Goal: Transaction & Acquisition: Book appointment/travel/reservation

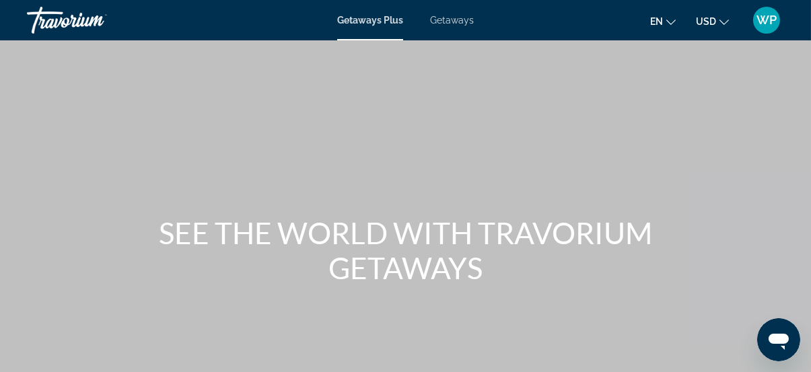
click at [456, 18] on span "Getaways" at bounding box center [452, 20] width 44 height 11
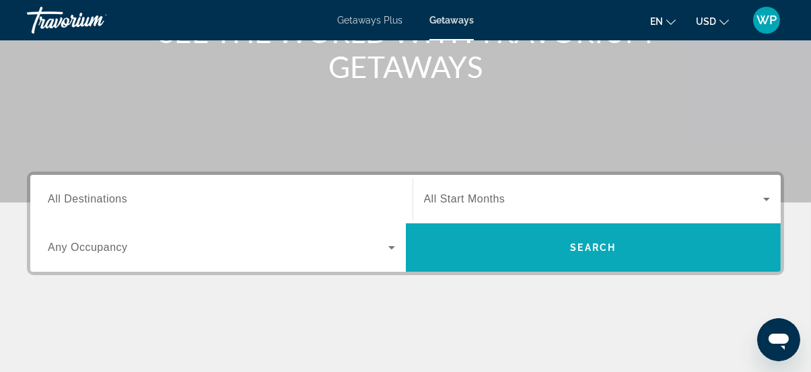
scroll to position [306, 0]
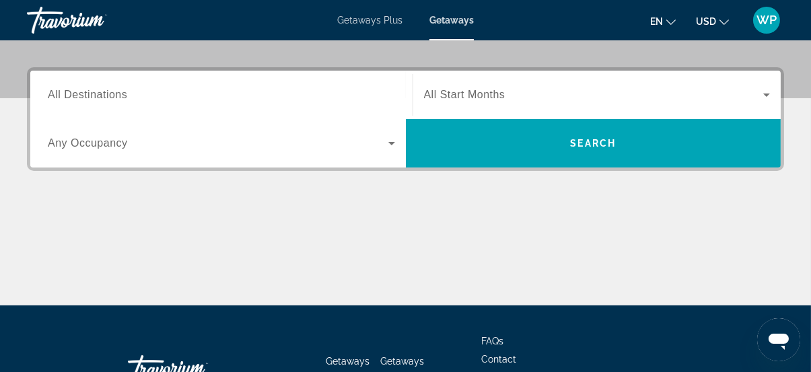
click at [96, 95] on span "All Destinations" at bounding box center [87, 94] width 79 height 11
click at [96, 95] on input "Destination All Destinations" at bounding box center [221, 96] width 347 height 16
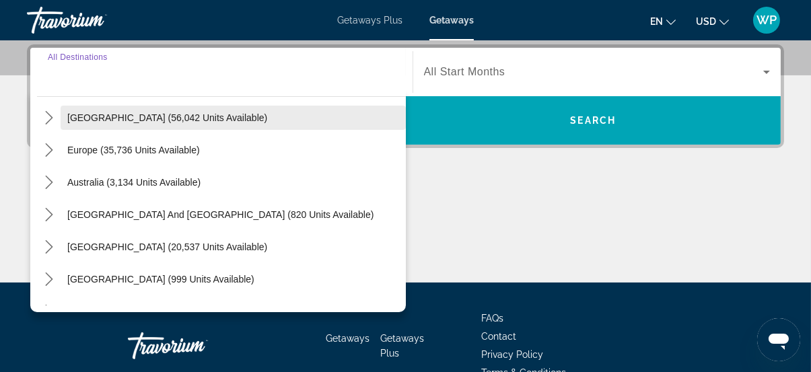
scroll to position [184, 0]
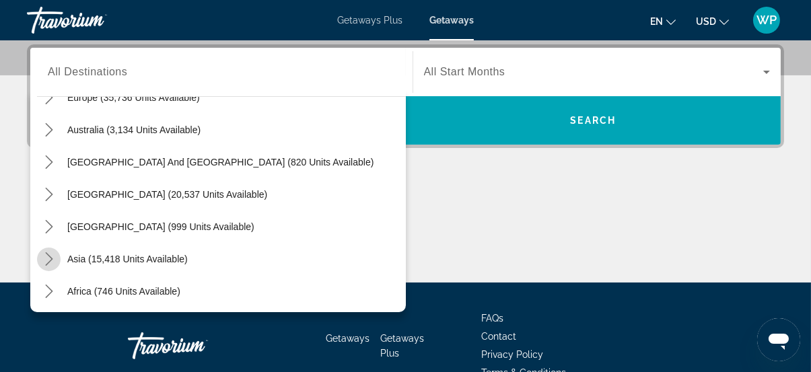
click at [48, 259] on icon "Toggle Asia (15,418 units available) submenu" at bounding box center [48, 259] width 13 height 13
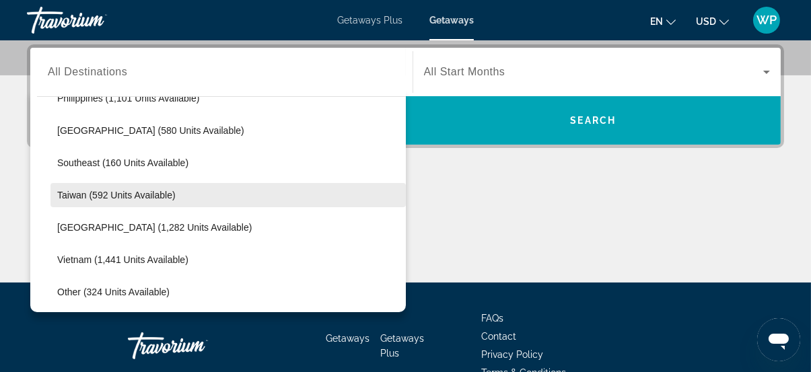
scroll to position [697, 0]
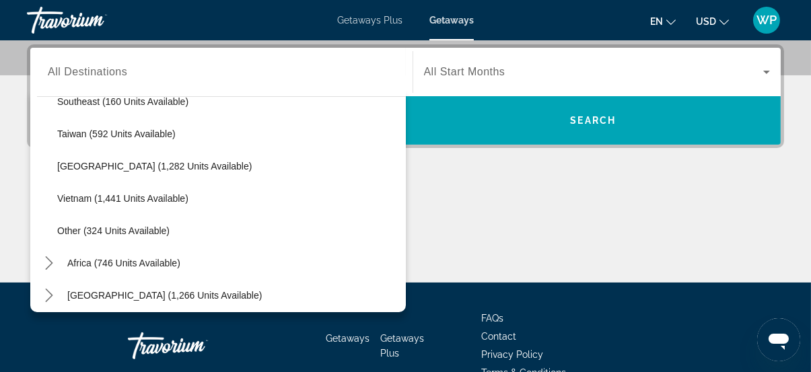
click at [104, 228] on span "Other (324 units available)" at bounding box center [113, 231] width 112 height 11
type input "**********"
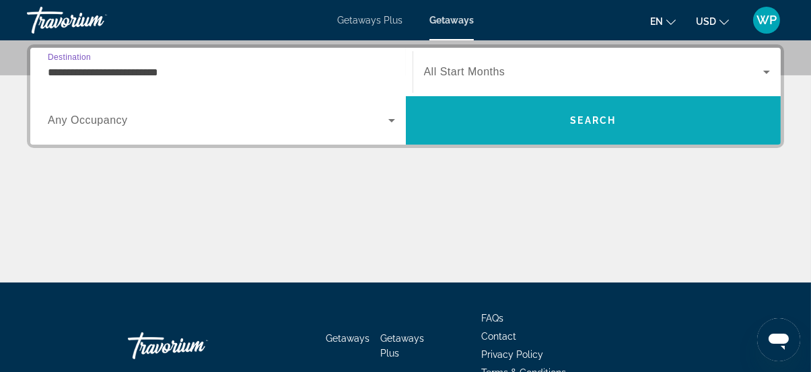
click at [489, 114] on span "Search" at bounding box center [594, 120] width 376 height 32
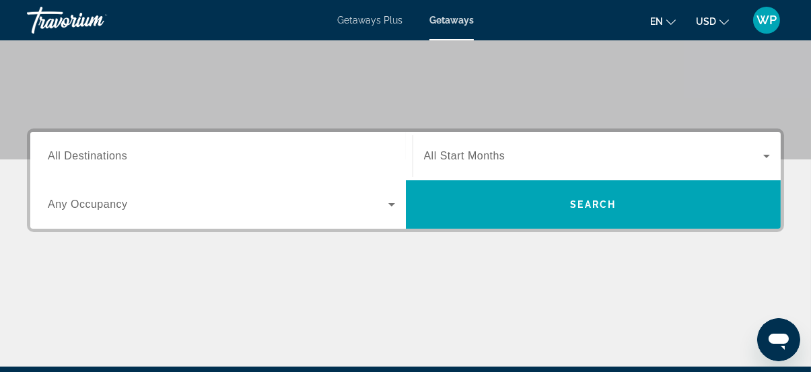
click at [122, 154] on span "All Destinations" at bounding box center [87, 155] width 79 height 11
click at [122, 154] on input "Destination All Destinations" at bounding box center [221, 157] width 347 height 16
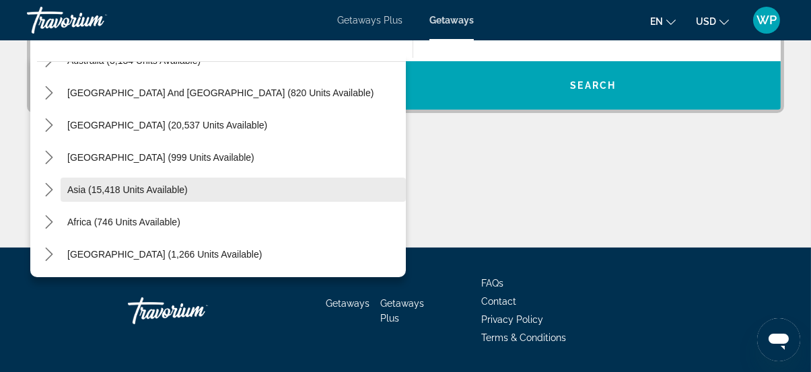
scroll to position [390, 0]
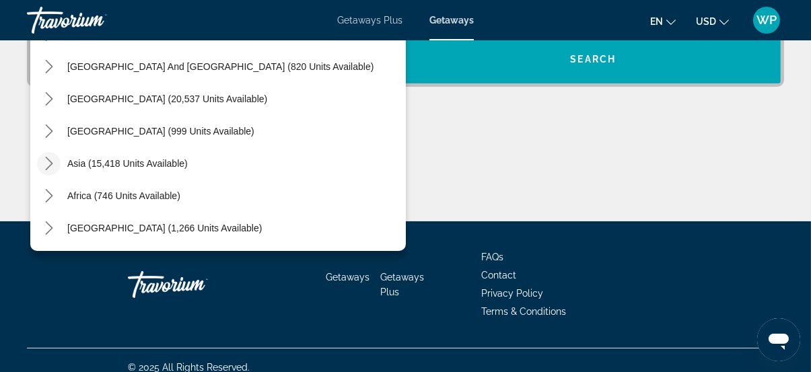
click at [48, 167] on icon "Toggle Asia (15,418 units available) submenu" at bounding box center [48, 163] width 13 height 13
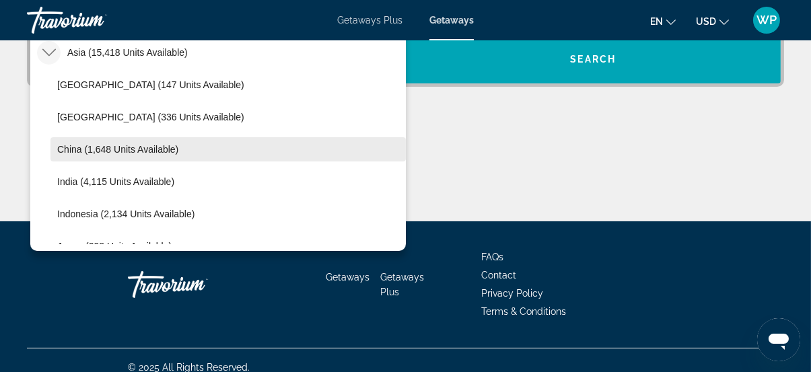
click at [78, 152] on span "China (1,648 units available)" at bounding box center [117, 149] width 121 height 11
type input "**********"
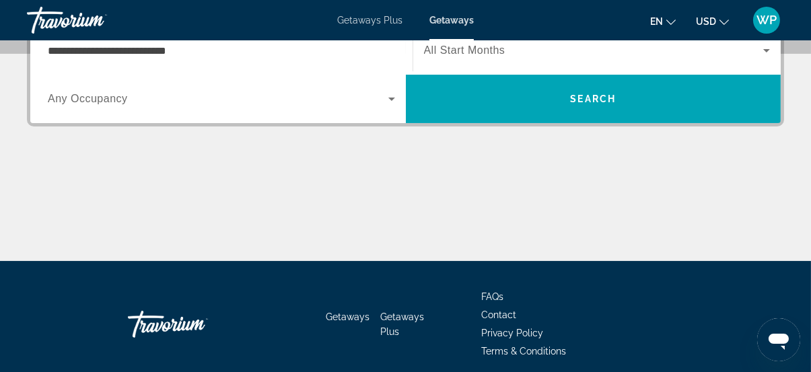
scroll to position [329, 0]
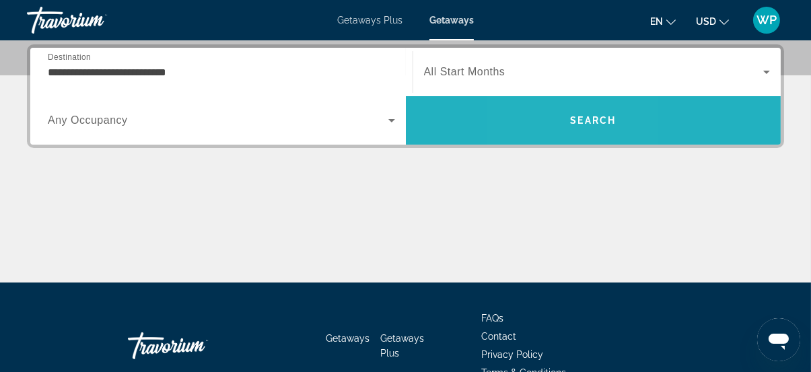
click at [550, 119] on span "Search" at bounding box center [594, 120] width 376 height 32
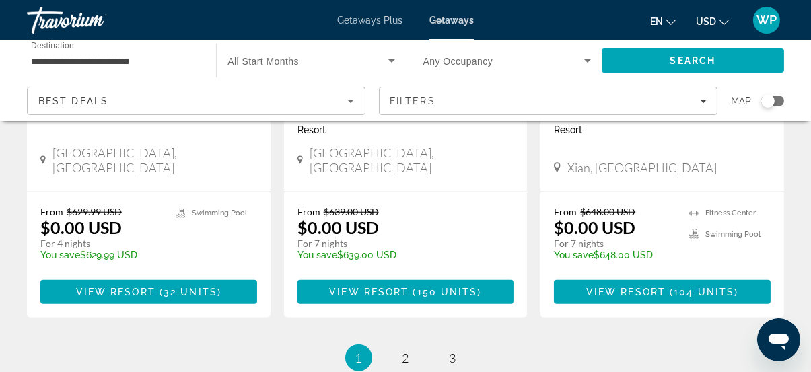
scroll to position [1946, 0]
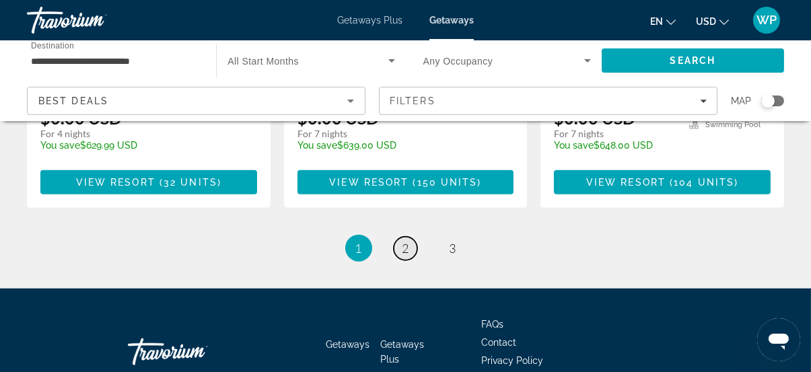
click at [405, 241] on span "2" at bounding box center [406, 248] width 7 height 15
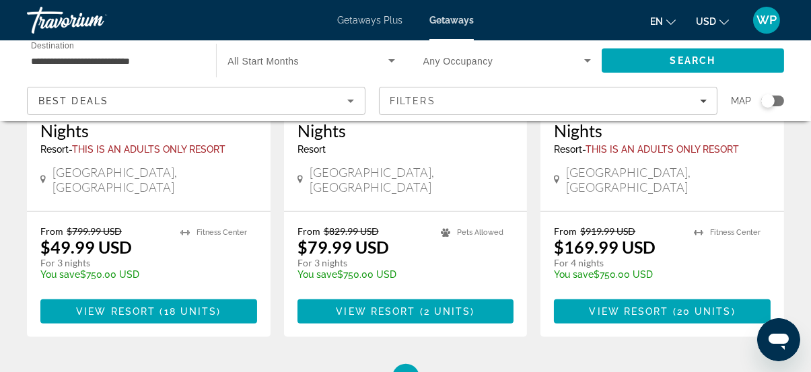
scroll to position [1898, 0]
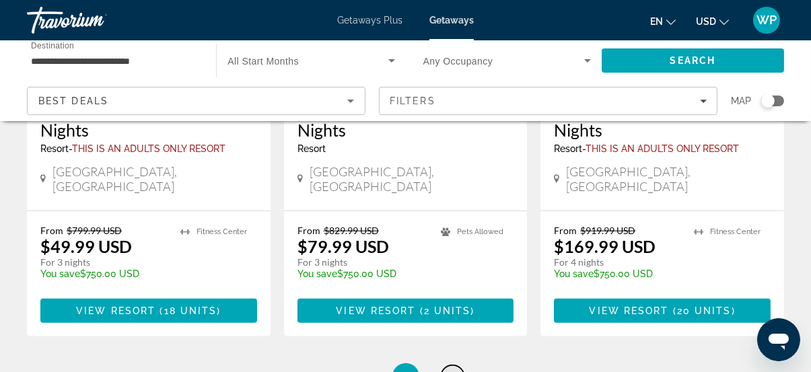
click at [455, 370] on span "3" at bounding box center [453, 377] width 7 height 15
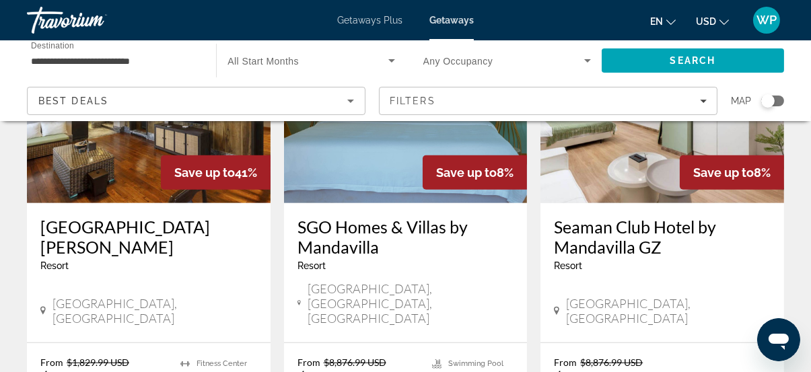
scroll to position [1286, 0]
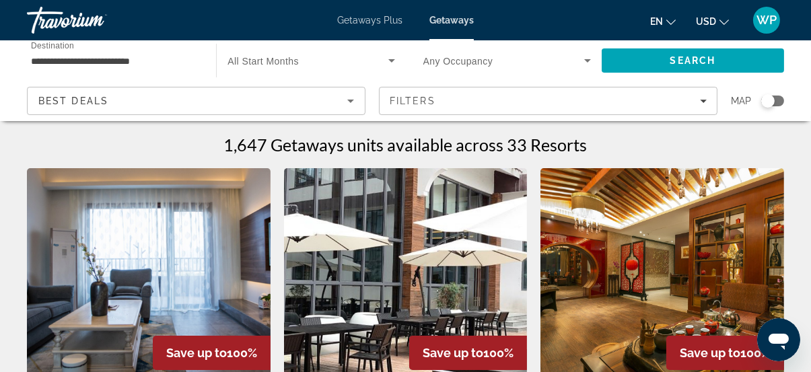
click at [210, 274] on img "Main content" at bounding box center [149, 275] width 244 height 215
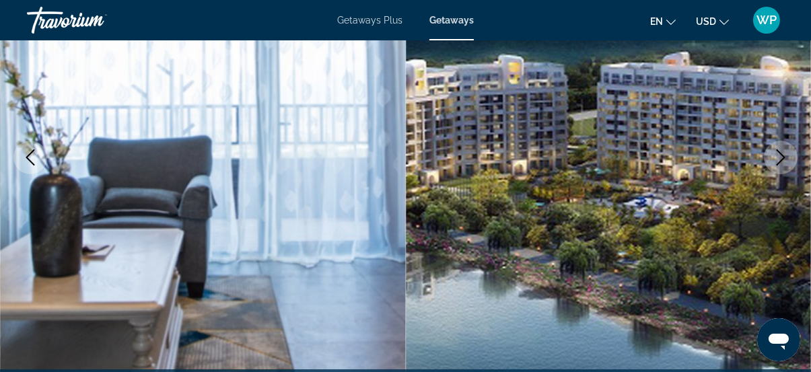
scroll to position [184, 0]
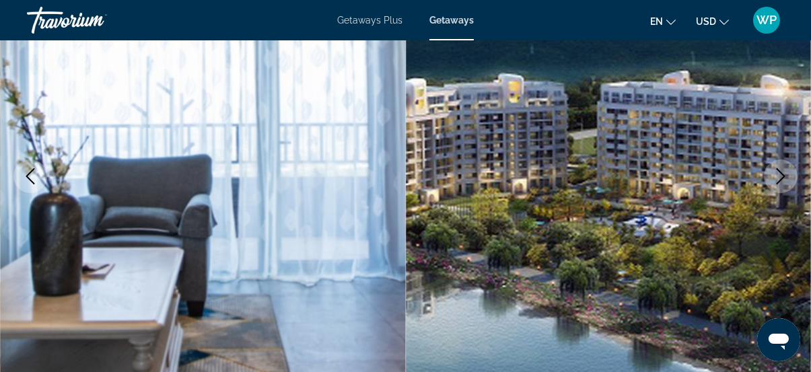
click at [779, 172] on icon "Next image" at bounding box center [781, 176] width 16 height 16
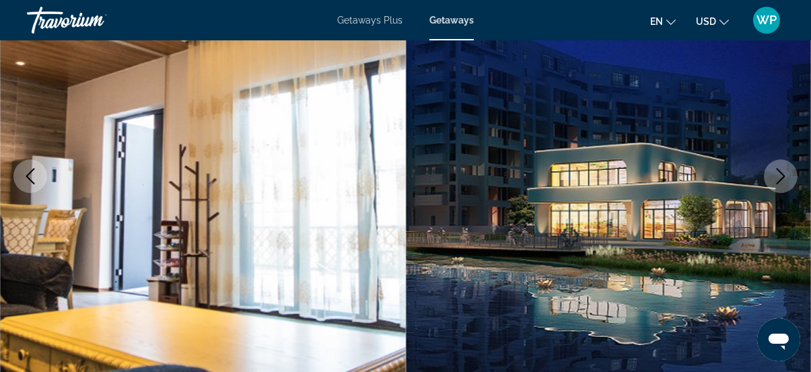
click at [788, 180] on icon "Next image" at bounding box center [781, 176] width 16 height 16
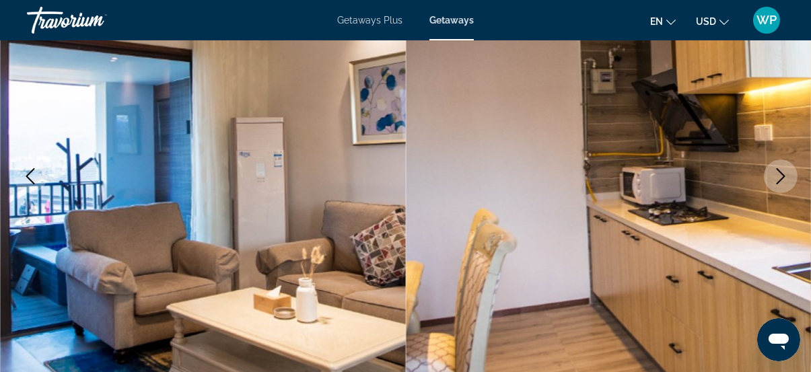
click at [788, 180] on icon "Next image" at bounding box center [781, 176] width 16 height 16
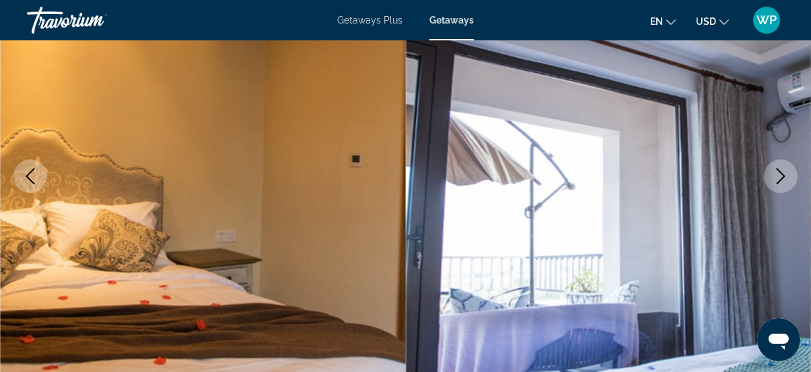
click at [788, 180] on icon "Next image" at bounding box center [781, 176] width 16 height 16
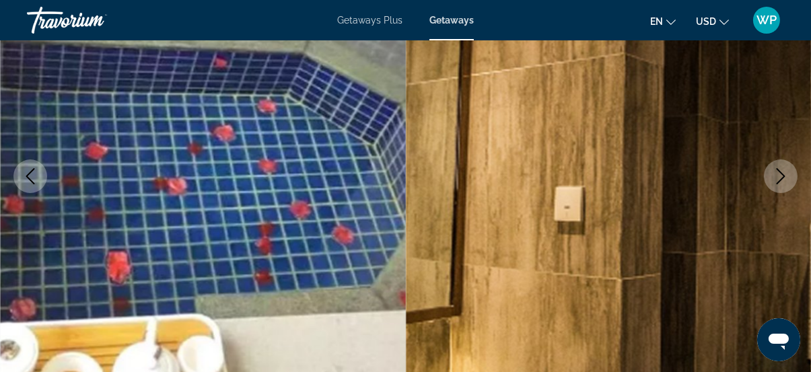
click at [788, 180] on icon "Next image" at bounding box center [781, 176] width 16 height 16
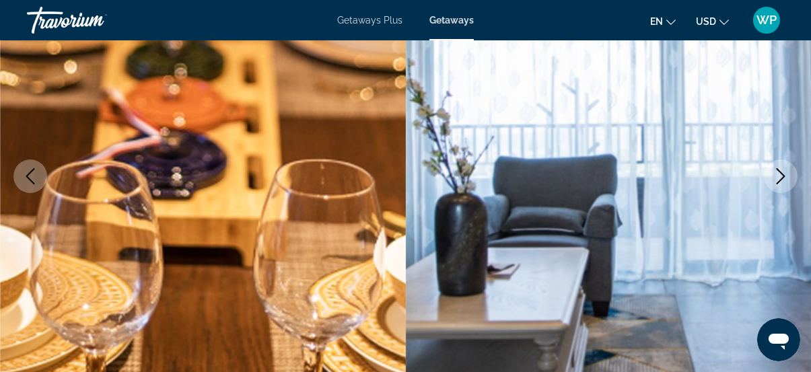
click at [786, 177] on icon "Next image" at bounding box center [781, 176] width 16 height 16
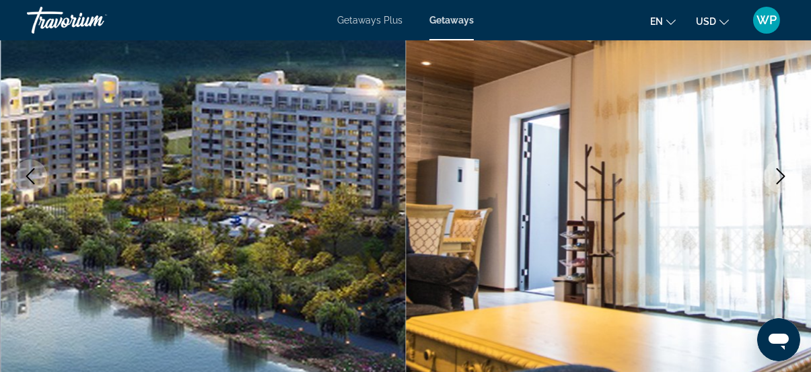
click at [786, 177] on icon "Next image" at bounding box center [781, 176] width 16 height 16
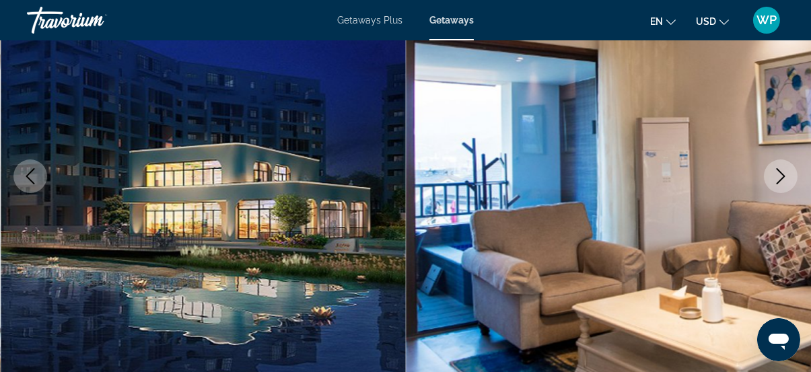
click at [786, 177] on icon "Next image" at bounding box center [781, 176] width 16 height 16
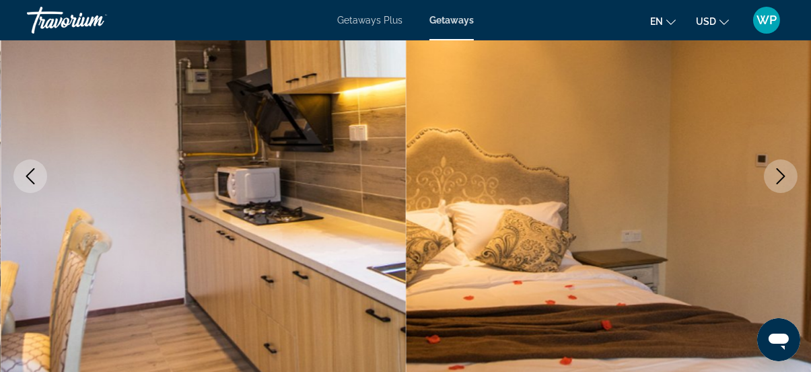
click at [785, 175] on icon "Next image" at bounding box center [781, 176] width 16 height 16
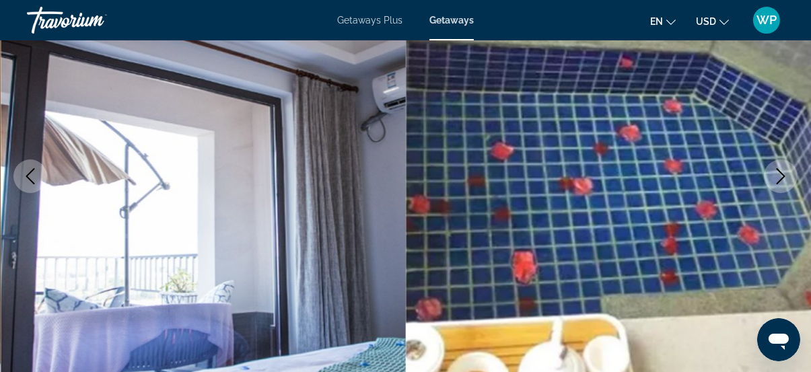
click at [785, 175] on icon "Next image" at bounding box center [781, 176] width 16 height 16
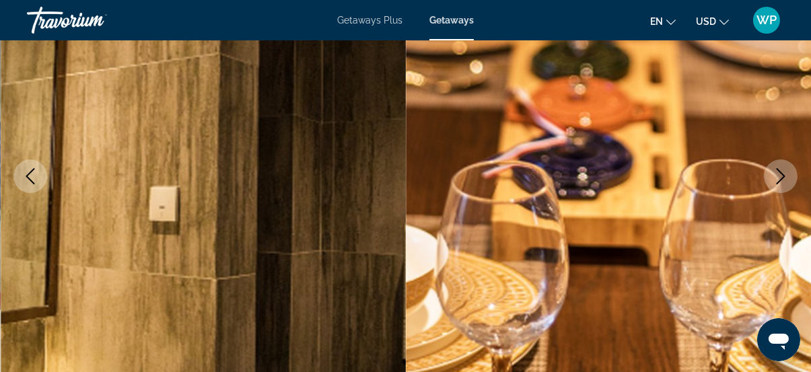
click at [785, 175] on icon "Next image" at bounding box center [781, 176] width 16 height 16
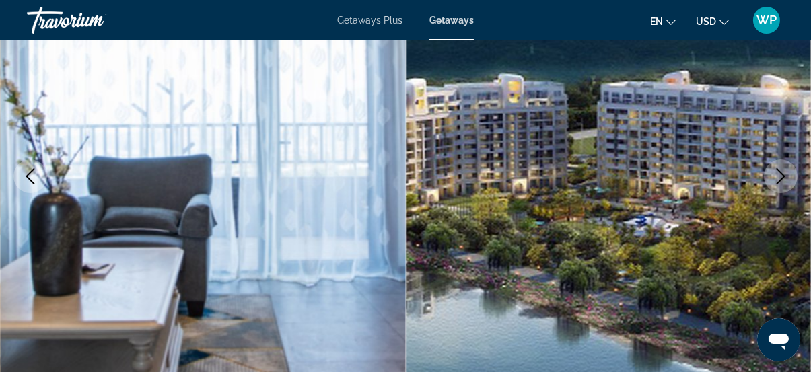
click at [785, 175] on icon "Next image" at bounding box center [781, 176] width 16 height 16
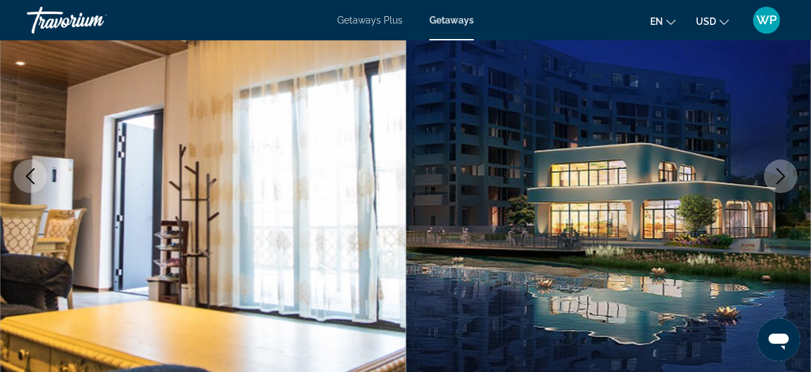
scroll to position [367, 0]
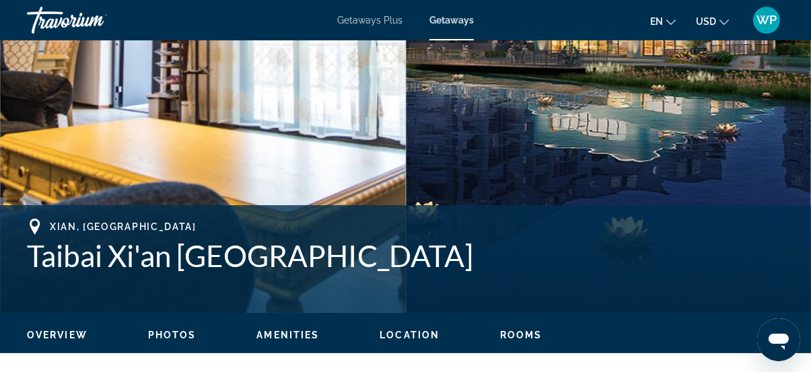
click at [428, 333] on span "Location" at bounding box center [410, 335] width 60 height 11
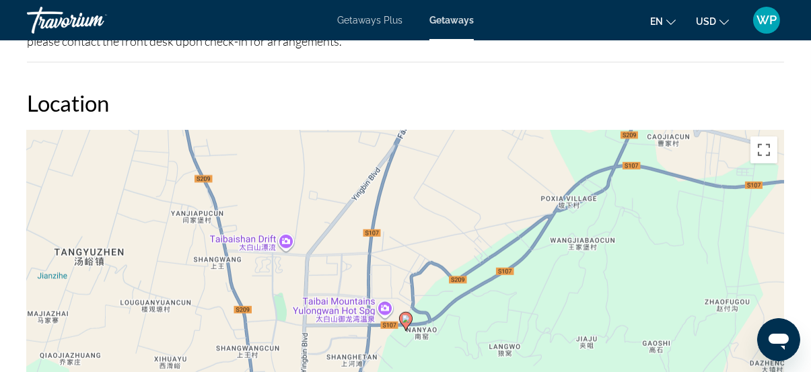
scroll to position [2030, 0]
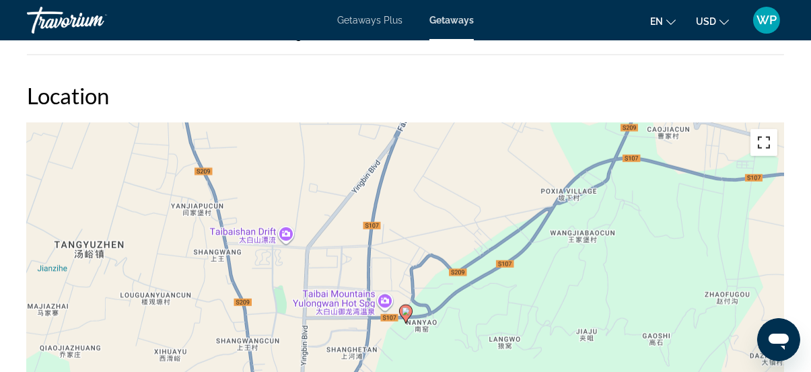
click at [769, 148] on button "Toggle fullscreen view" at bounding box center [764, 142] width 27 height 27
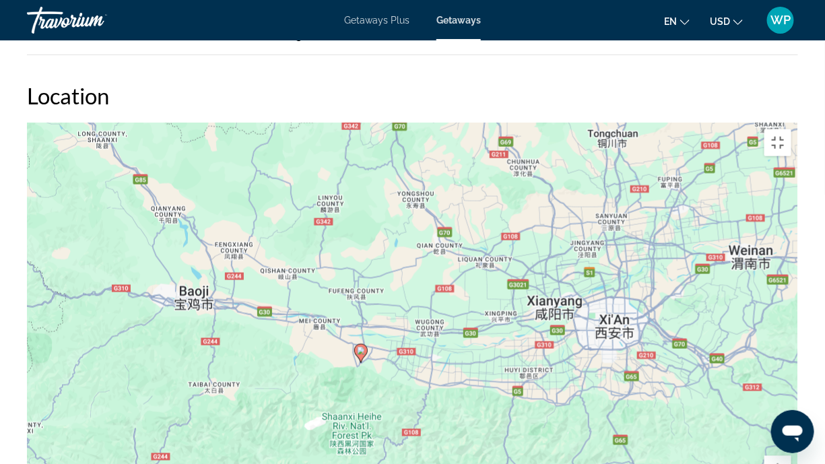
drag, startPoint x: 628, startPoint y: 308, endPoint x: 432, endPoint y: 286, distance: 197.9
click at [432, 286] on div "To activate drag with keyboard, press Alt + Enter. Once in keyboard drag state,…" at bounding box center [412, 325] width 771 height 404
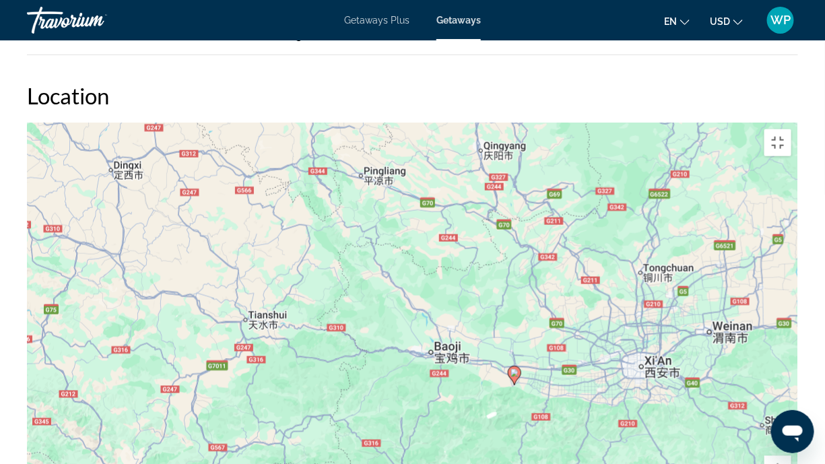
click at [675, 316] on div "To activate drag with keyboard, press Alt + Enter. Once in keyboard drag state,…" at bounding box center [412, 325] width 771 height 404
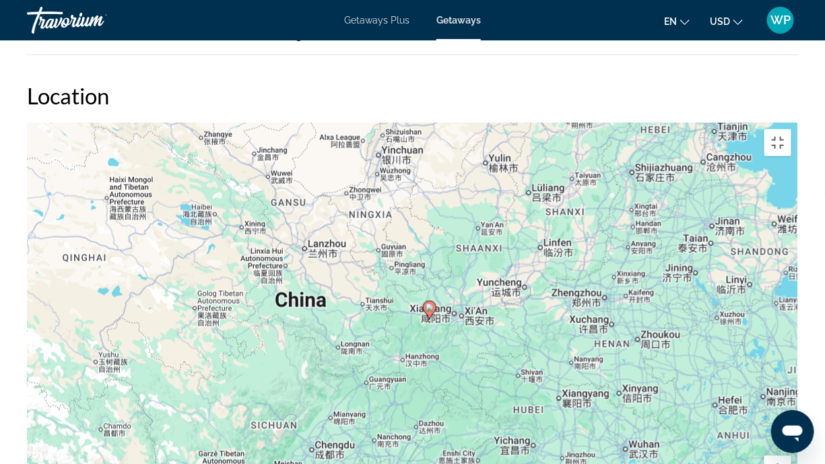
drag, startPoint x: 632, startPoint y: 337, endPoint x: 431, endPoint y: 255, distance: 217.5
click at [431, 255] on div "To activate drag with keyboard, press Alt + Enter. Once in keyboard drag state,…" at bounding box center [412, 325] width 771 height 404
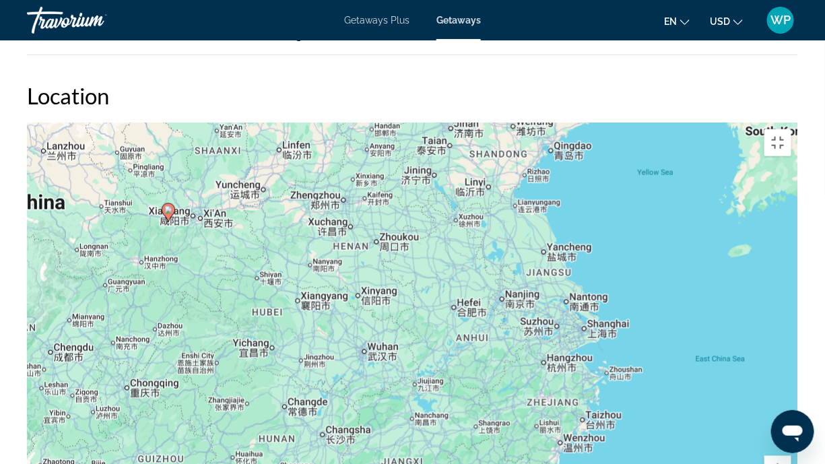
drag, startPoint x: 673, startPoint y: 363, endPoint x: 433, endPoint y: 271, distance: 257.3
click at [433, 271] on div "To activate drag with keyboard, press Alt + Enter. Once in keyboard drag state,…" at bounding box center [412, 325] width 771 height 404
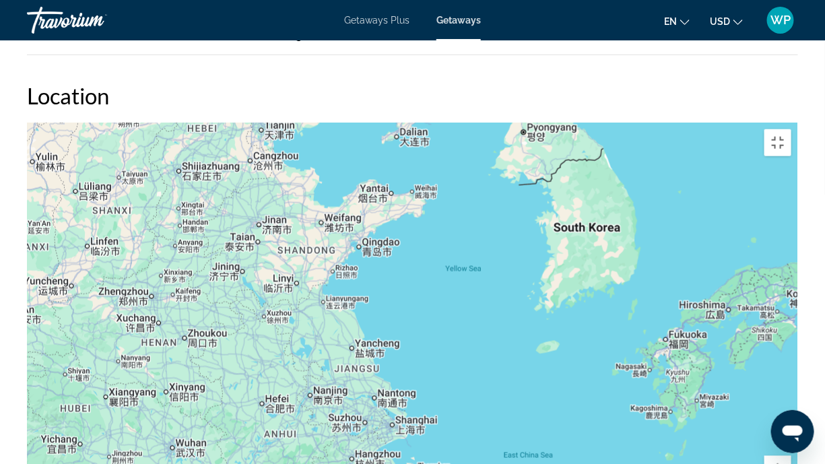
drag, startPoint x: 589, startPoint y: 333, endPoint x: 399, endPoint y: 428, distance: 213.2
click at [399, 372] on div "To activate drag with keyboard, press Alt + Enter. Once in keyboard drag state,…" at bounding box center [412, 325] width 771 height 404
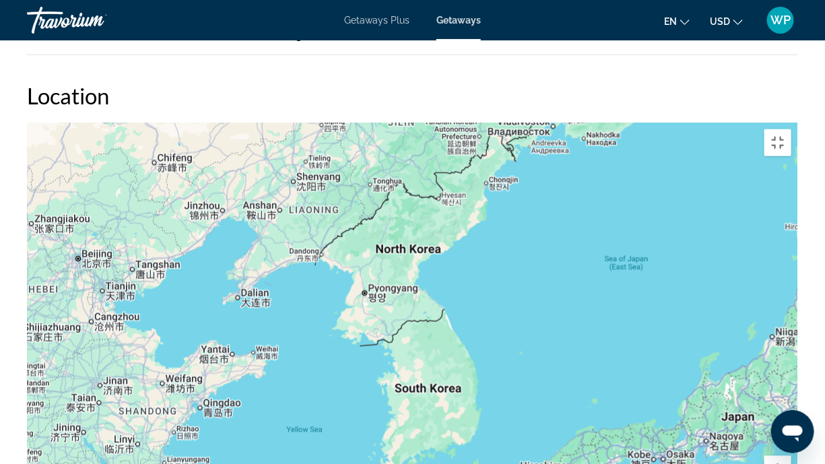
drag, startPoint x: 677, startPoint y: 284, endPoint x: 515, endPoint y: 428, distance: 217.0
click at [518, 372] on div "To activate drag with keyboard, press Alt + Enter. Once in keyboard drag state,…" at bounding box center [412, 325] width 771 height 404
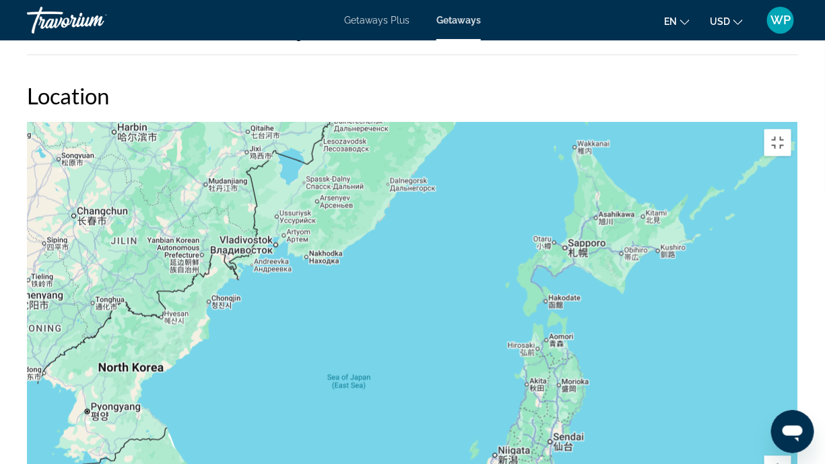
drag, startPoint x: 628, startPoint y: 282, endPoint x: 349, endPoint y: 403, distance: 304.4
click at [351, 372] on div "Main content" at bounding box center [412, 325] width 771 height 404
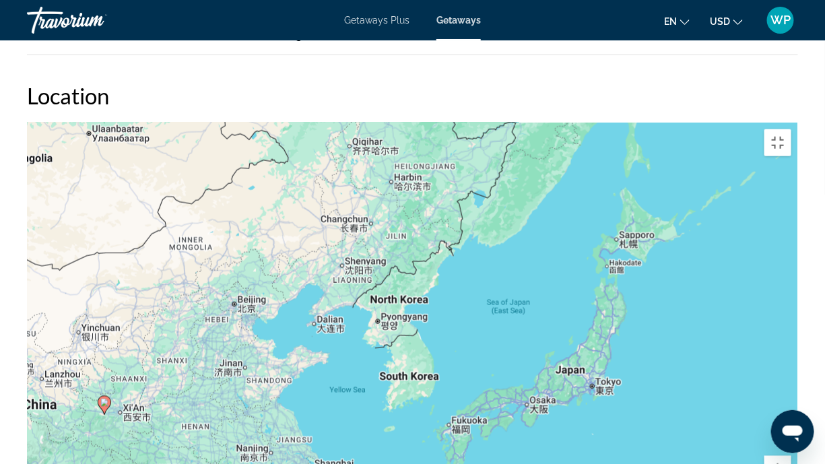
drag, startPoint x: 306, startPoint y: 362, endPoint x: 454, endPoint y: 273, distance: 173.1
click at [454, 273] on div "To activate drag with keyboard, press Alt + Enter. Once in keyboard drag state,…" at bounding box center [412, 325] width 771 height 404
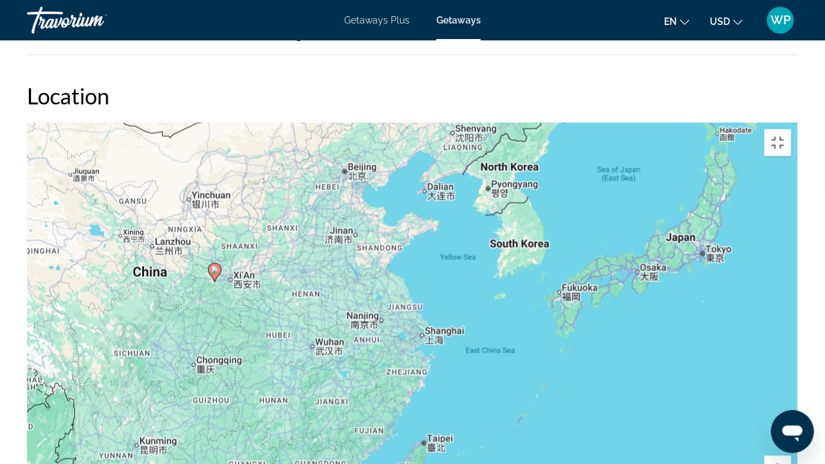
drag, startPoint x: 356, startPoint y: 411, endPoint x: 469, endPoint y: 276, distance: 176.4
click at [469, 276] on div "To activate drag with keyboard, press Alt + Enter. Once in keyboard drag state,…" at bounding box center [412, 325] width 771 height 404
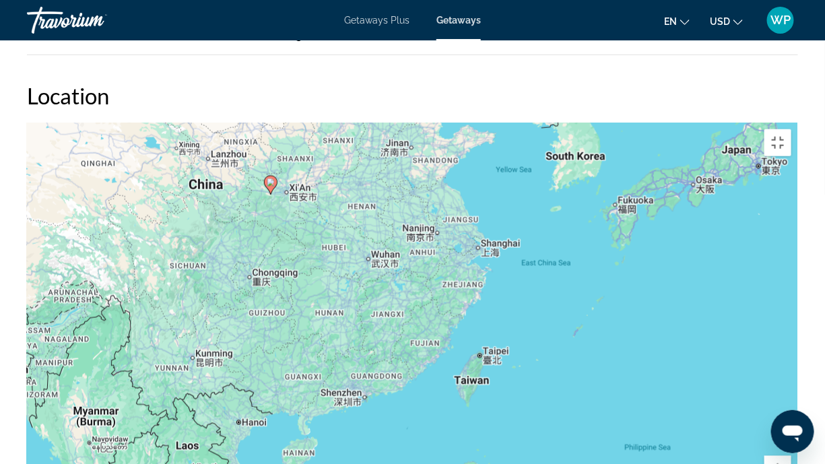
drag, startPoint x: 366, startPoint y: 376, endPoint x: 424, endPoint y: 282, distance: 110.4
click at [424, 282] on div "To activate drag with keyboard, press Alt + Enter. Once in keyboard drag state,…" at bounding box center [412, 325] width 771 height 404
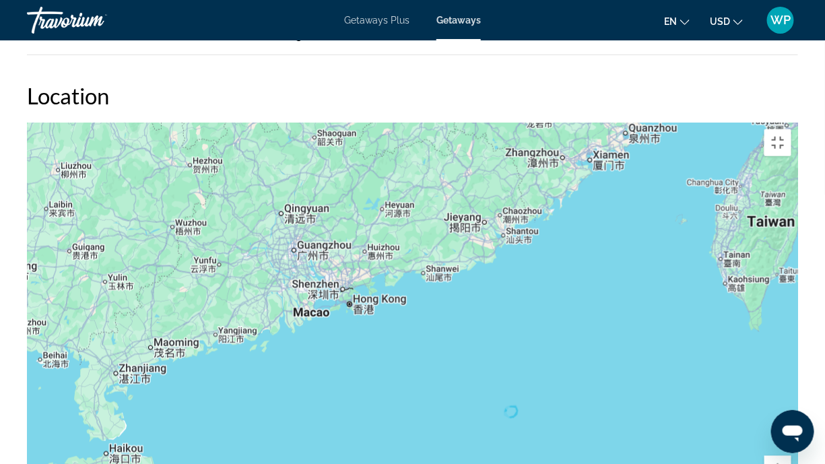
drag, startPoint x: 508, startPoint y: 248, endPoint x: 620, endPoint y: 261, distance: 112.6
click at [620, 261] on div "Main content" at bounding box center [412, 325] width 771 height 404
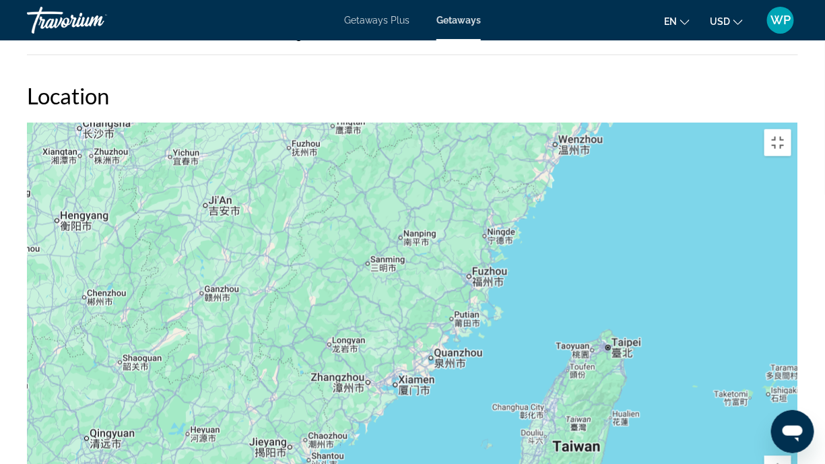
drag, startPoint x: 623, startPoint y: 212, endPoint x: 430, endPoint y: 433, distance: 293.1
click at [430, 372] on div "Main content" at bounding box center [412, 325] width 771 height 404
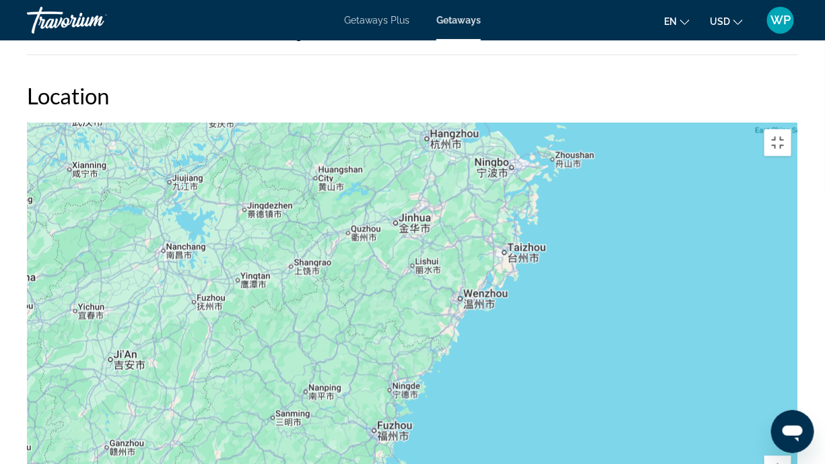
drag, startPoint x: 572, startPoint y: 246, endPoint x: 494, endPoint y: 370, distance: 147.4
click at [494, 370] on div "Main content" at bounding box center [412, 325] width 771 height 404
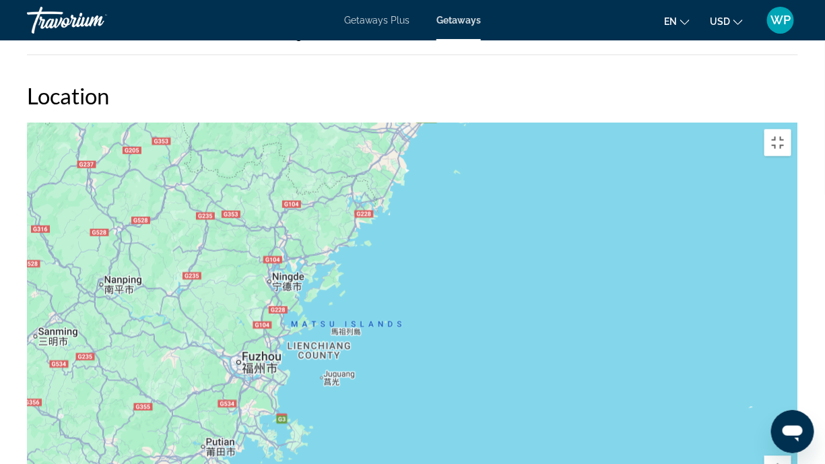
drag, startPoint x: 369, startPoint y: 402, endPoint x: 486, endPoint y: 232, distance: 206.2
click at [486, 232] on div "Main content" at bounding box center [412, 325] width 771 height 404
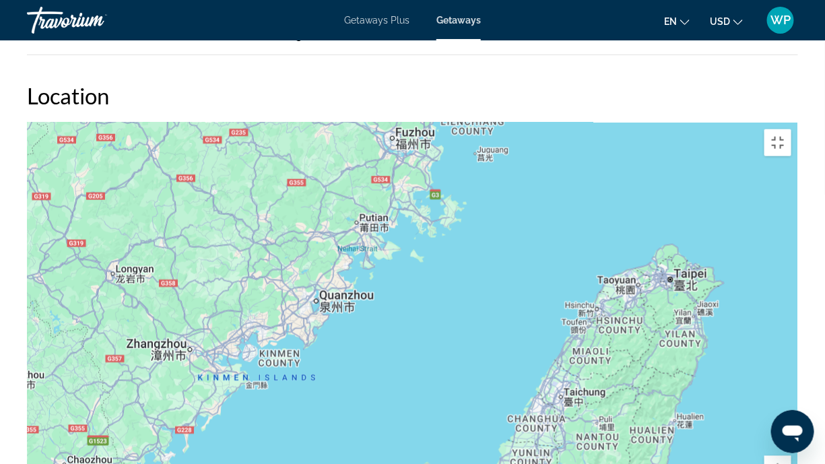
drag, startPoint x: 379, startPoint y: 395, endPoint x: 514, endPoint y: 189, distance: 245.6
click at [514, 189] on div "Main content" at bounding box center [412, 325] width 771 height 404
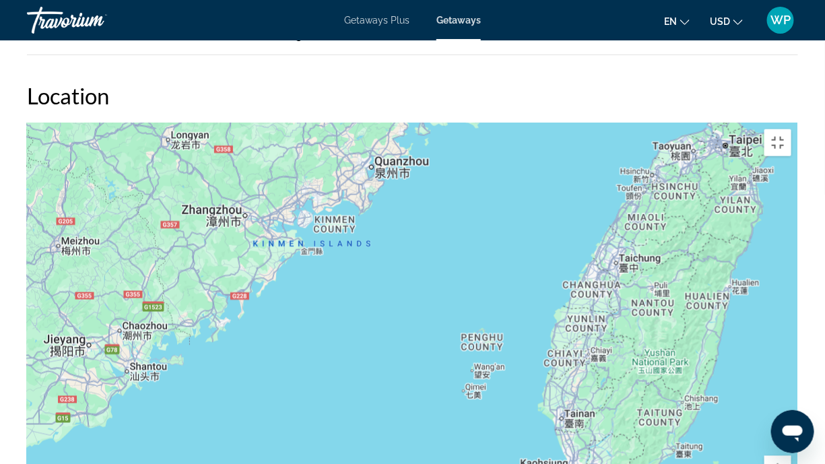
drag, startPoint x: 326, startPoint y: 395, endPoint x: 382, endPoint y: 260, distance: 146.4
click at [382, 260] on div "Main content" at bounding box center [412, 325] width 771 height 404
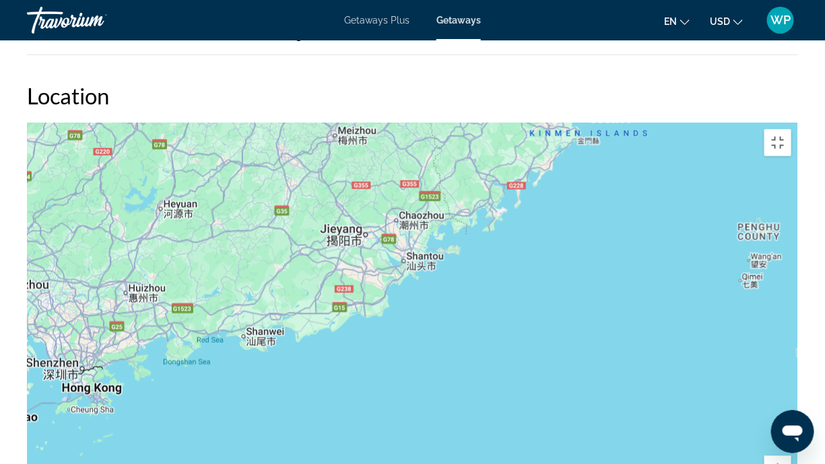
drag, startPoint x: 343, startPoint y: 346, endPoint x: 620, endPoint y: 234, distance: 298.8
click at [620, 234] on div "Main content" at bounding box center [412, 325] width 771 height 404
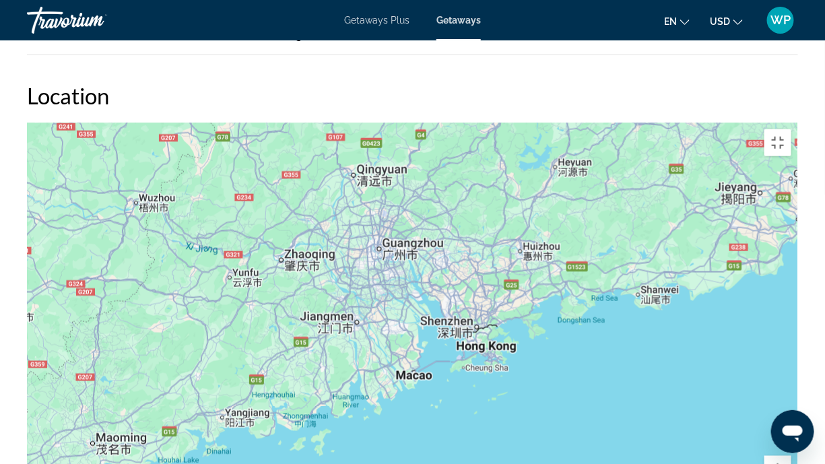
drag, startPoint x: 274, startPoint y: 322, endPoint x: 667, endPoint y: 279, distance: 395.6
click at [667, 279] on div "Main content" at bounding box center [412, 325] width 771 height 404
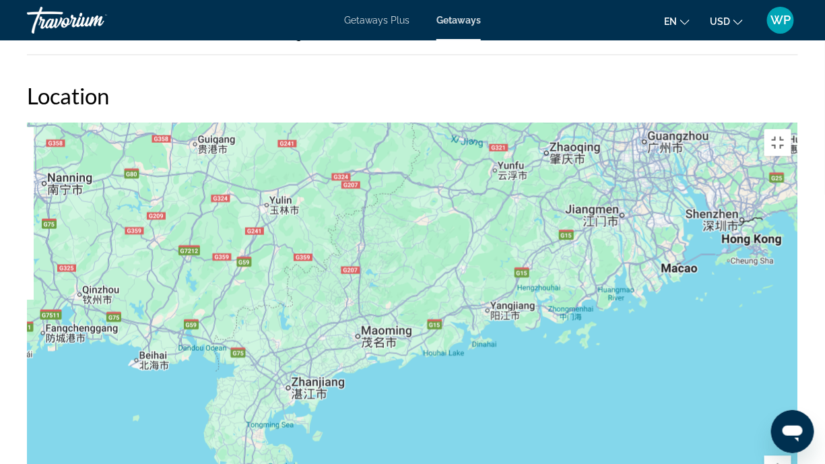
drag, startPoint x: 300, startPoint y: 389, endPoint x: 576, endPoint y: 274, distance: 299.5
click at [576, 274] on div "Main content" at bounding box center [412, 325] width 771 height 404
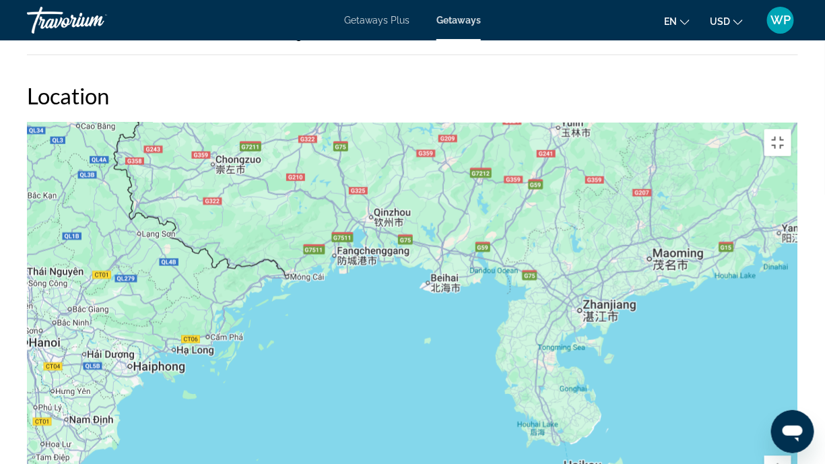
drag, startPoint x: 397, startPoint y: 385, endPoint x: 686, endPoint y: 315, distance: 296.6
click at [686, 315] on div "Main content" at bounding box center [412, 325] width 771 height 404
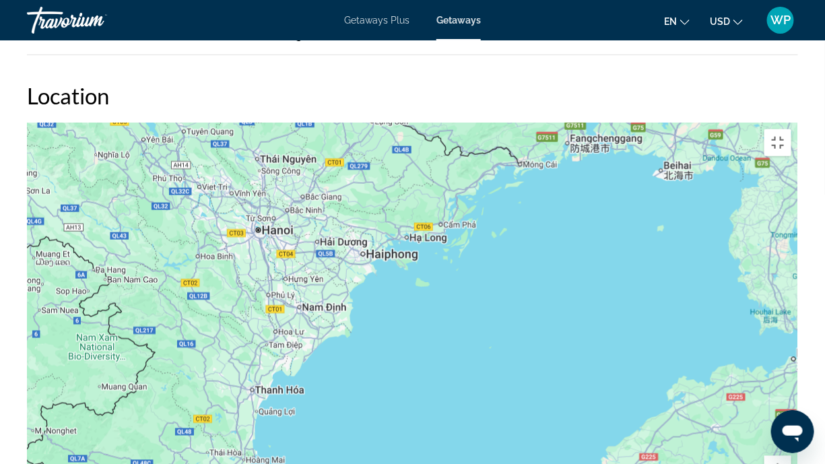
drag, startPoint x: 396, startPoint y: 317, endPoint x: 628, endPoint y: 201, distance: 259.6
click at [628, 201] on div "Main content" at bounding box center [412, 325] width 771 height 404
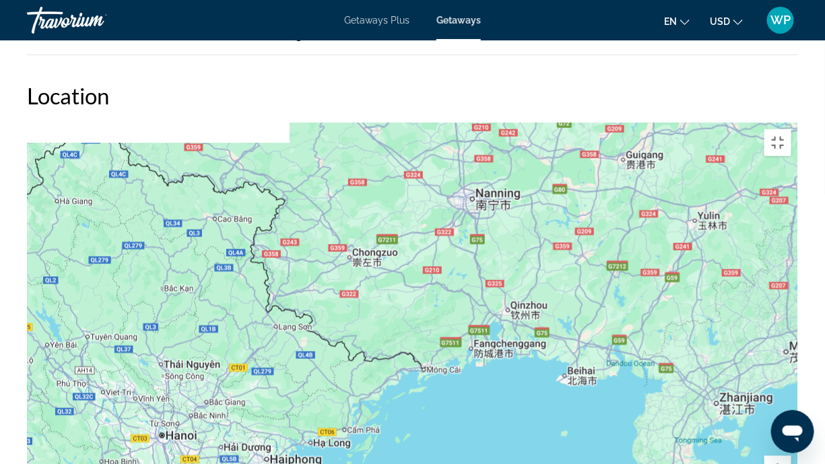
drag, startPoint x: 581, startPoint y: 186, endPoint x: 485, endPoint y: 391, distance: 226.8
click at [485, 372] on div "Main content" at bounding box center [412, 325] width 771 height 404
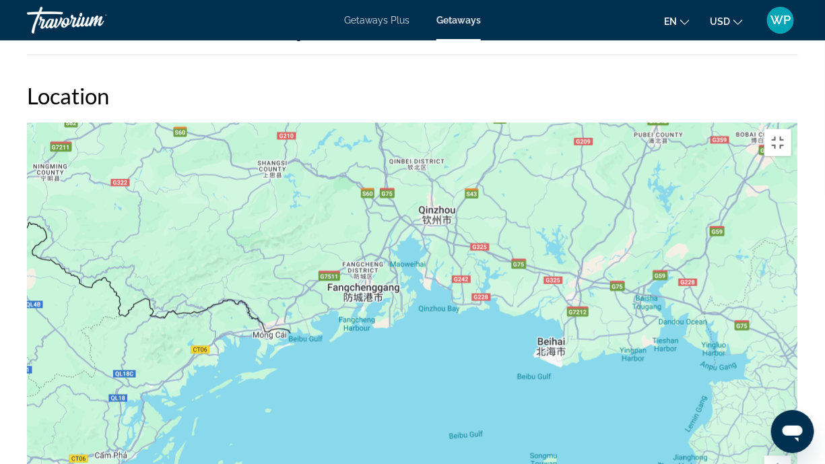
drag, startPoint x: 419, startPoint y: 180, endPoint x: 320, endPoint y: 366, distance: 211.2
click at [320, 366] on div "Main content" at bounding box center [412, 325] width 771 height 404
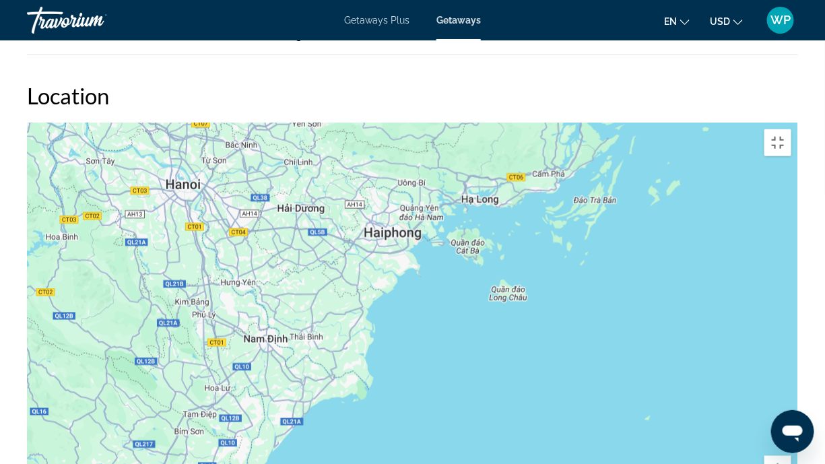
drag, startPoint x: 280, startPoint y: 421, endPoint x: 702, endPoint y: 156, distance: 498.3
click at [702, 156] on div "Main content" at bounding box center [412, 325] width 771 height 404
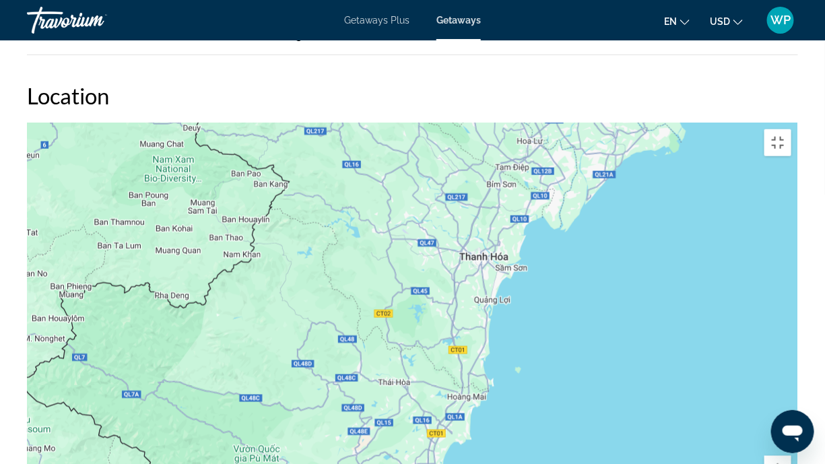
drag, startPoint x: 308, startPoint y: 365, endPoint x: 594, endPoint y: 140, distance: 363.5
click at [594, 140] on div "Main content" at bounding box center [412, 325] width 771 height 404
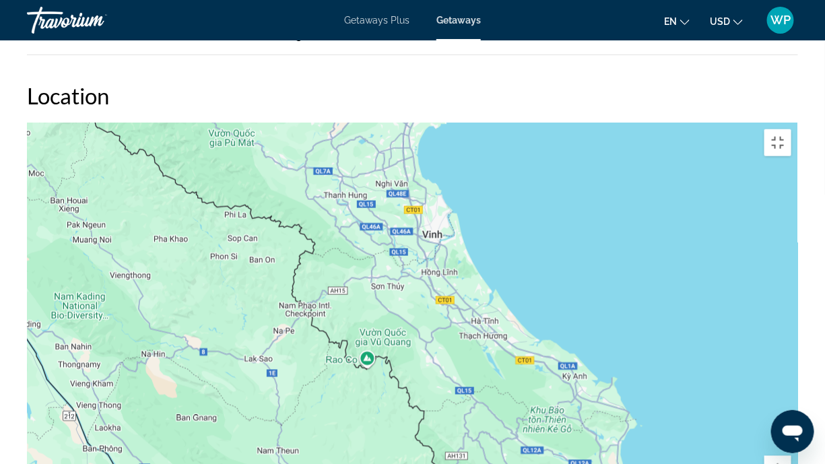
drag, startPoint x: 518, startPoint y: 379, endPoint x: 415, endPoint y: 0, distance: 392.9
click at [415, 123] on div "Main content" at bounding box center [412, 325] width 771 height 404
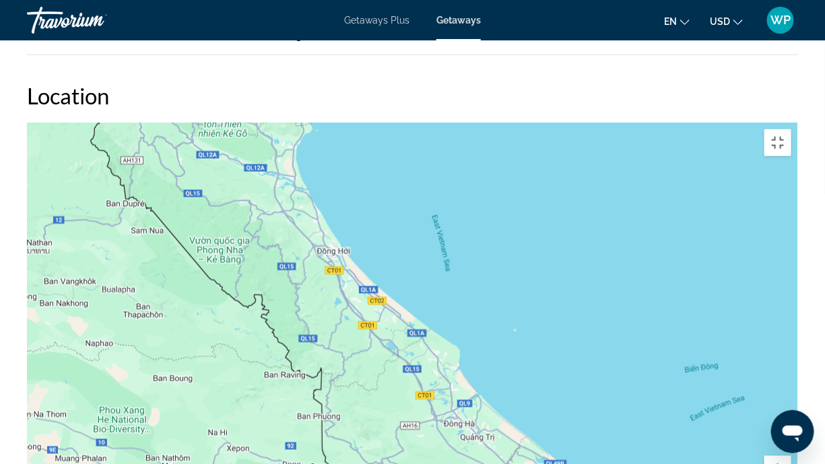
drag, startPoint x: 619, startPoint y: 321, endPoint x: 399, endPoint y: 96, distance: 314.8
click at [399, 123] on div "Main content" at bounding box center [412, 325] width 771 height 404
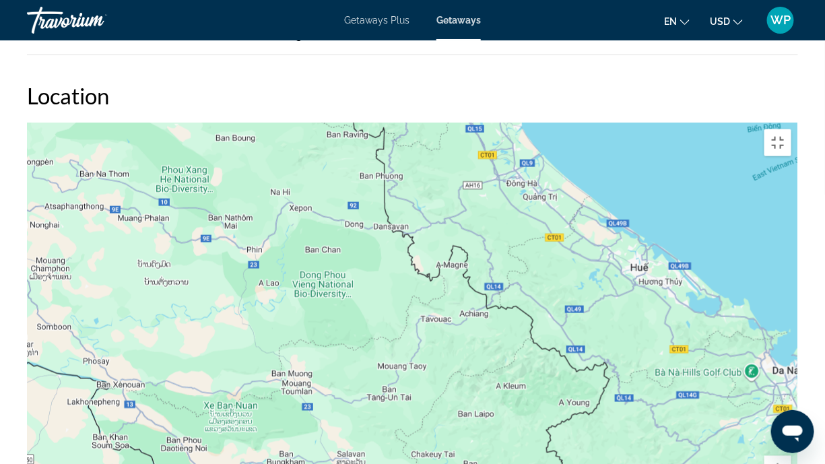
drag, startPoint x: 223, startPoint y: 306, endPoint x: 286, endPoint y: 65, distance: 249.1
click at [286, 123] on div "Main content" at bounding box center [412, 325] width 771 height 404
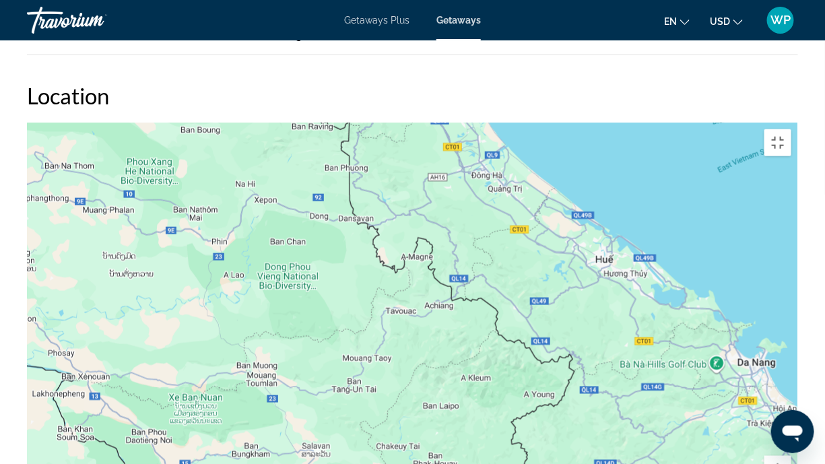
drag, startPoint x: 319, startPoint y: 304, endPoint x: 244, endPoint y: 310, distance: 75.7
click at [257, 302] on div "Main content" at bounding box center [412, 325] width 771 height 404
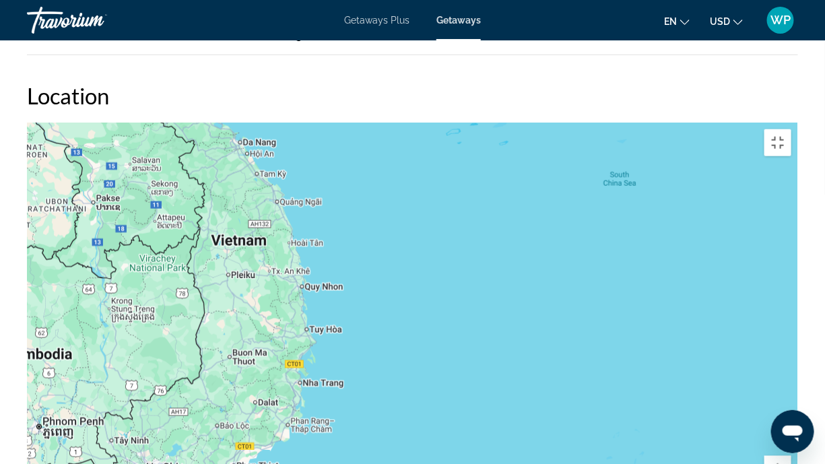
drag, startPoint x: 601, startPoint y: 335, endPoint x: 337, endPoint y: 170, distance: 311.3
click at [337, 170] on div "Main content" at bounding box center [412, 325] width 771 height 404
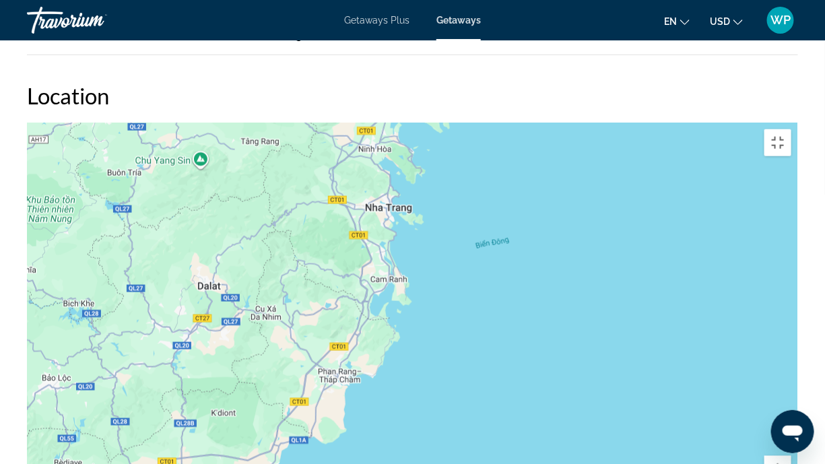
drag, startPoint x: 226, startPoint y: 238, endPoint x: 572, endPoint y: 209, distance: 347.3
click at [572, 209] on div "Main content" at bounding box center [412, 325] width 771 height 404
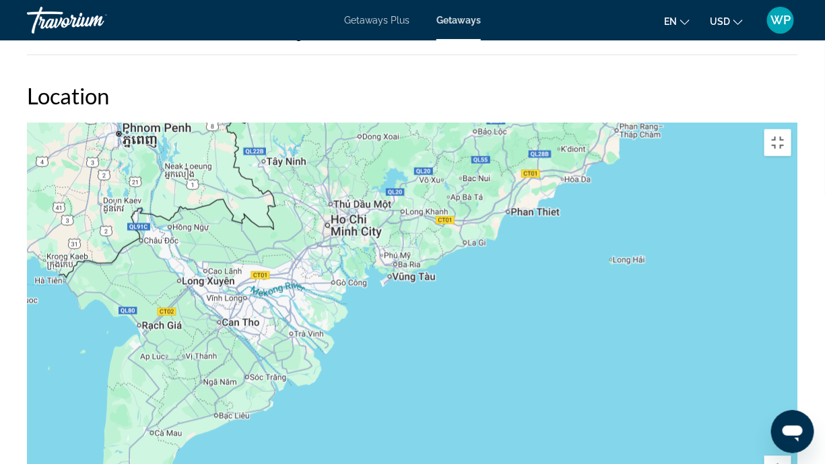
drag, startPoint x: 447, startPoint y: 222, endPoint x: 686, endPoint y: 16, distance: 315.1
click at [686, 123] on div "Main content" at bounding box center [412, 325] width 771 height 404
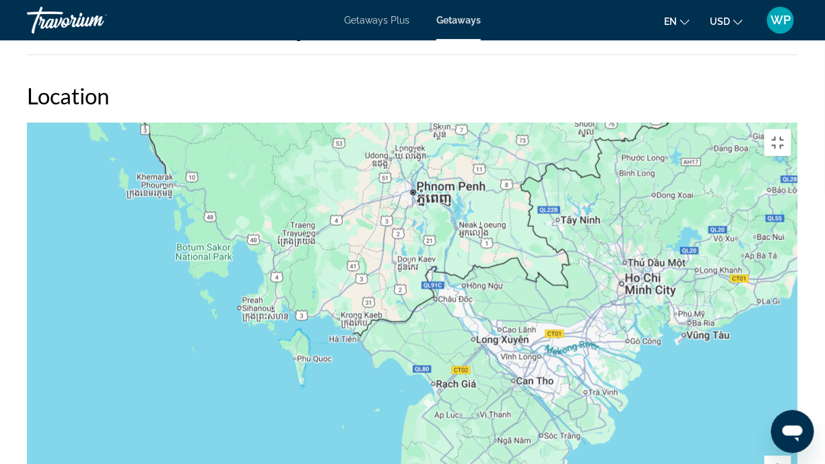
drag, startPoint x: 399, startPoint y: 277, endPoint x: 694, endPoint y: 334, distance: 300.5
click at [694, 334] on div "Main content" at bounding box center [412, 325] width 771 height 404
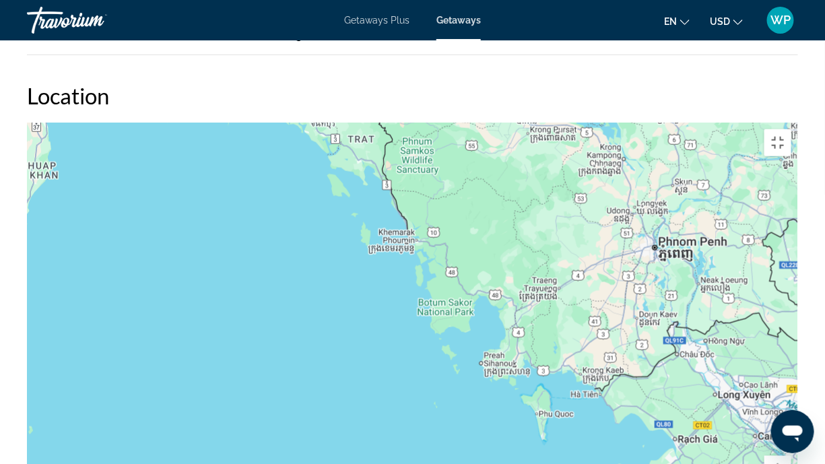
drag, startPoint x: 455, startPoint y: 343, endPoint x: 687, endPoint y: 396, distance: 238.2
click at [692, 372] on div "Main content" at bounding box center [412, 325] width 771 height 404
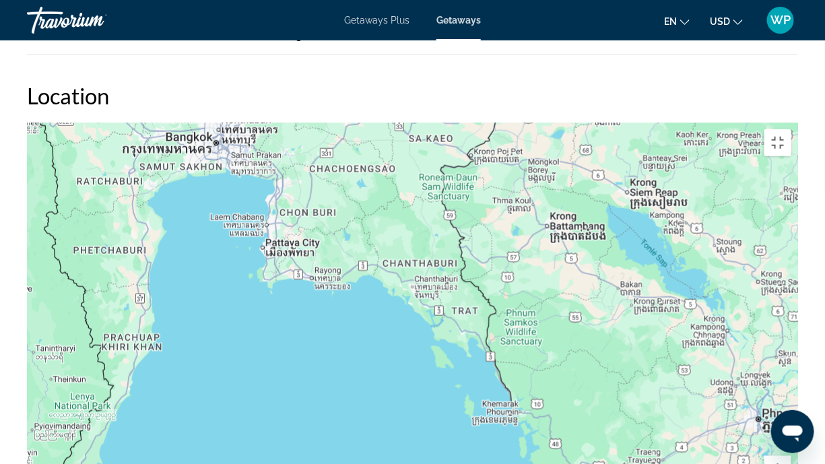
drag, startPoint x: 449, startPoint y: 172, endPoint x: 550, endPoint y: 338, distance: 195.0
click at [550, 338] on div "Main content" at bounding box center [412, 325] width 771 height 404
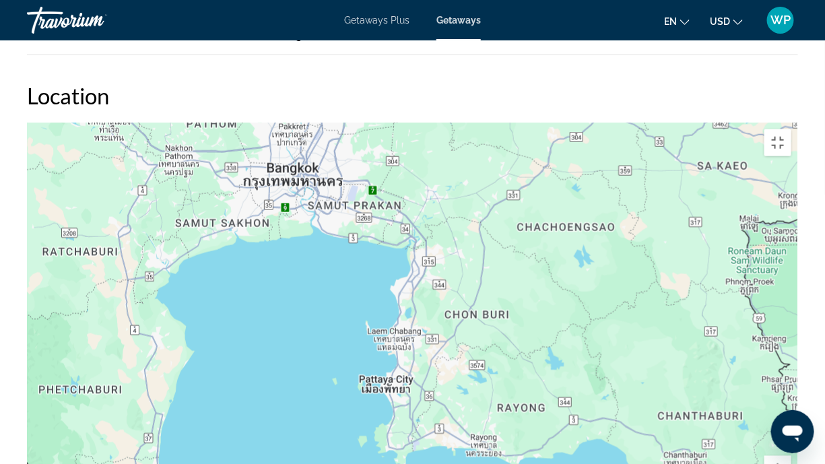
drag, startPoint x: 250, startPoint y: 144, endPoint x: 424, endPoint y: 399, distance: 308.6
click at [428, 372] on div "Main content" at bounding box center [412, 325] width 771 height 404
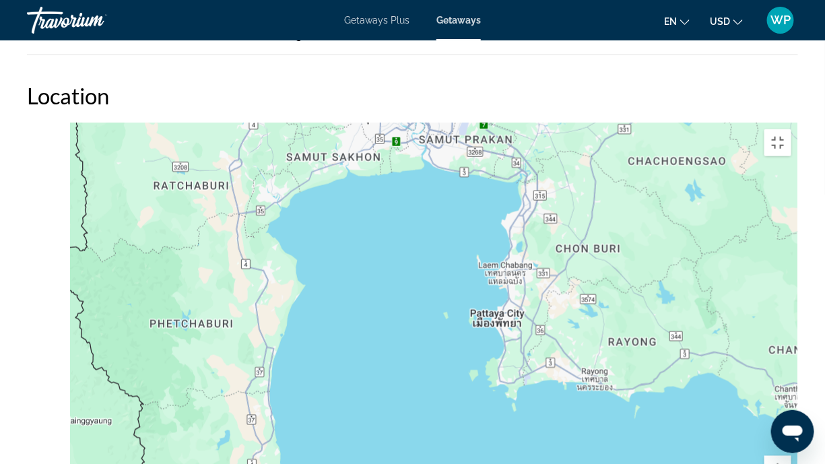
drag, startPoint x: 246, startPoint y: 382, endPoint x: 481, endPoint y: 226, distance: 281.8
click at [464, 237] on div "Main content" at bounding box center [412, 325] width 771 height 404
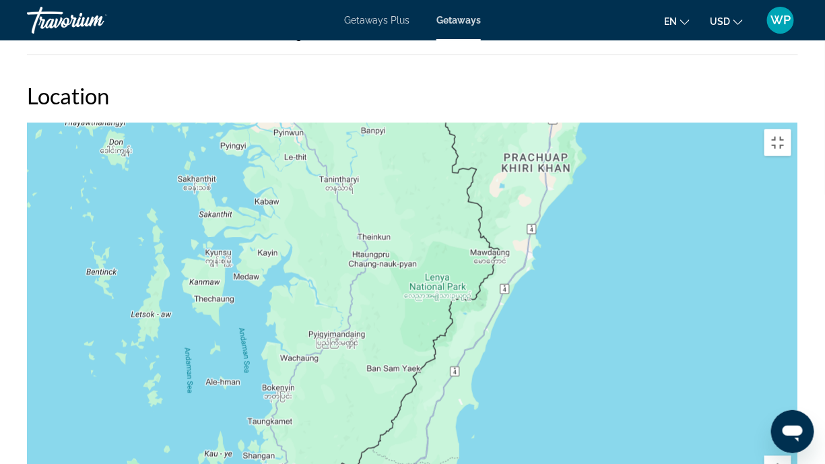
drag, startPoint x: 296, startPoint y: 358, endPoint x: 395, endPoint y: 145, distance: 234.4
click at [395, 145] on div "Main content" at bounding box center [412, 325] width 771 height 404
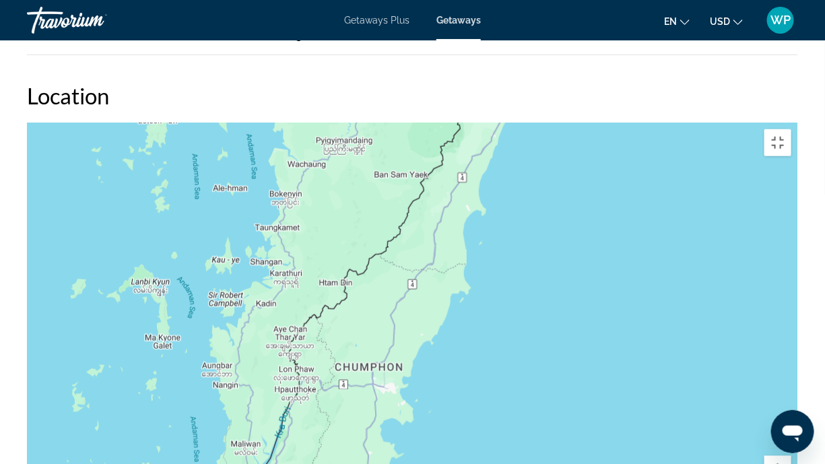
drag, startPoint x: 358, startPoint y: 340, endPoint x: 363, endPoint y: 175, distance: 165.1
click at [363, 175] on div "Main content" at bounding box center [412, 325] width 771 height 404
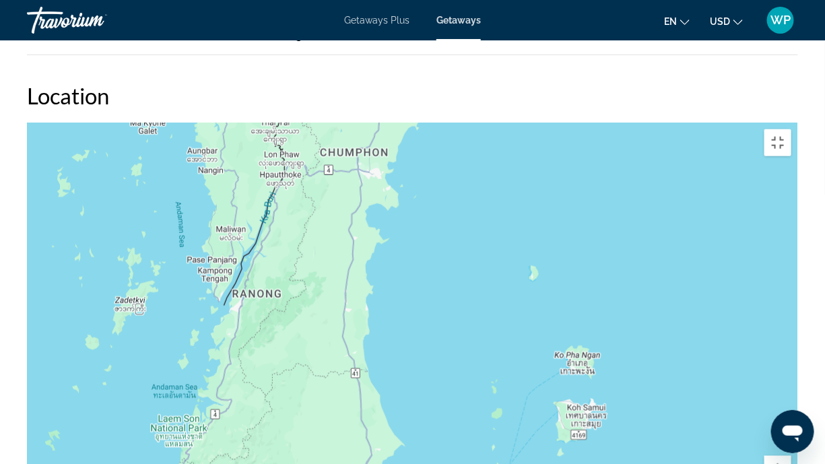
drag, startPoint x: 341, startPoint y: 411, endPoint x: 327, endPoint y: 195, distance: 216.0
click at [327, 195] on div "Main content" at bounding box center [412, 325] width 771 height 404
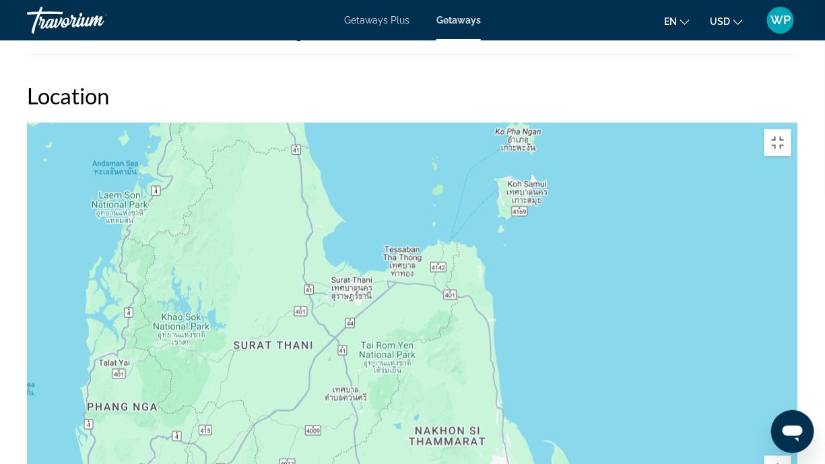
drag, startPoint x: 331, startPoint y: 380, endPoint x: 272, endPoint y: 162, distance: 225.9
click at [272, 162] on div "Main content" at bounding box center [412, 325] width 771 height 404
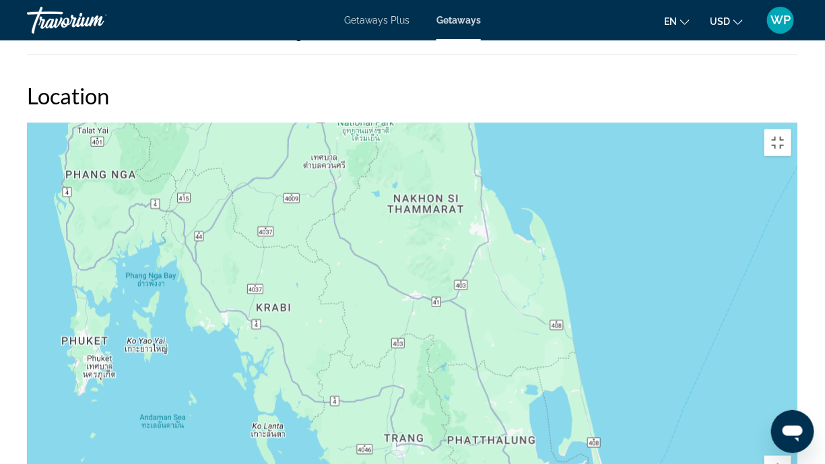
drag, startPoint x: 323, startPoint y: 382, endPoint x: 304, endPoint y: 155, distance: 227.8
click at [304, 155] on div "Main content" at bounding box center [412, 325] width 771 height 404
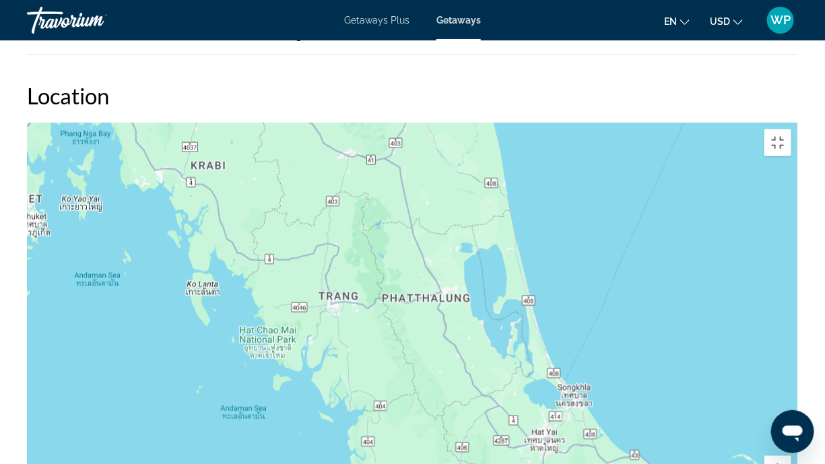
drag, startPoint x: 410, startPoint y: 402, endPoint x: 345, endPoint y: 260, distance: 156.4
click at [345, 261] on div "Main content" at bounding box center [412, 325] width 771 height 404
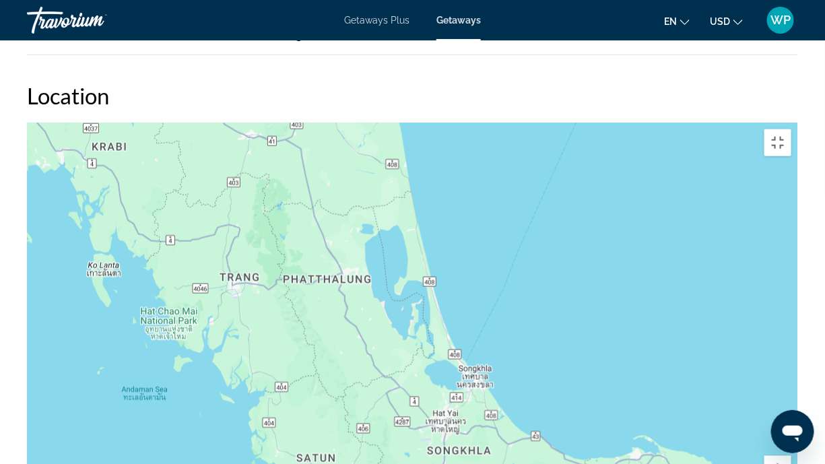
drag, startPoint x: 564, startPoint y: 128, endPoint x: 321, endPoint y: 335, distance: 320.1
click at [321, 334] on div "Main content" at bounding box center [412, 325] width 771 height 404
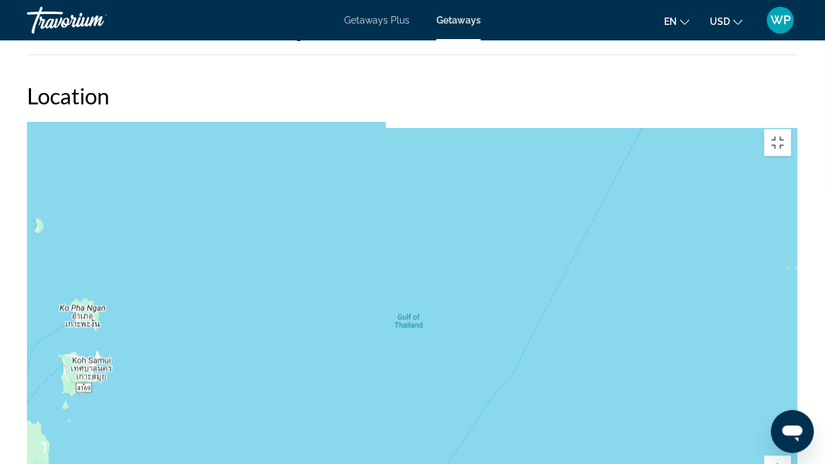
drag, startPoint x: 527, startPoint y: 333, endPoint x: 540, endPoint y: 372, distance: 41.3
click at [540, 370] on div "Main content" at bounding box center [412, 325] width 771 height 404
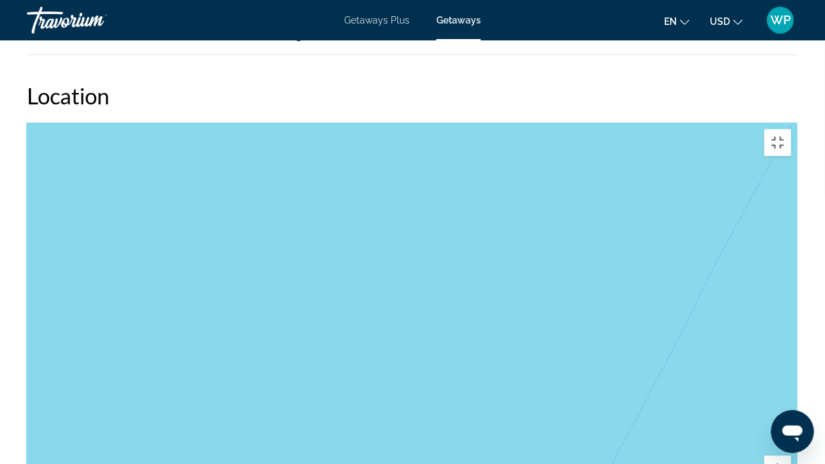
drag, startPoint x: 454, startPoint y: 185, endPoint x: 428, endPoint y: 438, distance: 254.5
click at [428, 372] on div "Main content" at bounding box center [412, 325] width 771 height 404
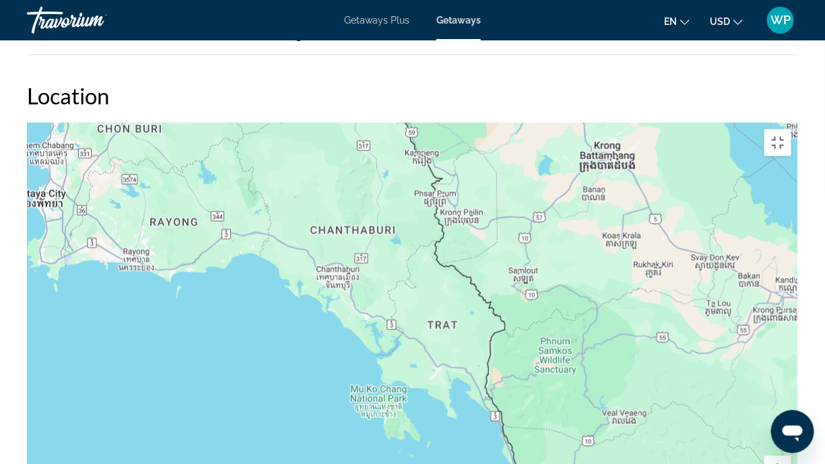
drag, startPoint x: 467, startPoint y: 422, endPoint x: 222, endPoint y: 251, distance: 298.0
click at [223, 251] on div "Main content" at bounding box center [412, 325] width 771 height 404
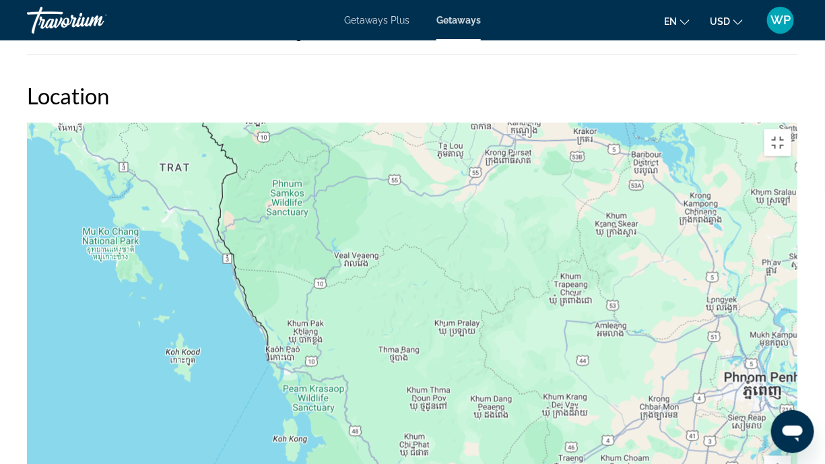
drag, startPoint x: 449, startPoint y: 360, endPoint x: 155, endPoint y: 142, distance: 365.9
click at [155, 142] on div "Main content" at bounding box center [412, 325] width 771 height 404
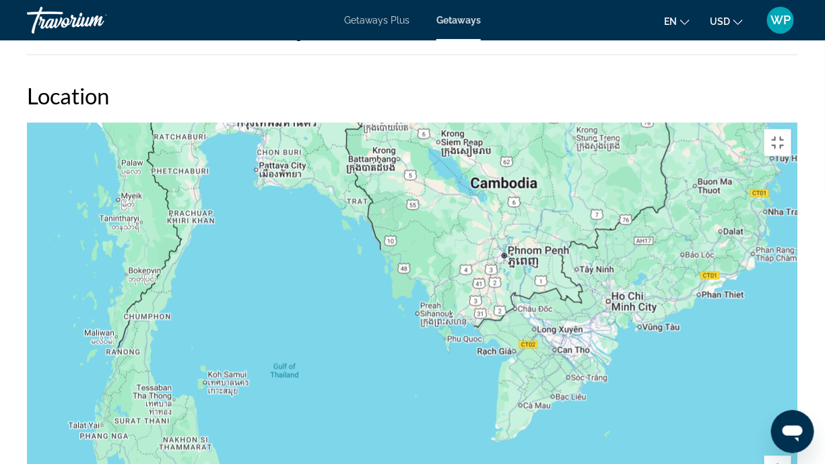
drag, startPoint x: 466, startPoint y: 420, endPoint x: 428, endPoint y: 277, distance: 147.7
click at [428, 277] on div "Main content" at bounding box center [412, 325] width 771 height 404
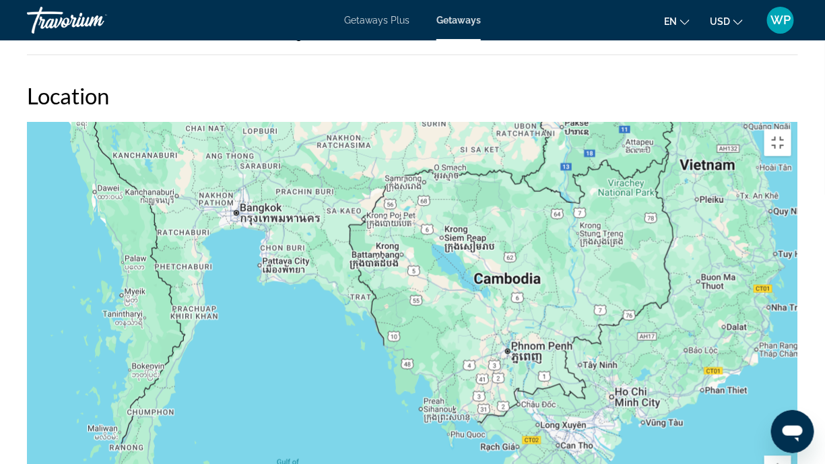
drag, startPoint x: 686, startPoint y: 297, endPoint x: 689, endPoint y: 395, distance: 97.7
click at [689, 372] on div "Main content" at bounding box center [412, 325] width 771 height 404
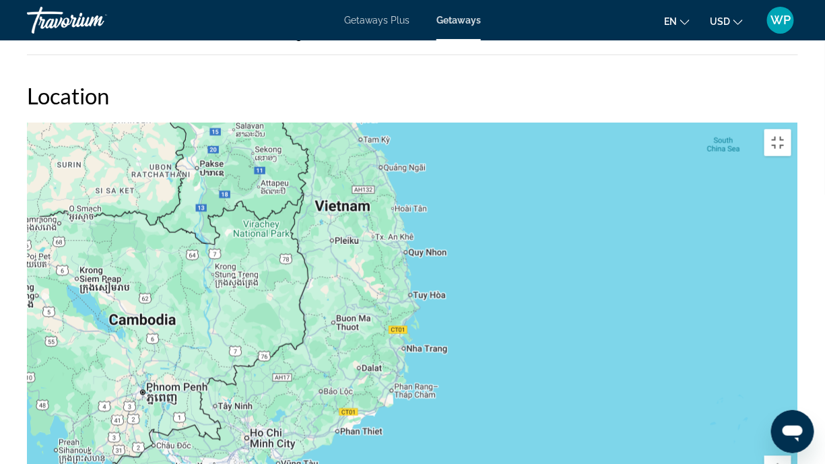
drag, startPoint x: 621, startPoint y: 396, endPoint x: 257, endPoint y: 442, distance: 366.5
click at [256, 372] on div "Main content" at bounding box center [412, 325] width 771 height 404
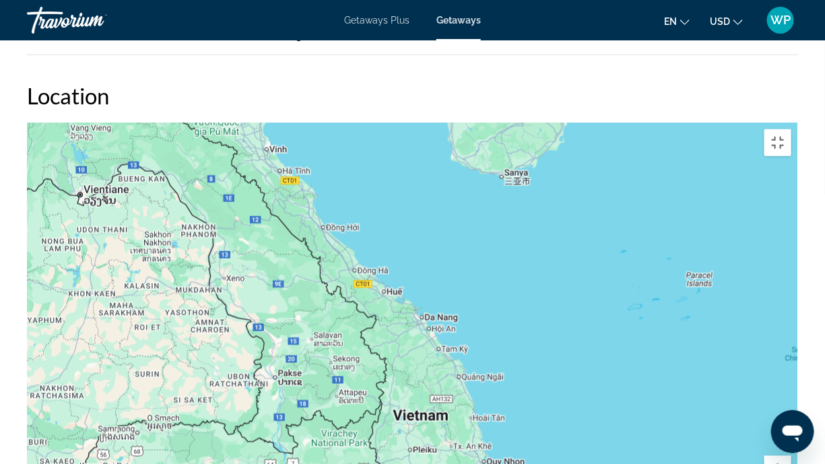
drag, startPoint x: 478, startPoint y: 142, endPoint x: 551, endPoint y: 339, distance: 210.3
click at [551, 339] on div "Main content" at bounding box center [412, 325] width 771 height 404
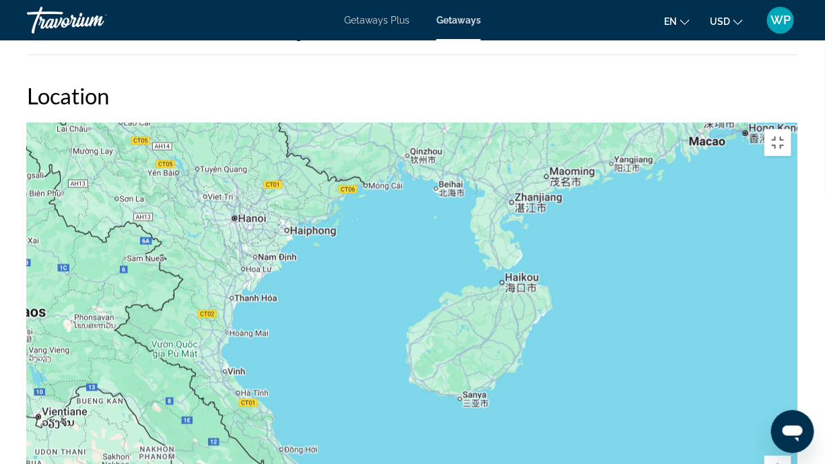
drag, startPoint x: 613, startPoint y: 173, endPoint x: 581, endPoint y: 335, distance: 165.4
click at [581, 335] on div "Main content" at bounding box center [412, 325] width 771 height 404
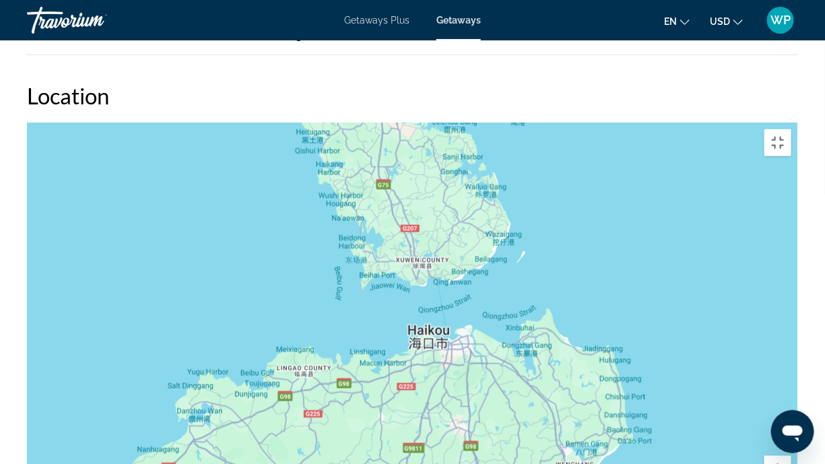
drag, startPoint x: 550, startPoint y: 48, endPoint x: 573, endPoint y: 410, distance: 363.1
click at [573, 372] on div "Main content" at bounding box center [412, 325] width 771 height 404
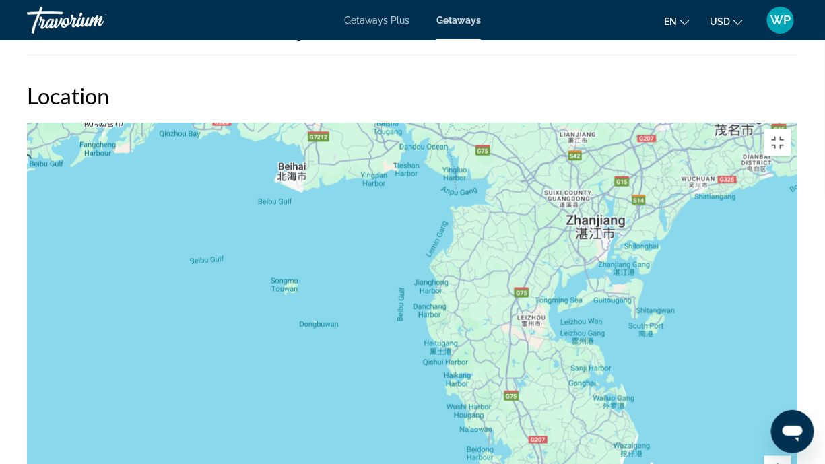
drag, startPoint x: 468, startPoint y: 158, endPoint x: 578, endPoint y: 261, distance: 151.5
click at [580, 269] on div "Main content" at bounding box center [412, 325] width 771 height 404
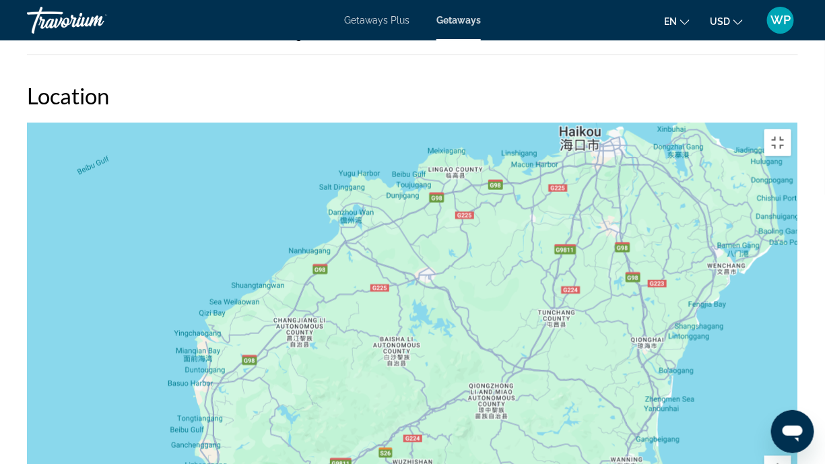
drag, startPoint x: 529, startPoint y: 409, endPoint x: 593, endPoint y: 246, distance: 175.9
click at [593, 246] on div "Main content" at bounding box center [412, 325] width 771 height 404
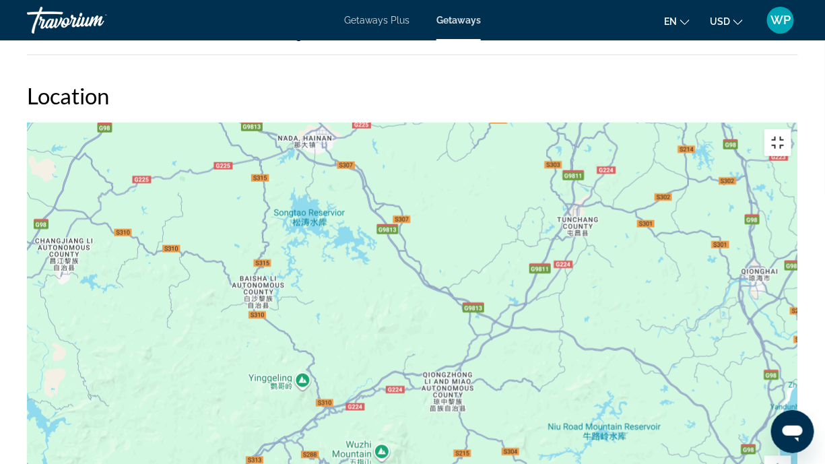
click at [791, 129] on button "Toggle fullscreen view" at bounding box center [777, 142] width 27 height 27
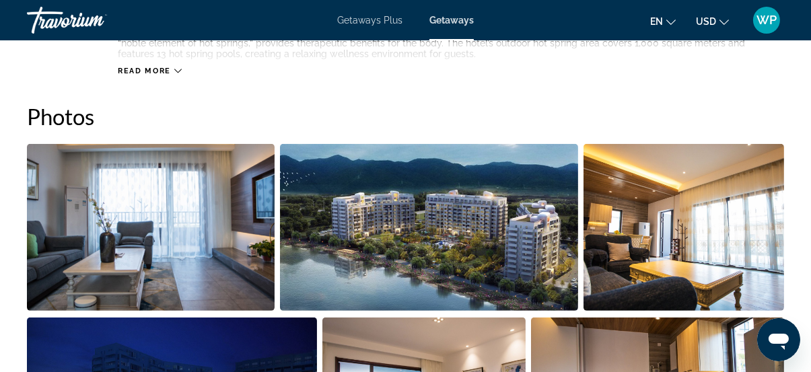
scroll to position [622, 0]
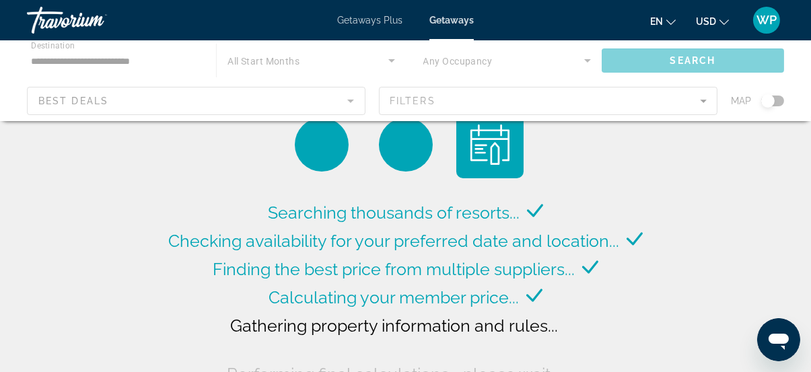
click at [120, 56] on div "Main content" at bounding box center [405, 80] width 811 height 81
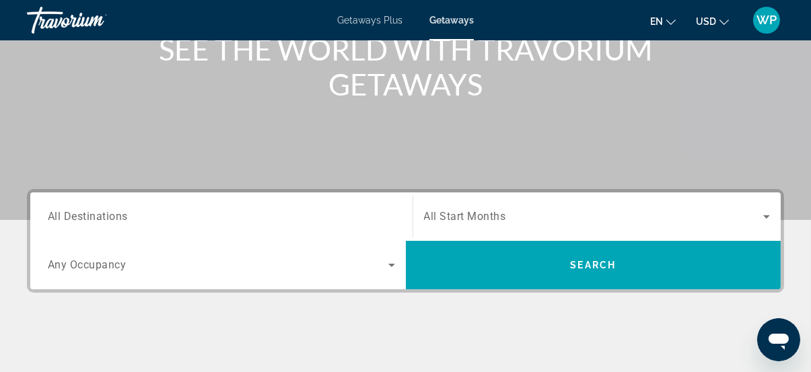
click at [128, 222] on input "Destination All Destinations" at bounding box center [221, 217] width 347 height 16
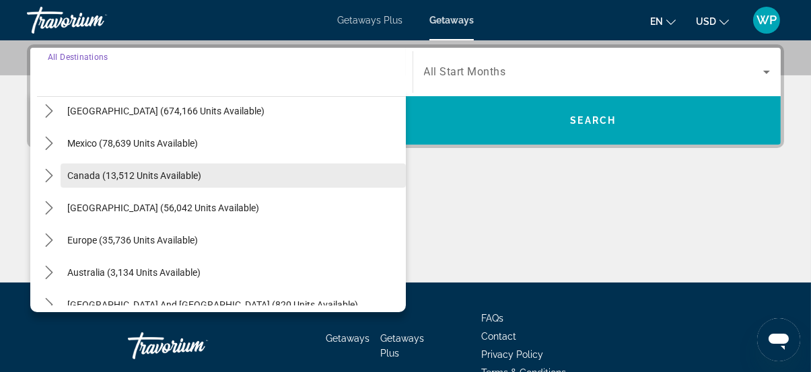
scroll to position [184, 0]
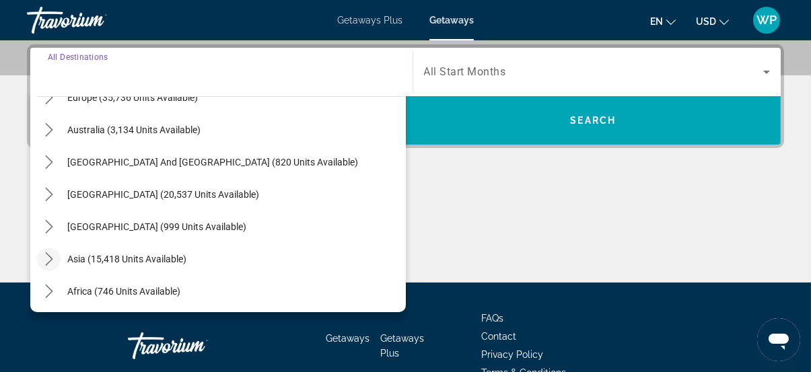
click at [51, 256] on icon "Toggle Asia (15,418 units available) submenu" at bounding box center [48, 259] width 13 height 13
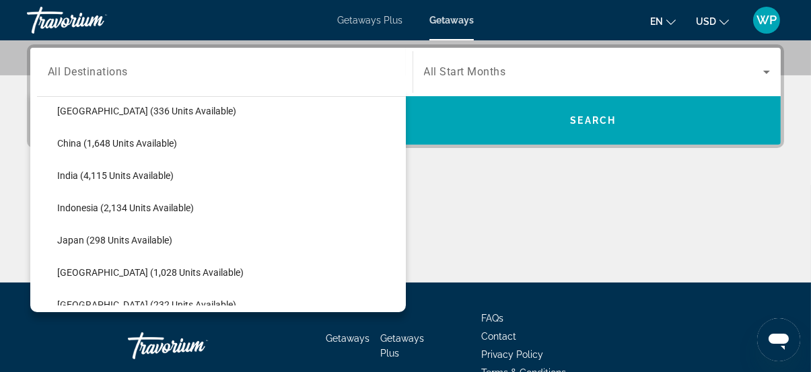
scroll to position [391, 0]
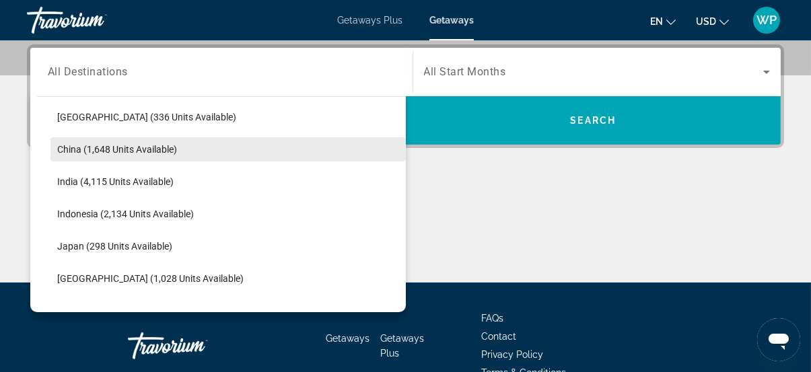
click at [88, 145] on span "China (1,648 units available)" at bounding box center [117, 149] width 120 height 11
type input "**********"
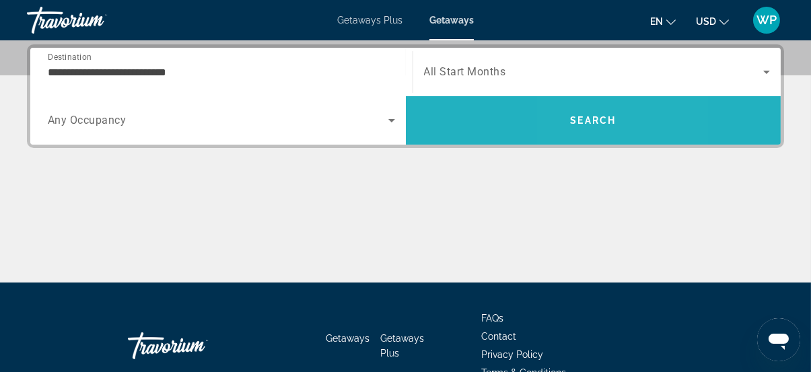
click at [575, 120] on span "Search" at bounding box center [593, 120] width 46 height 11
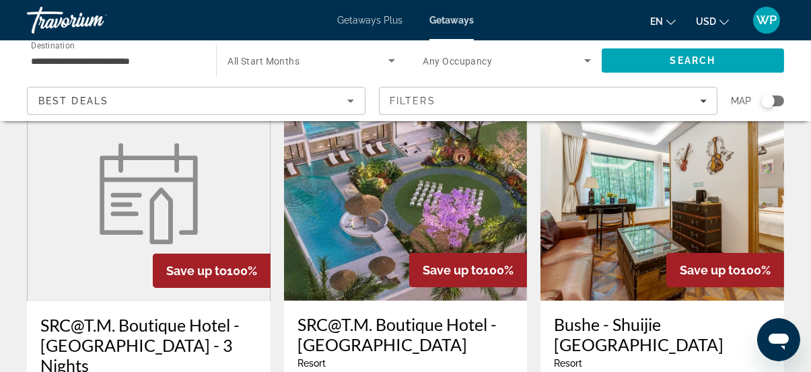
scroll to position [490, 0]
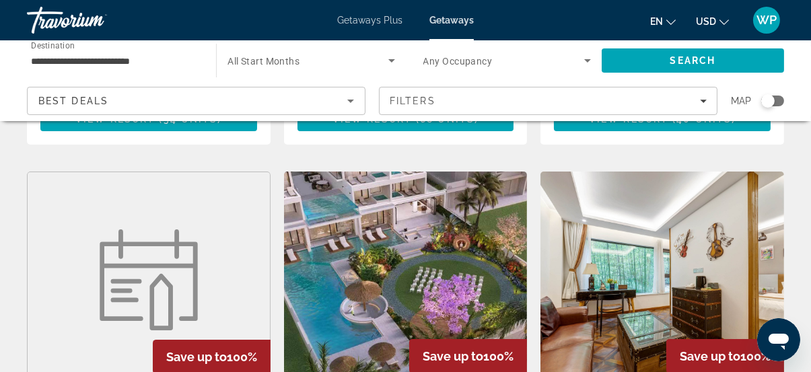
click at [455, 260] on img "Main content" at bounding box center [406, 279] width 244 height 215
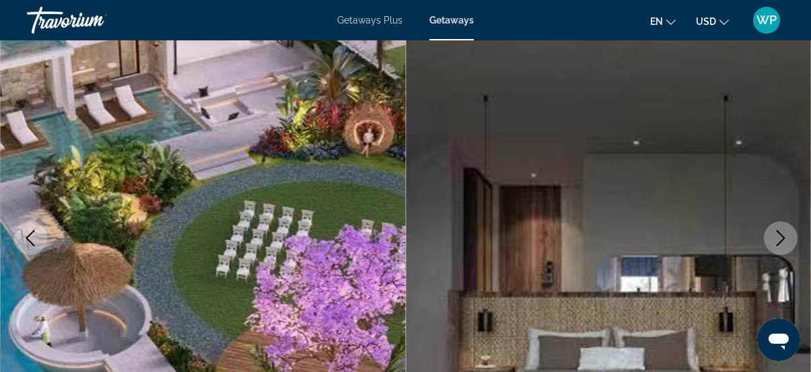
scroll to position [184, 0]
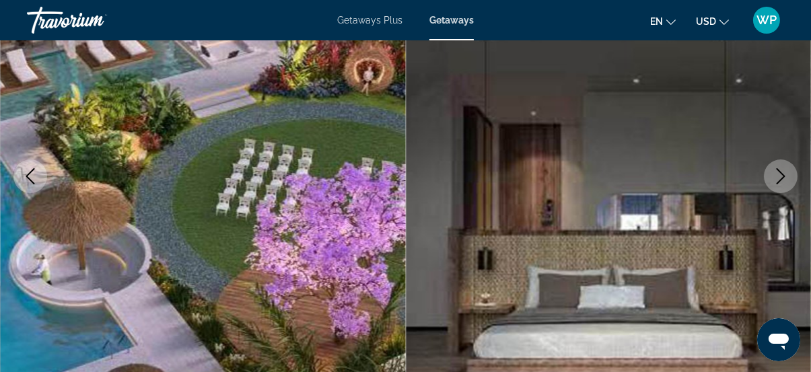
click at [782, 183] on icon "Next image" at bounding box center [781, 176] width 16 height 16
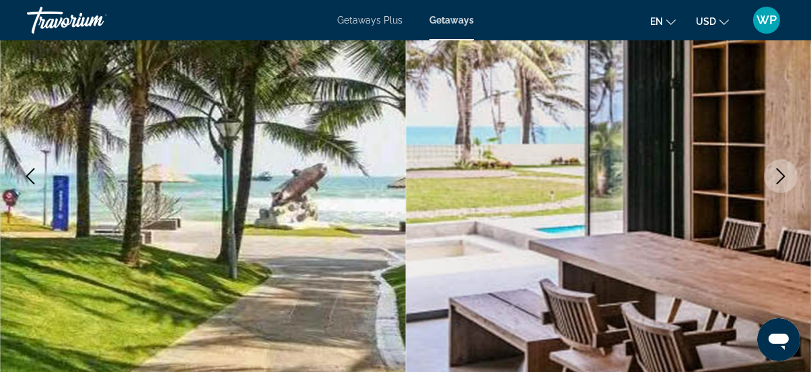
click at [789, 180] on icon "Next image" at bounding box center [781, 176] width 16 height 16
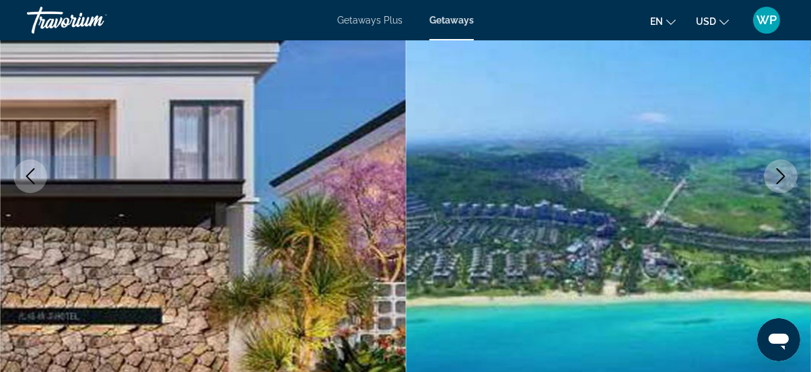
click at [789, 180] on icon "Next image" at bounding box center [781, 176] width 16 height 16
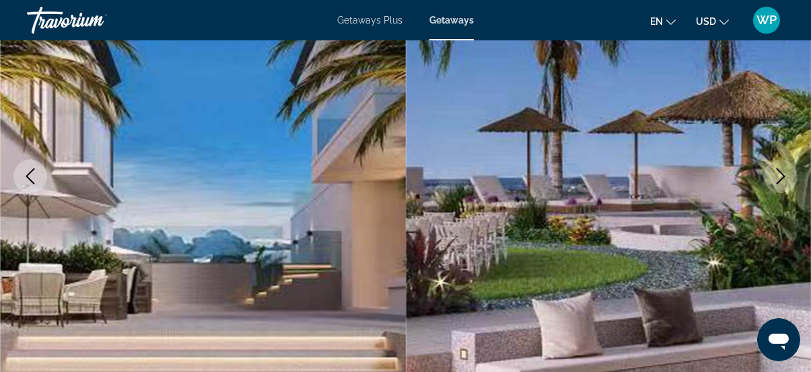
click at [789, 180] on icon "Next image" at bounding box center [781, 176] width 16 height 16
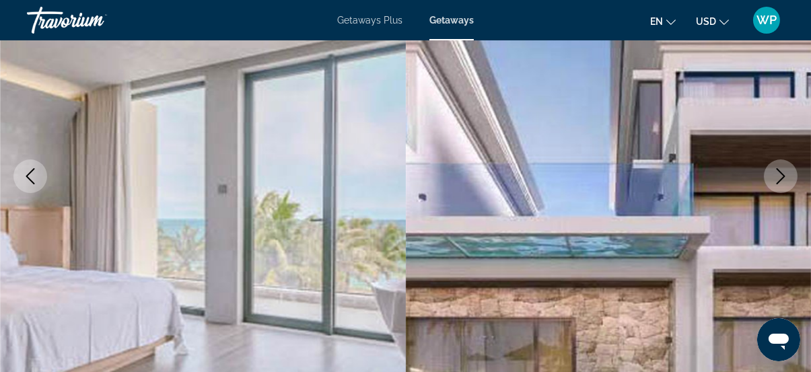
click at [789, 180] on icon "Next image" at bounding box center [781, 176] width 16 height 16
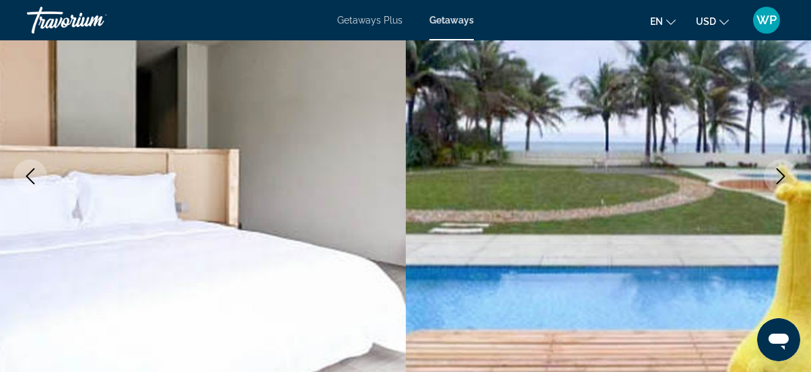
click at [789, 180] on icon "Next image" at bounding box center [781, 176] width 16 height 16
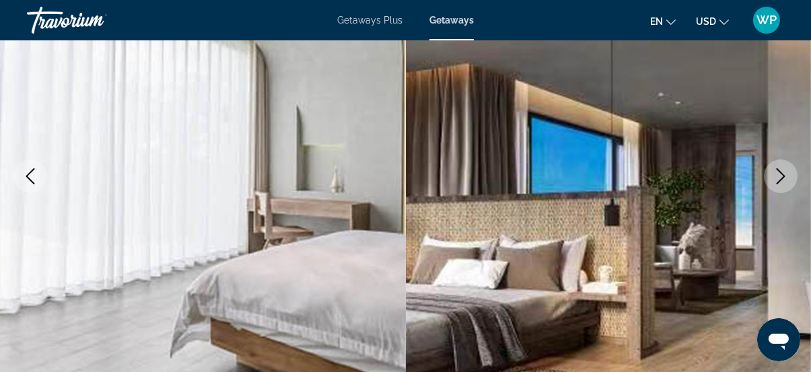
click at [785, 176] on icon "Next image" at bounding box center [781, 176] width 9 height 16
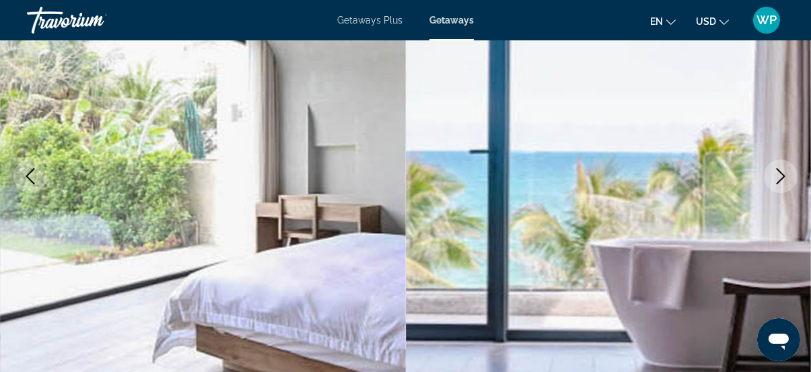
click at [785, 176] on icon "Next image" at bounding box center [781, 176] width 9 height 16
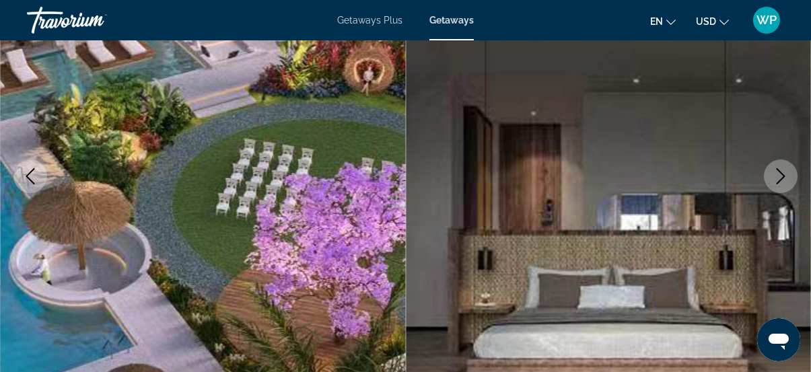
click at [785, 176] on icon "Next image" at bounding box center [781, 176] width 9 height 16
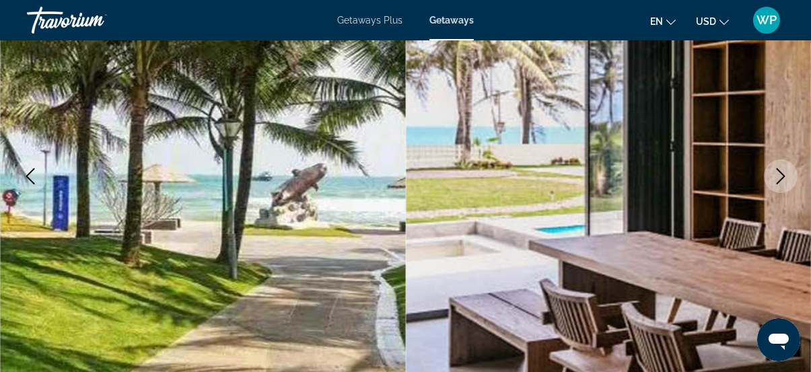
click at [785, 176] on icon "Next image" at bounding box center [781, 176] width 9 height 16
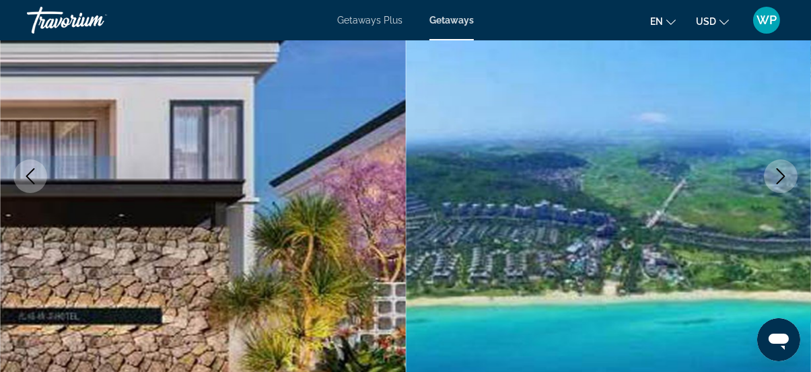
click at [785, 176] on icon "Next image" at bounding box center [781, 176] width 9 height 16
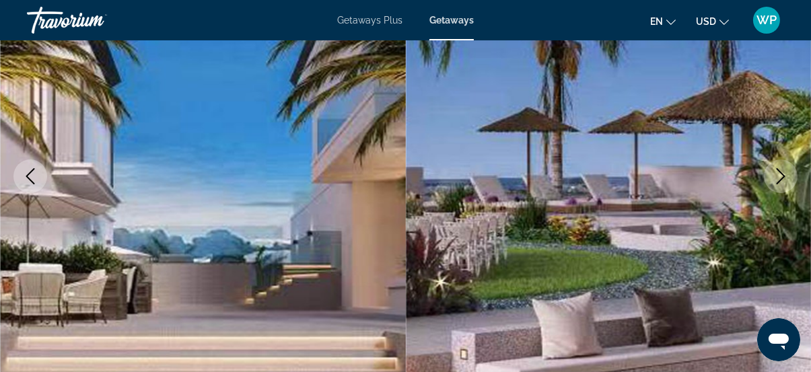
click at [785, 176] on icon "Next image" at bounding box center [781, 176] width 9 height 16
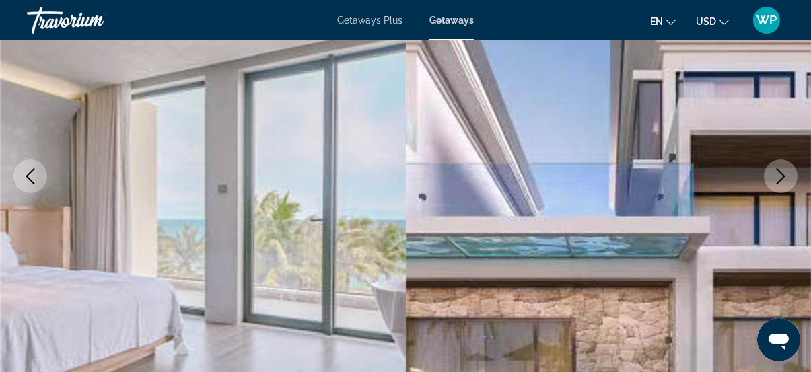
click at [785, 176] on icon "Next image" at bounding box center [781, 176] width 9 height 16
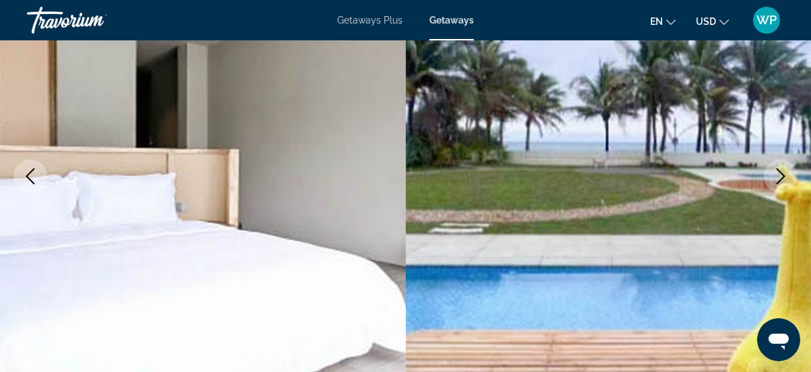
click at [785, 176] on icon "Next image" at bounding box center [781, 176] width 9 height 16
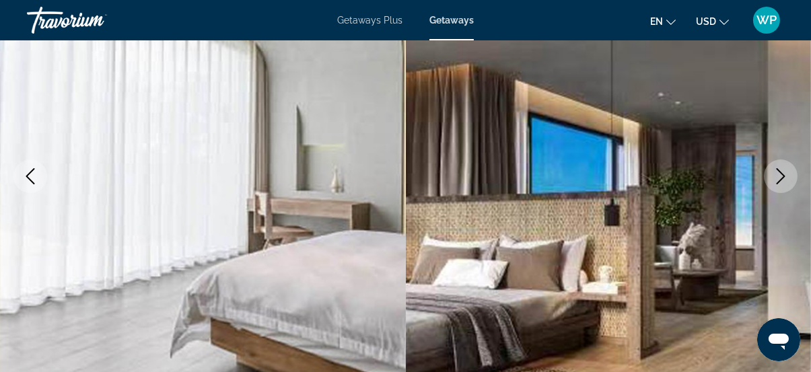
click at [785, 176] on icon "Next image" at bounding box center [781, 176] width 9 height 16
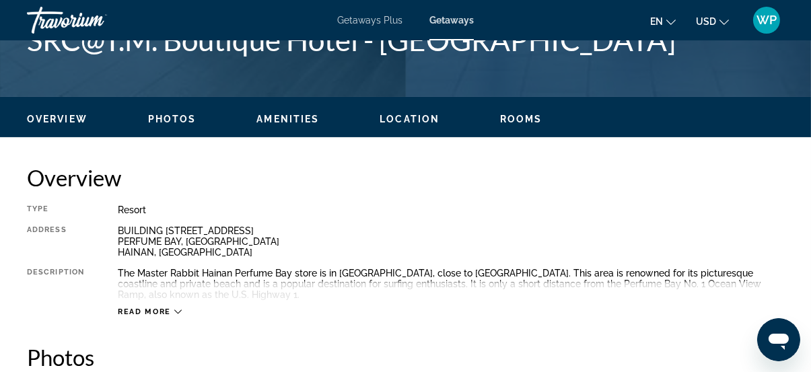
scroll to position [612, 0]
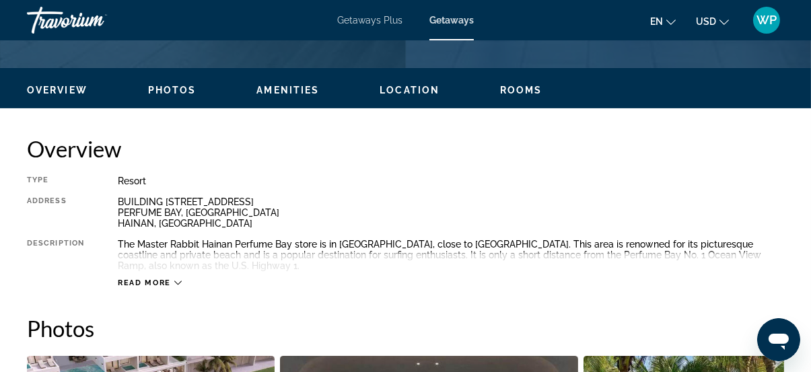
click at [160, 284] on span "Read more" at bounding box center [144, 283] width 53 height 9
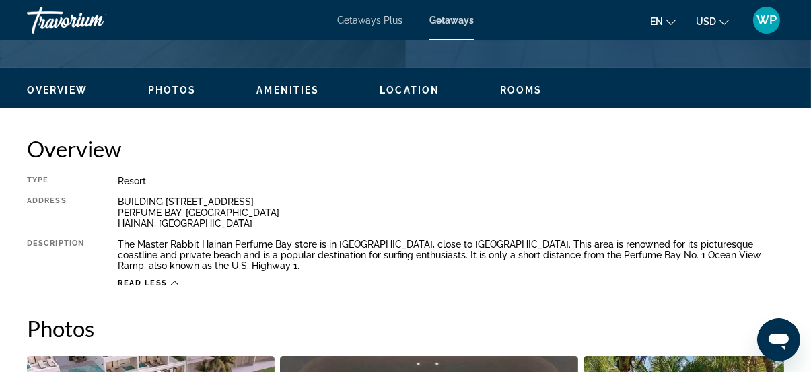
click at [532, 90] on span "Rooms" at bounding box center [521, 90] width 42 height 11
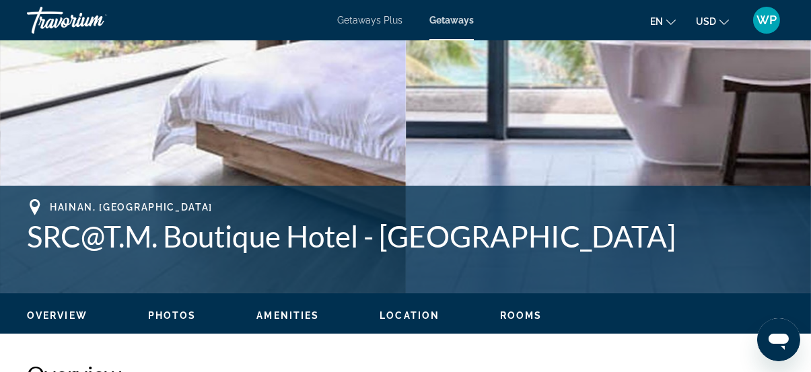
scroll to position [371, 0]
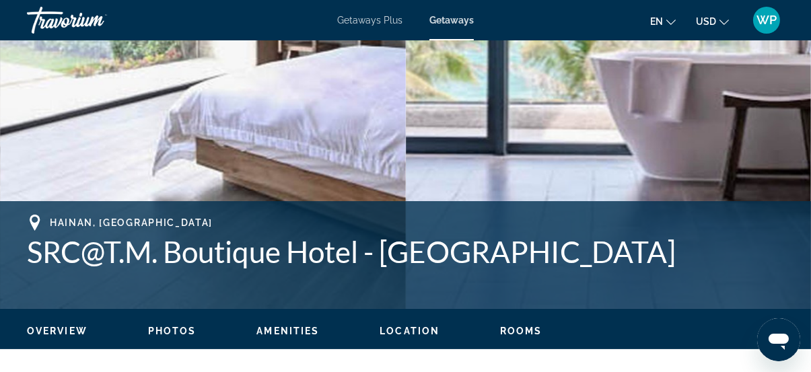
click at [416, 331] on span "Location" at bounding box center [410, 331] width 60 height 11
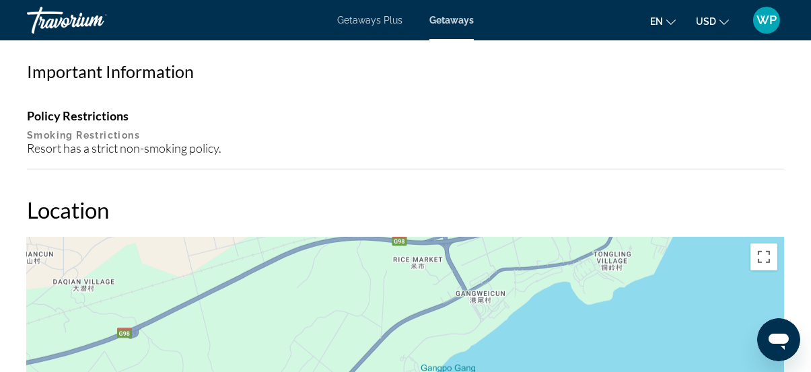
scroll to position [1614, 0]
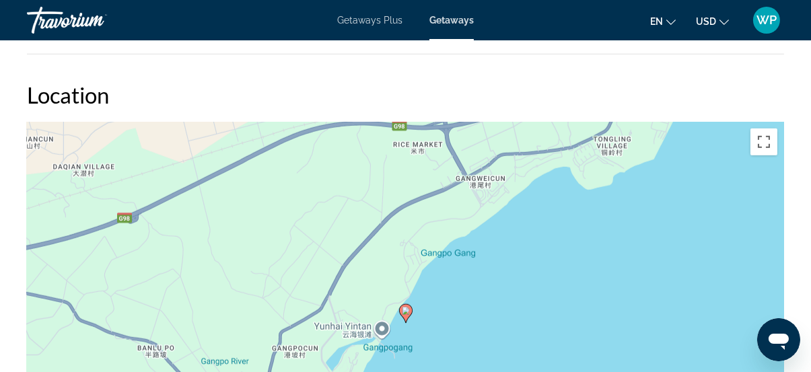
click at [490, 317] on div "To activate drag with keyboard, press Alt + Enter. Once in keyboard drag state,…" at bounding box center [406, 324] width 758 height 404
click at [491, 317] on div "To activate drag with keyboard, press Alt + Enter. Once in keyboard drag state,…" at bounding box center [406, 324] width 758 height 404
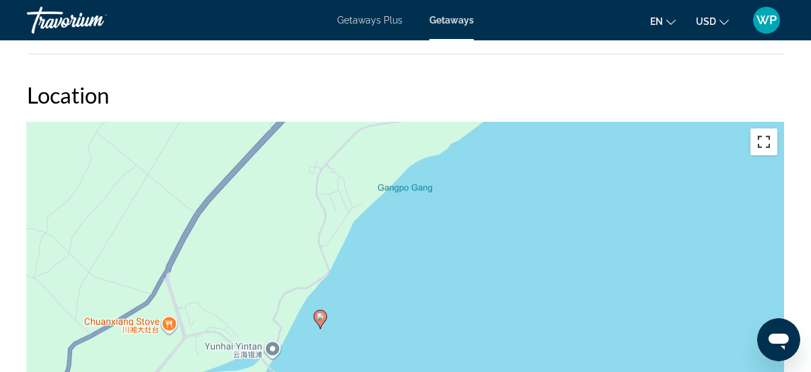
click at [771, 139] on button "Toggle fullscreen view" at bounding box center [764, 142] width 27 height 27
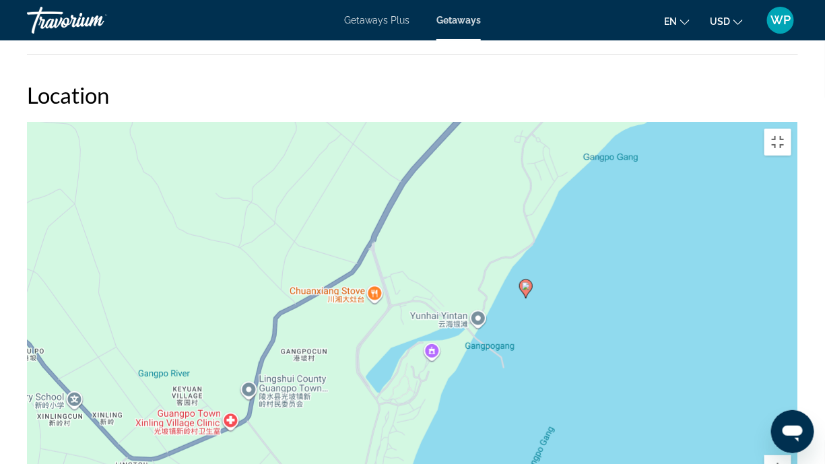
drag, startPoint x: 477, startPoint y: 283, endPoint x: 626, endPoint y: 259, distance: 150.8
click at [626, 259] on div "To activate drag with keyboard, press Alt + Enter. Once in keyboard drag state,…" at bounding box center [412, 324] width 771 height 404
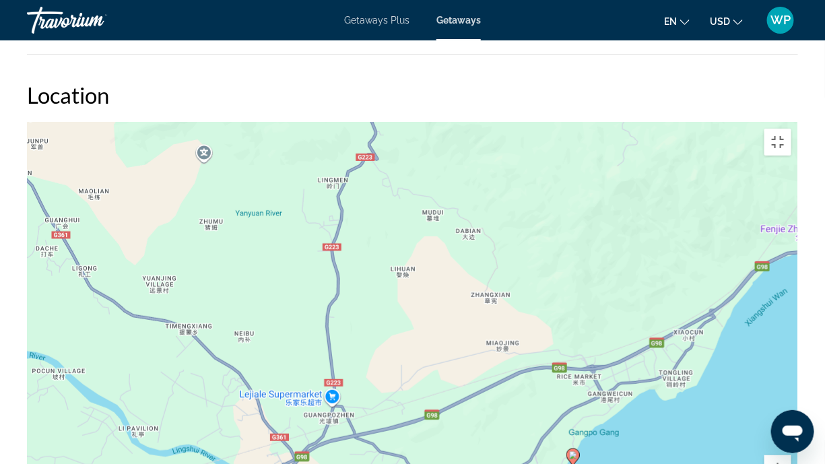
drag, startPoint x: 695, startPoint y: 160, endPoint x: 684, endPoint y: 347, distance: 187.5
click at [684, 347] on div "To activate drag with keyboard, press Alt + Enter. Once in keyboard drag state,…" at bounding box center [412, 324] width 771 height 404
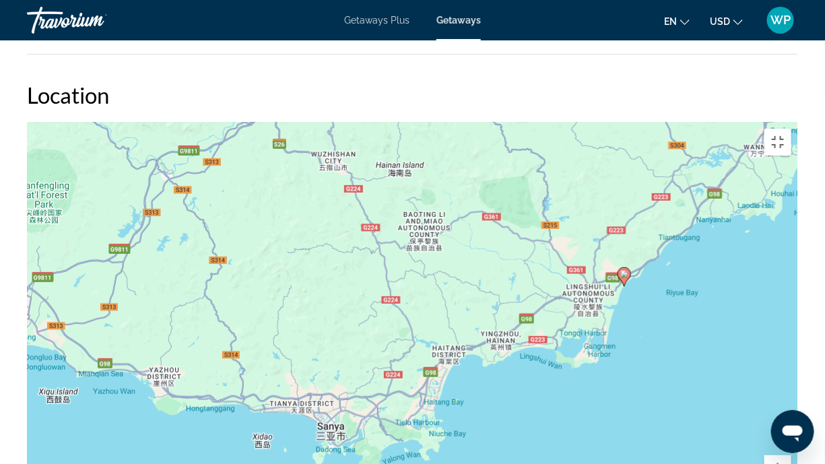
drag, startPoint x: 602, startPoint y: 345, endPoint x: 568, endPoint y: 209, distance: 140.3
click at [568, 209] on div "To activate drag with keyboard, press Alt + Enter. Once in keyboard drag state,…" at bounding box center [412, 324] width 771 height 404
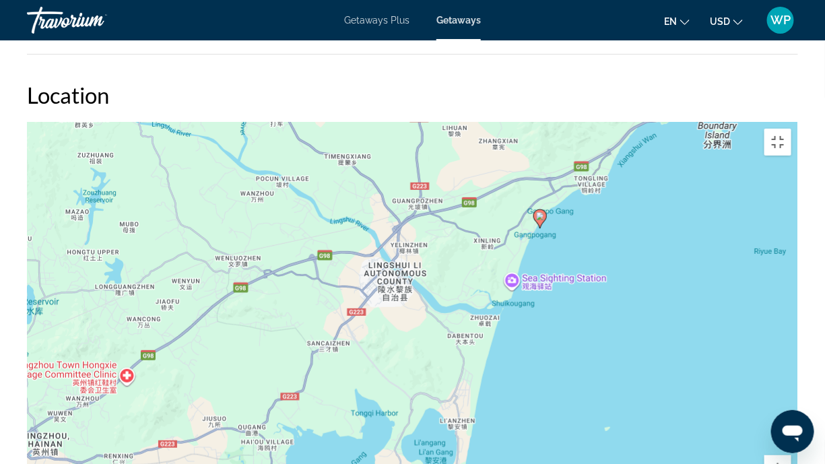
drag, startPoint x: 631, startPoint y: 114, endPoint x: 548, endPoint y: 304, distance: 207.8
click at [548, 304] on div "To activate drag with keyboard, press Alt + Enter. Once in keyboard drag state,…" at bounding box center [412, 324] width 771 height 404
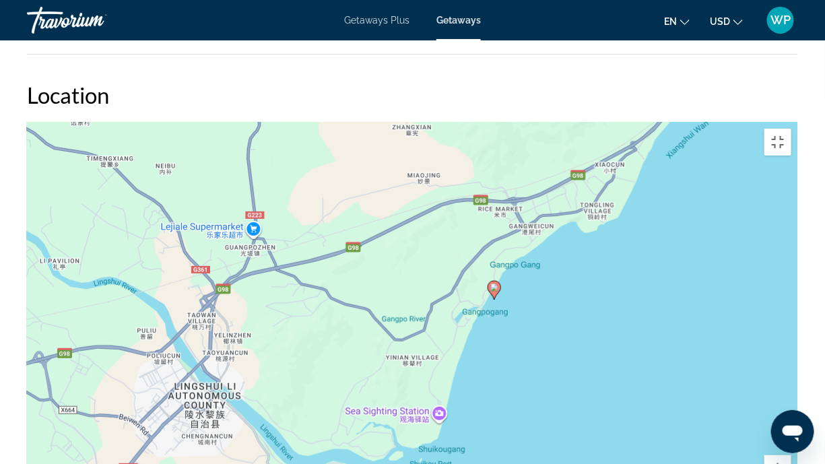
drag, startPoint x: 609, startPoint y: 145, endPoint x: 653, endPoint y: 238, distance: 102.7
click at [653, 238] on div "To activate drag with keyboard, press Alt + Enter. Once in keyboard drag state,…" at bounding box center [412, 324] width 771 height 404
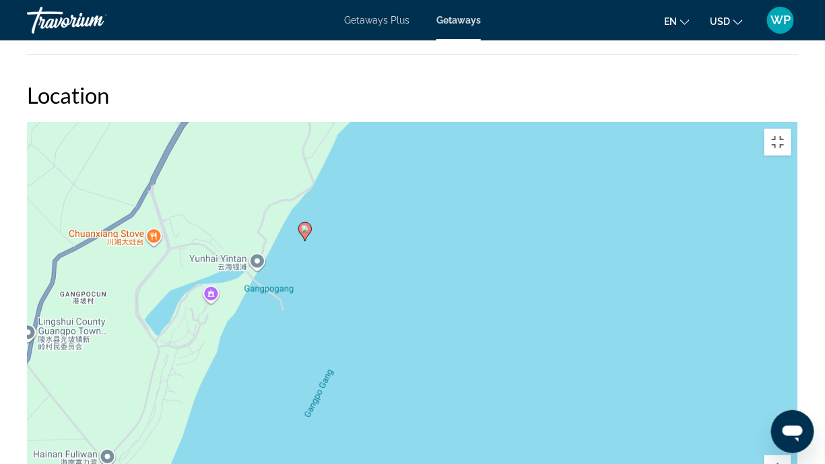
click at [131, 142] on div "To activate drag with keyboard, press Alt + Enter. Once in keyboard drag state,…" at bounding box center [412, 324] width 771 height 404
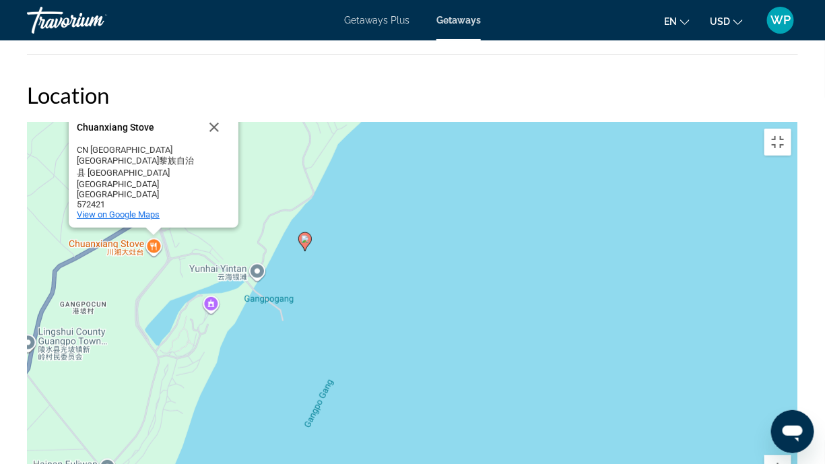
click at [132, 209] on span "View on Google Maps" at bounding box center [118, 214] width 83 height 10
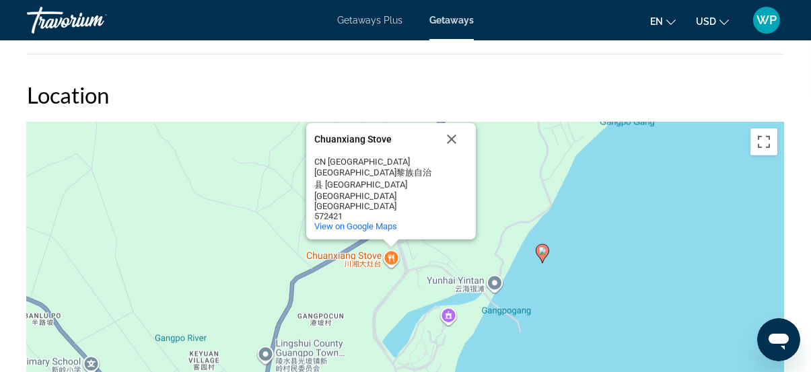
drag, startPoint x: 440, startPoint y: 288, endPoint x: 686, endPoint y: 300, distance: 246.8
click at [686, 300] on div "To activate drag with keyboard, press Alt + Enter. Once in keyboard drag state,…" at bounding box center [406, 324] width 758 height 404
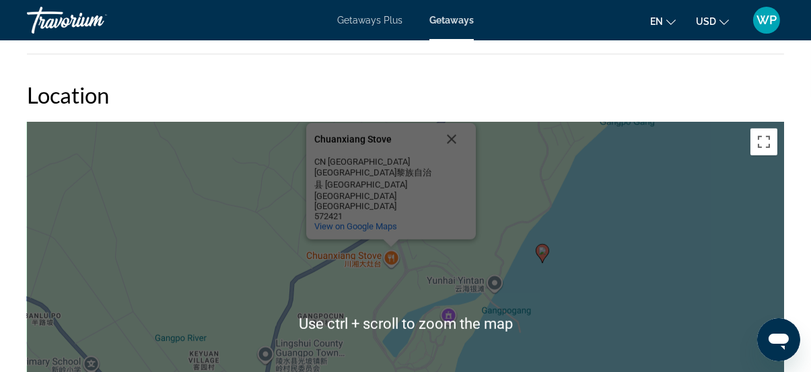
click at [449, 156] on button "Close" at bounding box center [452, 139] width 32 height 32
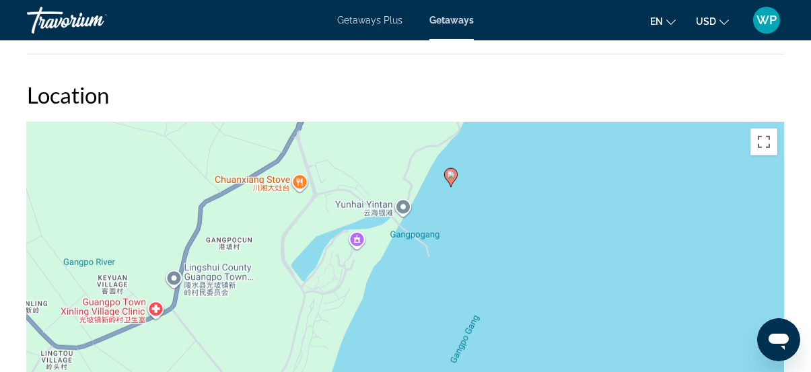
drag, startPoint x: 693, startPoint y: 306, endPoint x: 598, endPoint y: 230, distance: 121.7
click at [598, 230] on div "To activate drag with keyboard, press Alt + Enter. Once in keyboard drag state,…" at bounding box center [406, 324] width 758 height 404
click at [422, 179] on div "To activate drag with keyboard, press Alt + Enter. Once in keyboard drag state,…" at bounding box center [406, 324] width 758 height 404
click at [764, 138] on button "Toggle fullscreen view" at bounding box center [764, 142] width 27 height 27
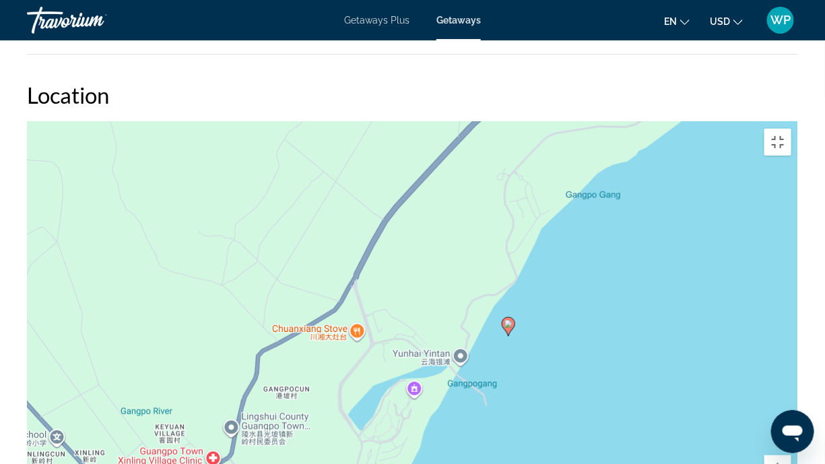
drag, startPoint x: 560, startPoint y: 191, endPoint x: 610, endPoint y: 341, distance: 158.4
click at [610, 341] on div "To activate drag with keyboard, press Alt + Enter. Once in keyboard drag state,…" at bounding box center [412, 324] width 771 height 404
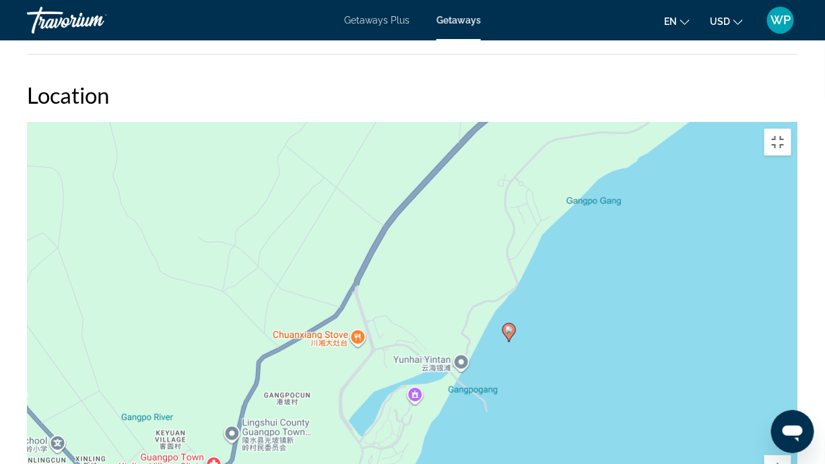
click at [558, 329] on div "To activate drag with keyboard, press Alt + Enter. Once in keyboard drag state,…" at bounding box center [412, 324] width 771 height 404
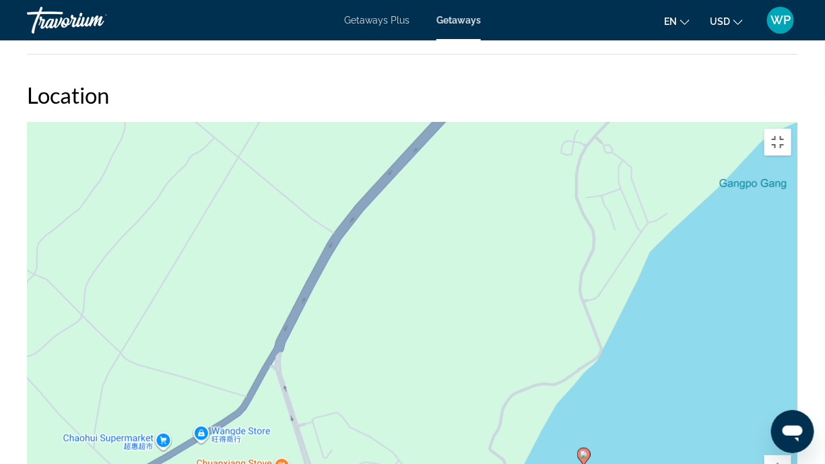
drag, startPoint x: 396, startPoint y: 197, endPoint x: 519, endPoint y: 401, distance: 238.4
click at [519, 372] on div "To activate drag with keyboard, press Alt + Enter. Once in keyboard drag state,…" at bounding box center [412, 324] width 771 height 404
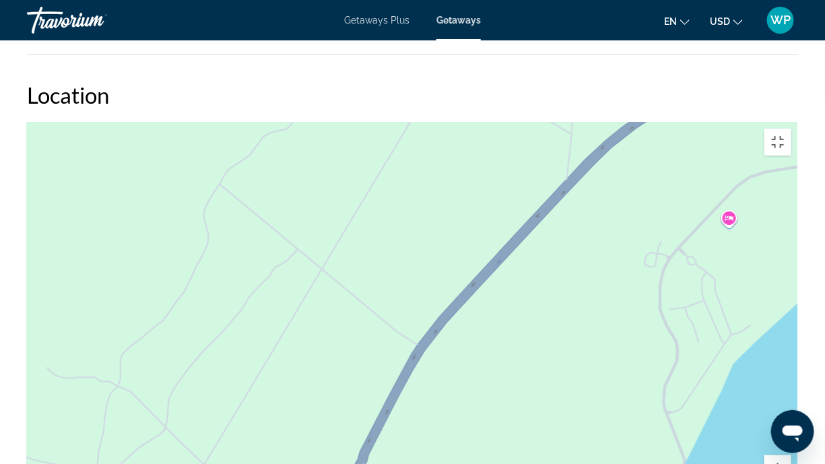
drag, startPoint x: 460, startPoint y: 305, endPoint x: 547, endPoint y: 402, distance: 130.2
click at [547, 372] on div "To activate drag with keyboard, press Alt + Enter. Once in keyboard drag state,…" at bounding box center [412, 324] width 771 height 404
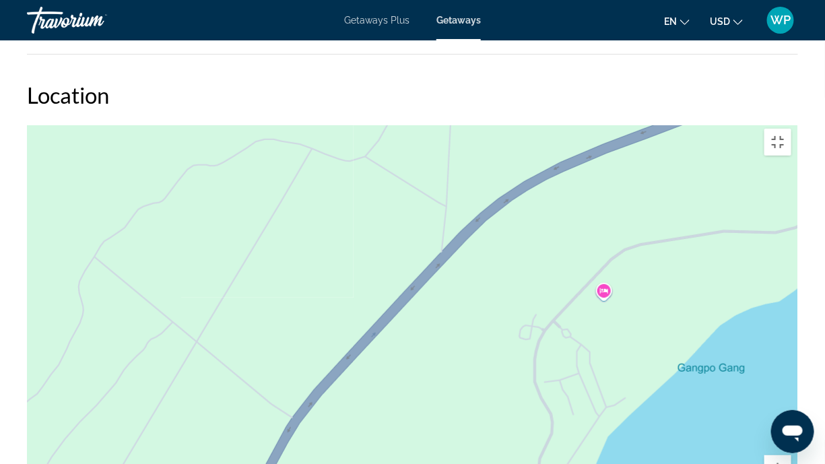
drag, startPoint x: 690, startPoint y: 155, endPoint x: 517, endPoint y: 254, distance: 199.4
click at [519, 255] on div "To activate drag with keyboard, press Alt + Enter. Once in keyboard drag state,…" at bounding box center [412, 324] width 771 height 404
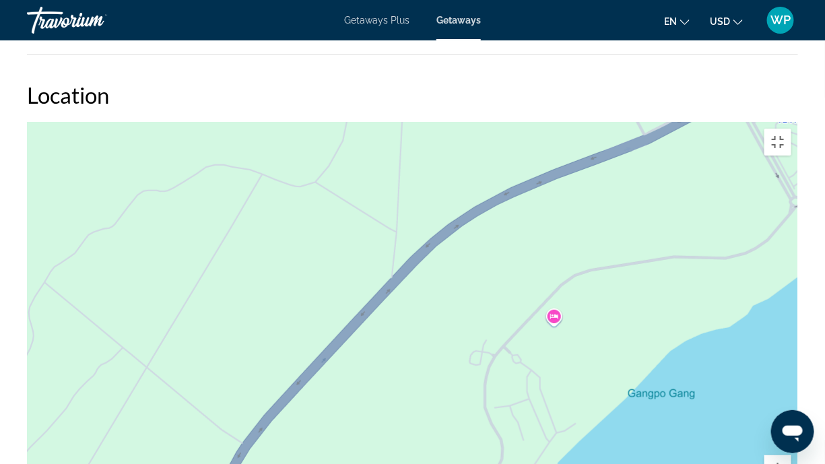
click at [554, 226] on div "To activate drag with keyboard, press Alt + Enter. Once in keyboard drag state,…" at bounding box center [412, 324] width 771 height 404
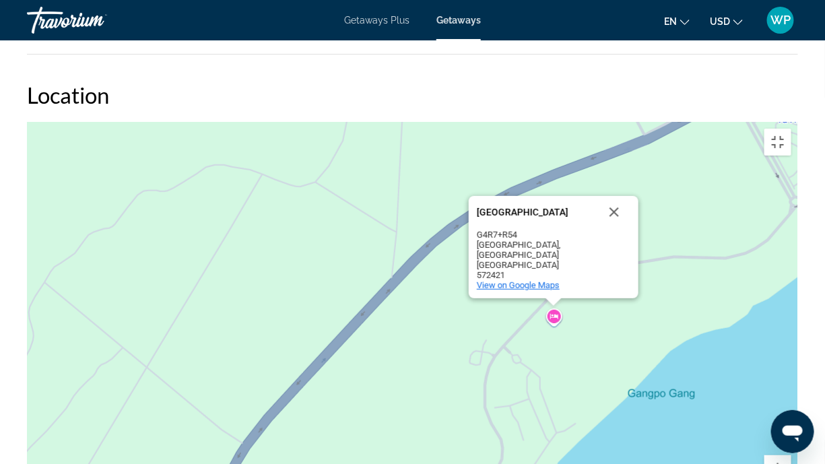
click at [537, 280] on span "View on Google Maps" at bounding box center [518, 285] width 83 height 10
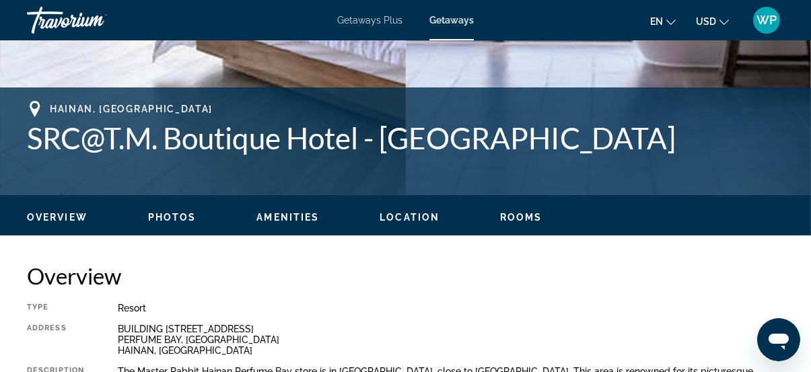
scroll to position [512, 0]
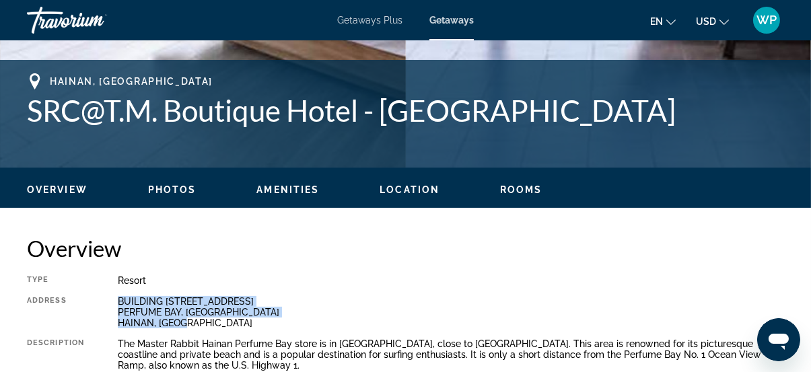
drag, startPoint x: 117, startPoint y: 298, endPoint x: 268, endPoint y: 322, distance: 153.3
click at [268, 322] on div "Type Resort All-Inclusive No All-Inclusive Address BUILDING [STREET_ADDRESS] De…" at bounding box center [406, 331] width 758 height 112
drag, startPoint x: 268, startPoint y: 322, endPoint x: 143, endPoint y: 306, distance: 125.5
copy div "BUILDING [STREET_ADDRESS]"
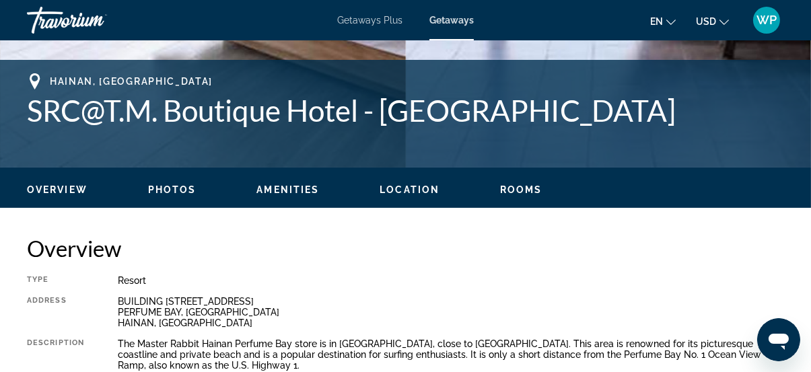
click at [387, 243] on h2 "Overview" at bounding box center [406, 248] width 758 height 27
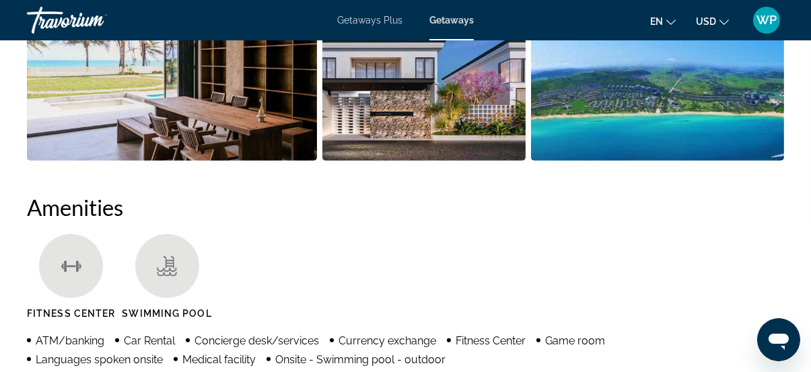
scroll to position [1186, 0]
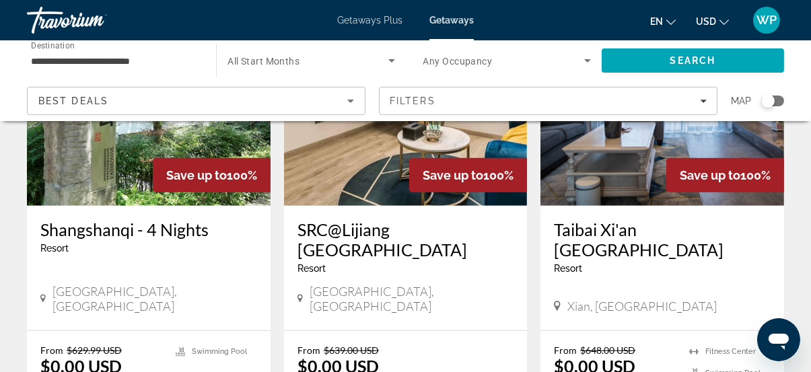
scroll to position [1714, 0]
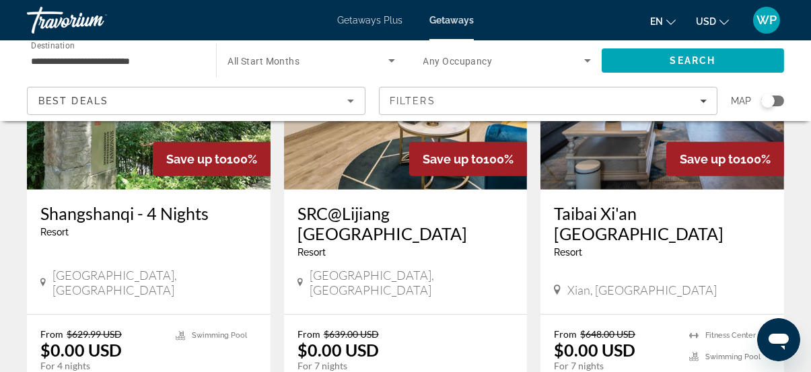
click at [687, 283] on div "Xian, [GEOGRAPHIC_DATA]" at bounding box center [662, 290] width 217 height 15
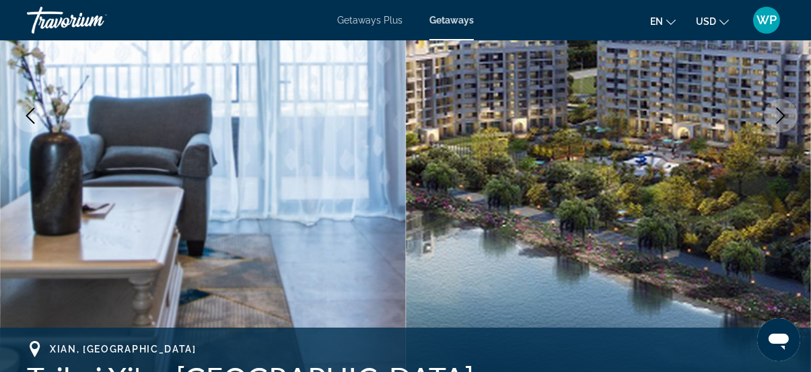
scroll to position [367, 0]
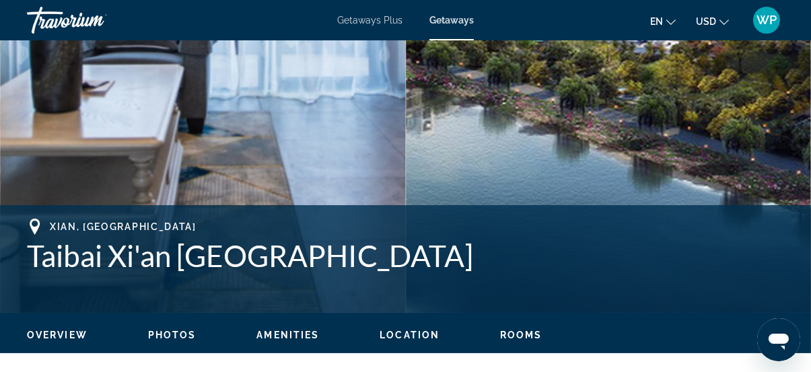
click at [428, 341] on div "Overview Photos Amenities Location Rooms Search" at bounding box center [405, 334] width 811 height 42
click at [414, 336] on span "Location" at bounding box center [410, 335] width 60 height 11
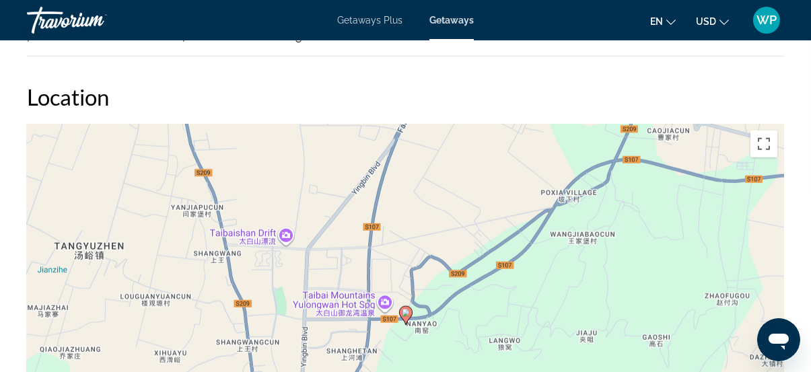
scroll to position [2030, 0]
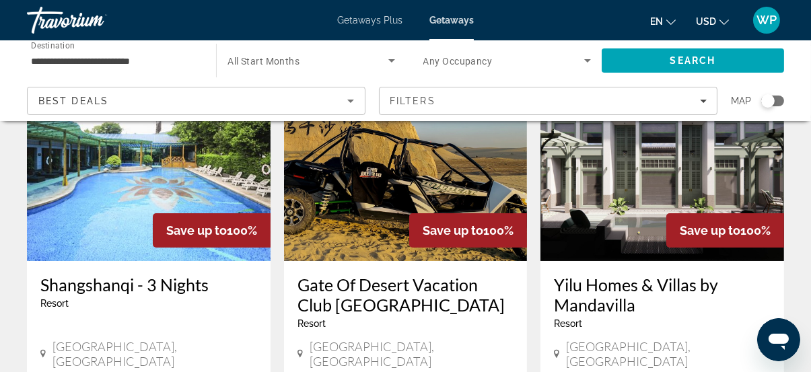
scroll to position [122, 0]
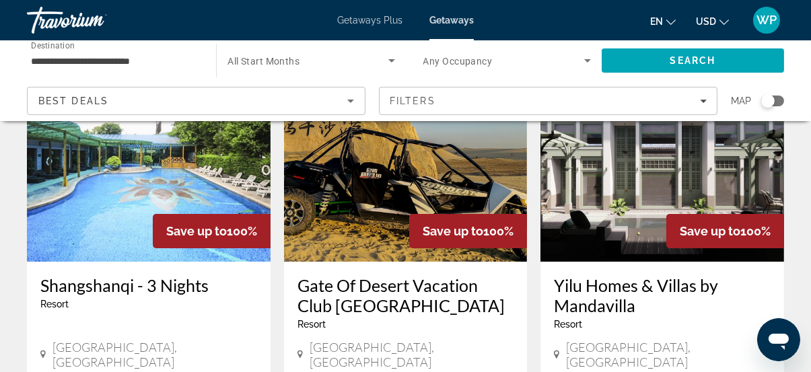
click at [654, 205] on img "Main content" at bounding box center [663, 153] width 244 height 215
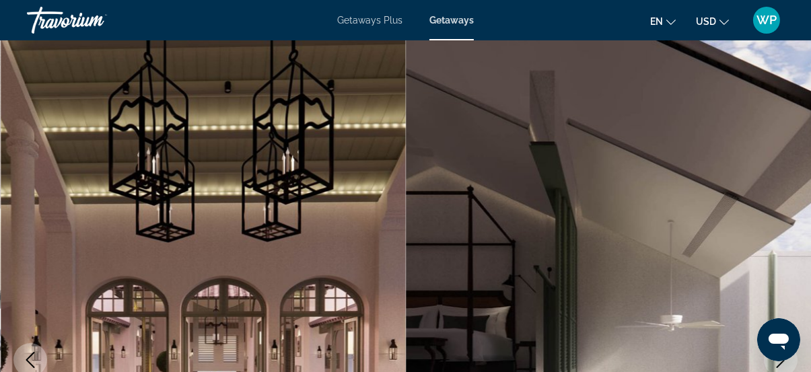
scroll to position [122, 0]
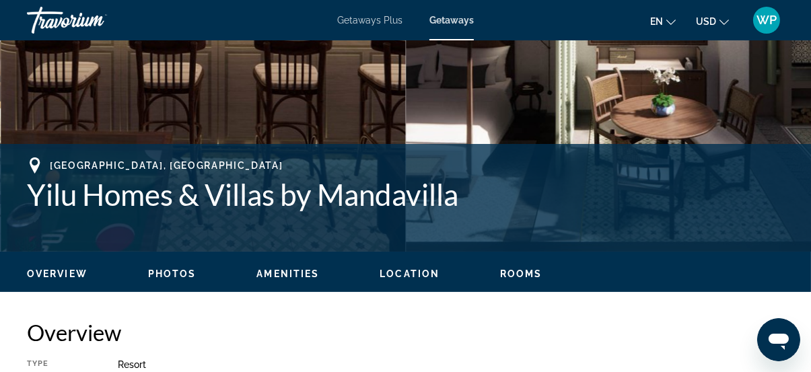
click at [392, 269] on span "Location" at bounding box center [410, 274] width 60 height 11
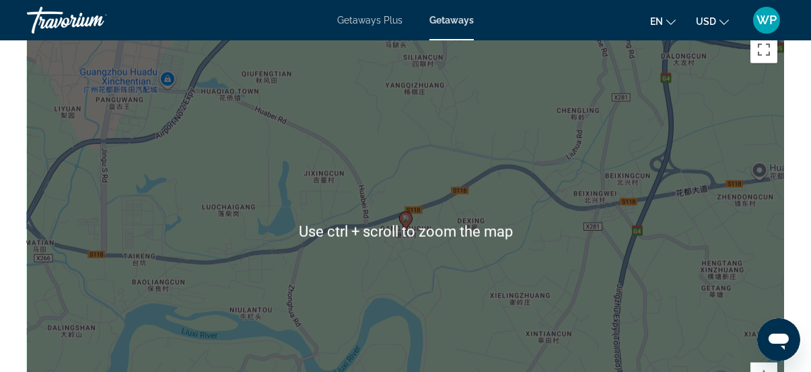
scroll to position [1902, 0]
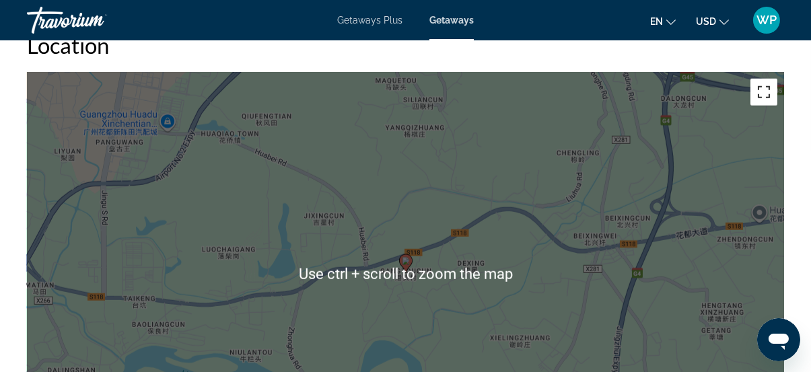
click at [766, 86] on button "Toggle fullscreen view" at bounding box center [764, 92] width 27 height 27
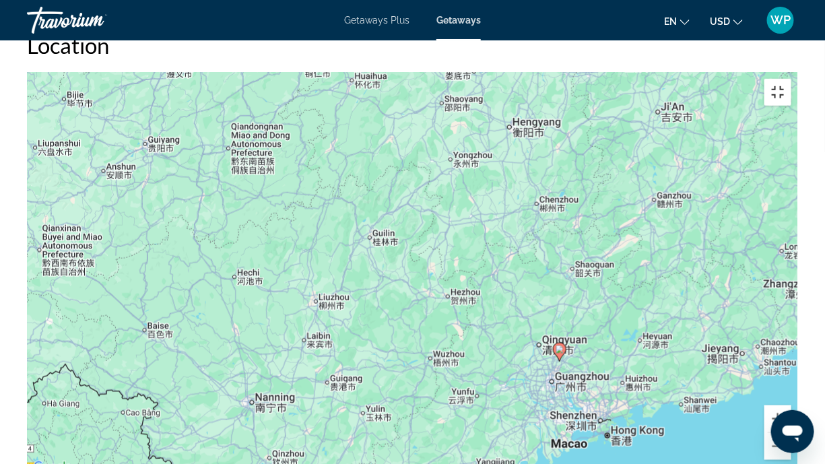
click at [791, 79] on button "Toggle fullscreen view" at bounding box center [777, 92] width 27 height 27
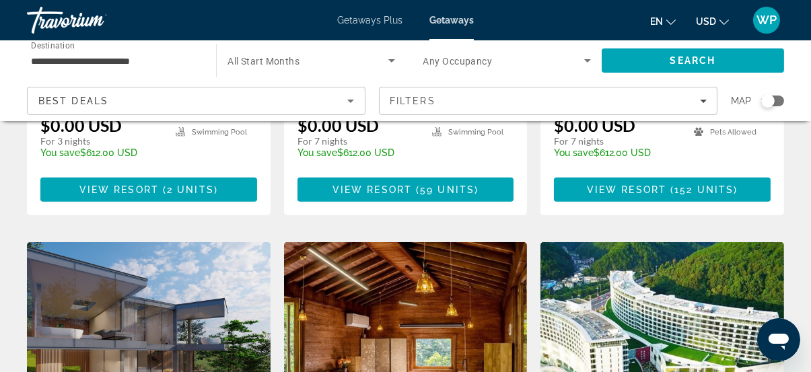
scroll to position [1102, 0]
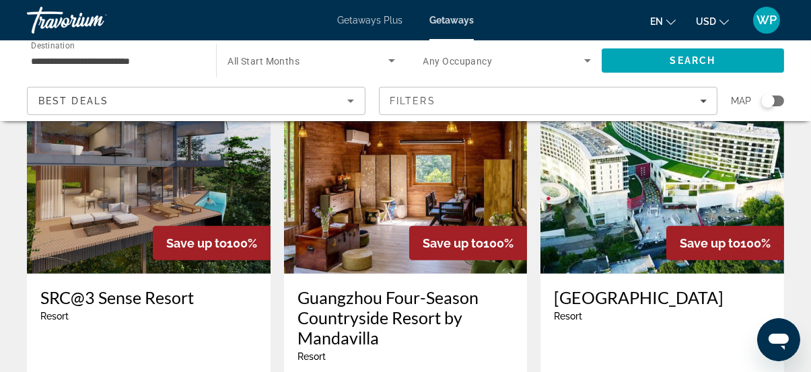
click at [101, 146] on img "Main content" at bounding box center [149, 166] width 244 height 215
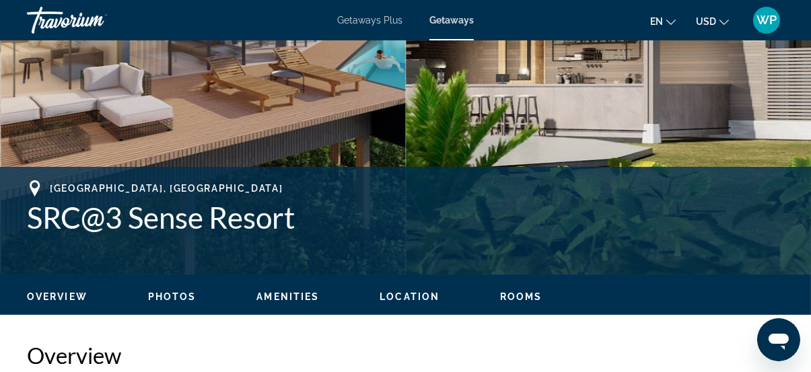
scroll to position [428, 0]
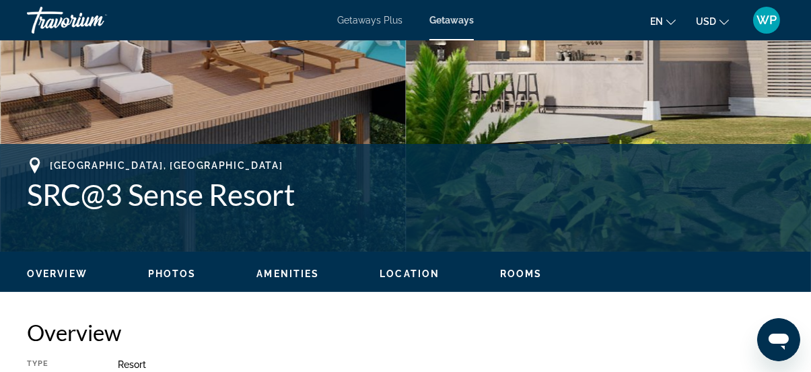
click at [421, 273] on span "Location" at bounding box center [410, 274] width 60 height 11
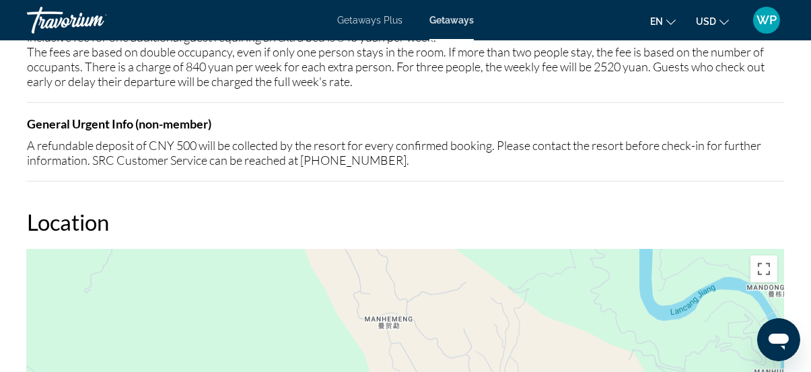
scroll to position [2151, 0]
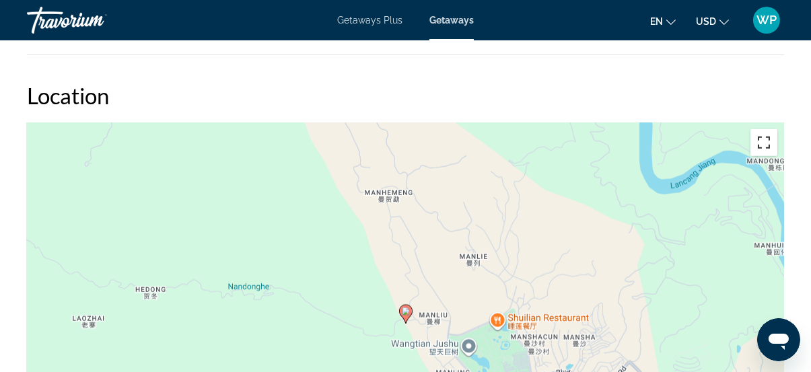
click at [762, 143] on button "Toggle fullscreen view" at bounding box center [764, 142] width 27 height 27
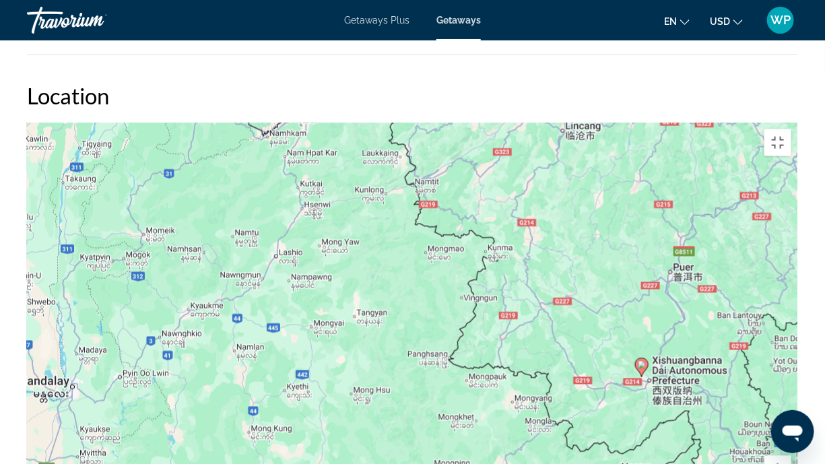
drag, startPoint x: 640, startPoint y: 337, endPoint x: 442, endPoint y: 260, distance: 212.0
click at [447, 263] on div "To activate drag with keyboard, press Alt + Enter. Once in keyboard drag state,…" at bounding box center [412, 325] width 771 height 404
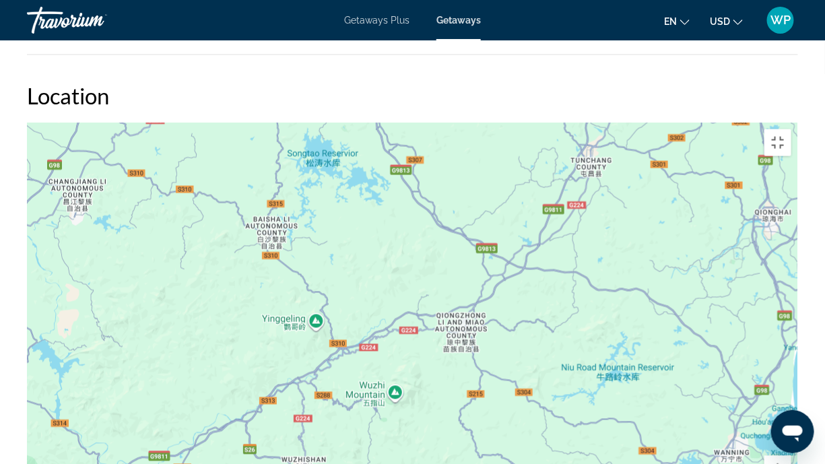
drag, startPoint x: 595, startPoint y: 347, endPoint x: 424, endPoint y: 160, distance: 253.1
click at [424, 160] on div "Main content" at bounding box center [412, 325] width 771 height 404
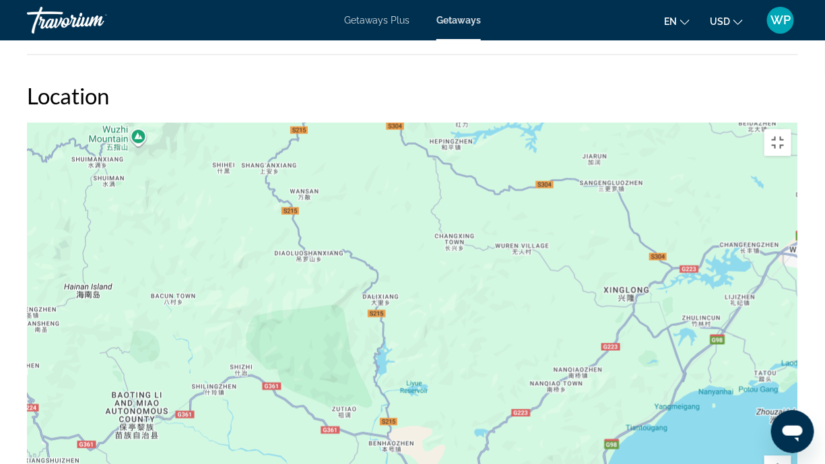
drag, startPoint x: 571, startPoint y: 380, endPoint x: 486, endPoint y: 211, distance: 189.1
click at [487, 212] on div "Main content" at bounding box center [412, 325] width 771 height 404
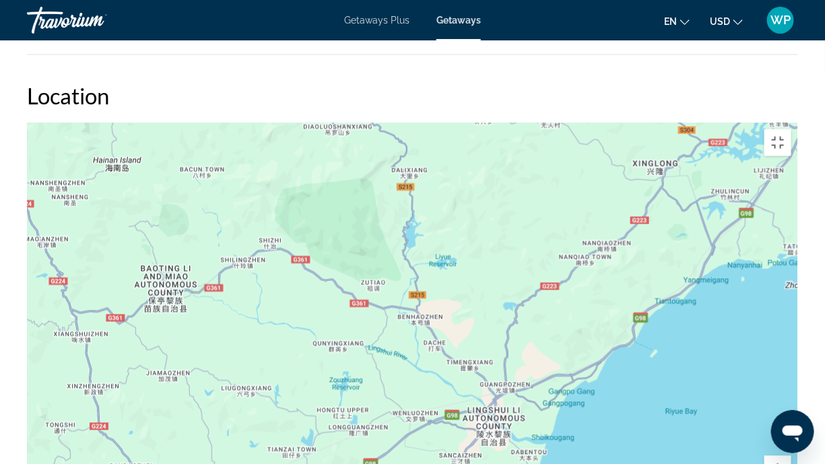
drag, startPoint x: 576, startPoint y: 337, endPoint x: 618, endPoint y: 201, distance: 141.5
click at [618, 201] on div "Main content" at bounding box center [412, 325] width 771 height 404
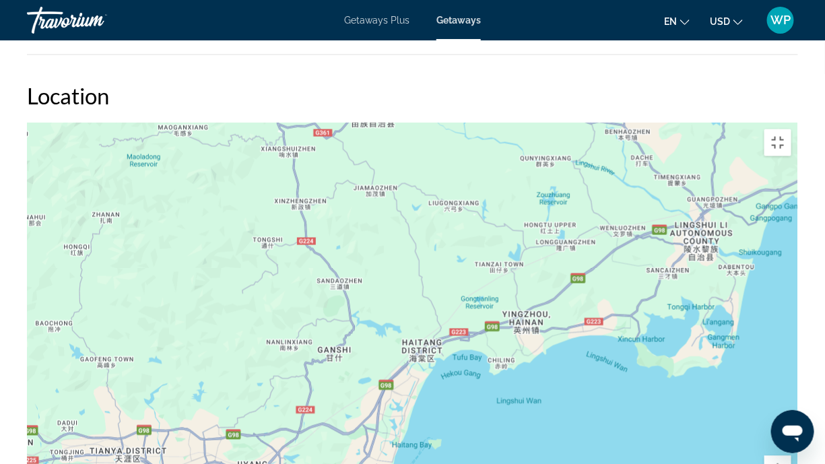
drag, startPoint x: 459, startPoint y: 384, endPoint x: 658, endPoint y: 219, distance: 258.2
click at [658, 219] on div "Main content" at bounding box center [412, 325] width 771 height 404
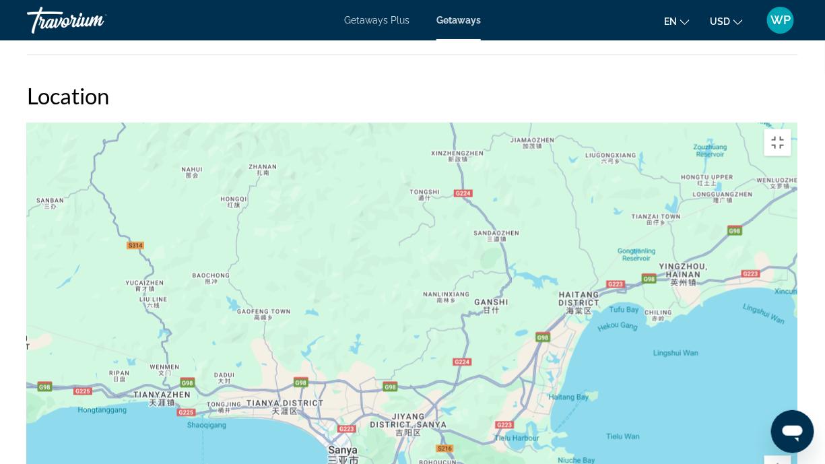
drag, startPoint x: 337, startPoint y: 352, endPoint x: 495, endPoint y: 304, distance: 165.3
click at [495, 304] on div "Main content" at bounding box center [412, 325] width 771 height 404
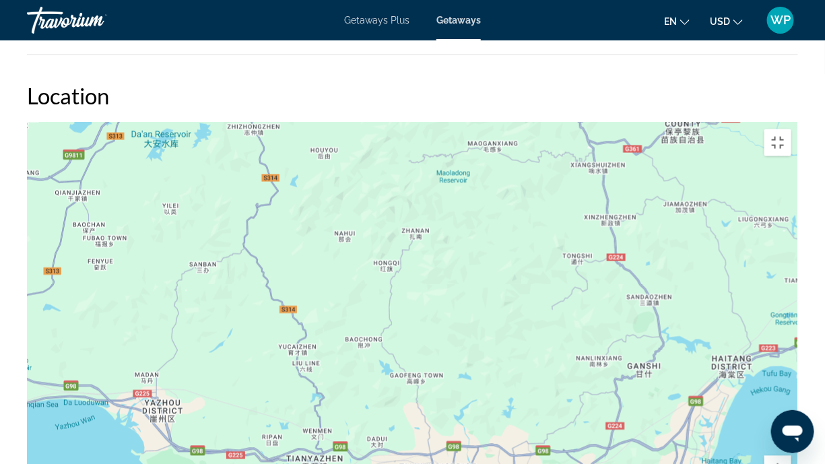
drag, startPoint x: 329, startPoint y: 239, endPoint x: 485, endPoint y: 304, distance: 168.7
click at [485, 304] on div "Main content" at bounding box center [412, 325] width 771 height 404
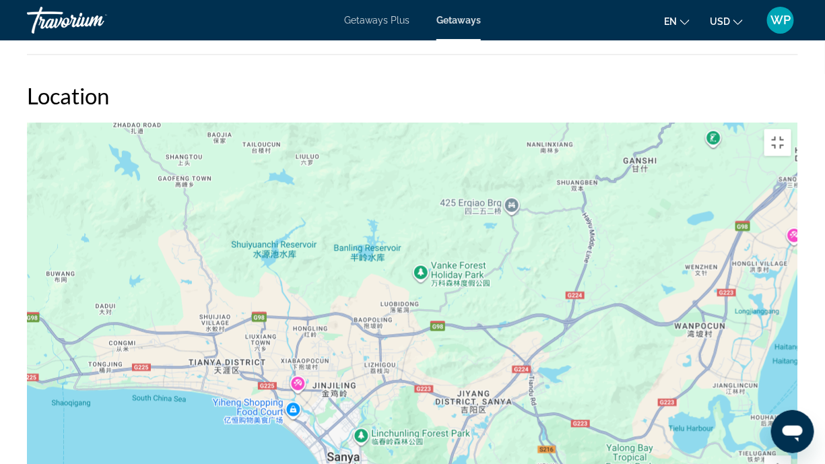
drag, startPoint x: 591, startPoint y: 372, endPoint x: 545, endPoint y: 182, distance: 195.3
click at [545, 182] on div "Main content" at bounding box center [412, 325] width 771 height 404
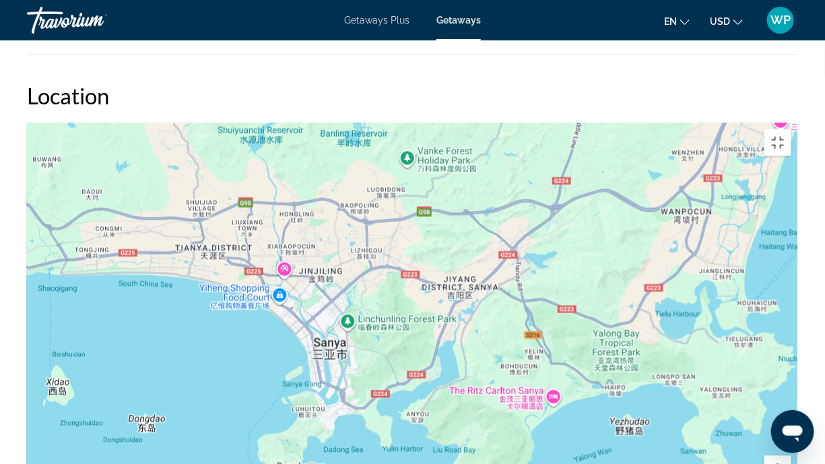
drag, startPoint x: 493, startPoint y: 447, endPoint x: 479, endPoint y: 331, distance: 116.7
click at [479, 331] on div "Main content" at bounding box center [412, 325] width 771 height 404
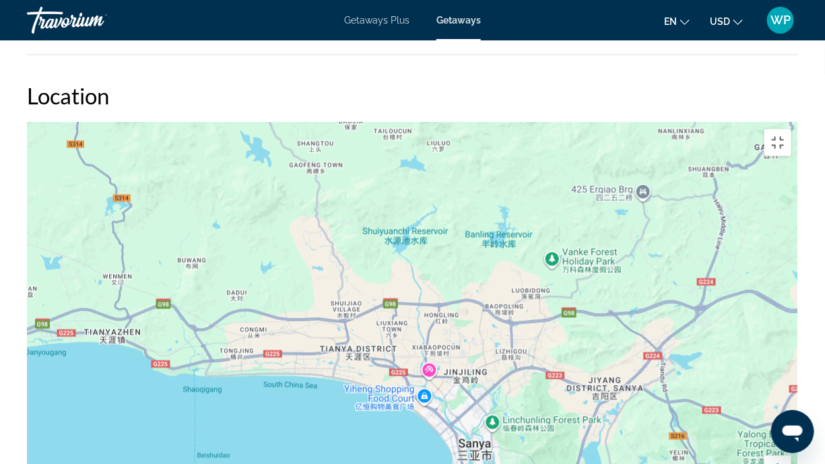
drag, startPoint x: 408, startPoint y: 259, endPoint x: 554, endPoint y: 362, distance: 178.4
click at [554, 362] on div "Main content" at bounding box center [412, 325] width 771 height 404
click at [791, 129] on button "Toggle fullscreen view" at bounding box center [777, 142] width 27 height 27
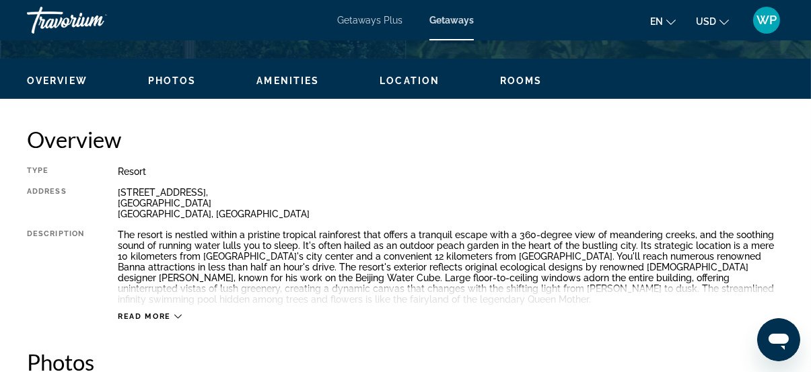
scroll to position [620, 0]
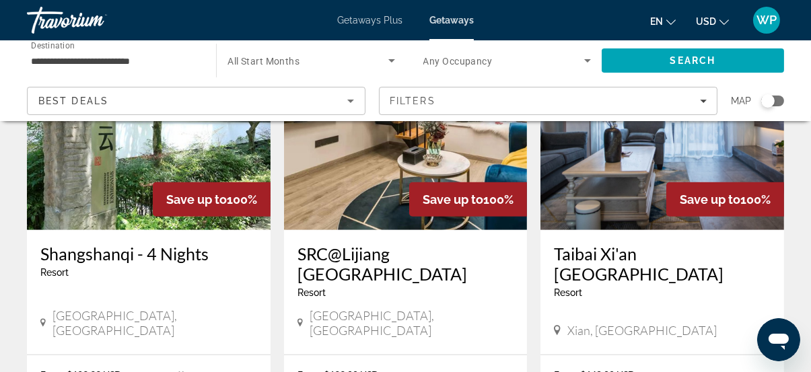
scroll to position [1714, 0]
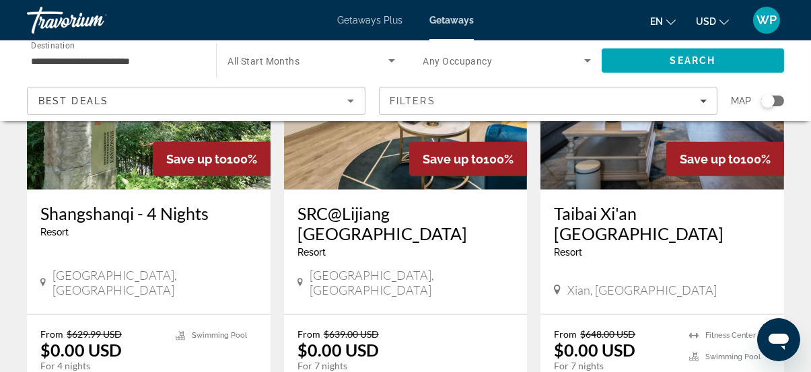
click at [413, 372] on p "You save $639.00 USD" at bounding box center [399, 377] width 203 height 11
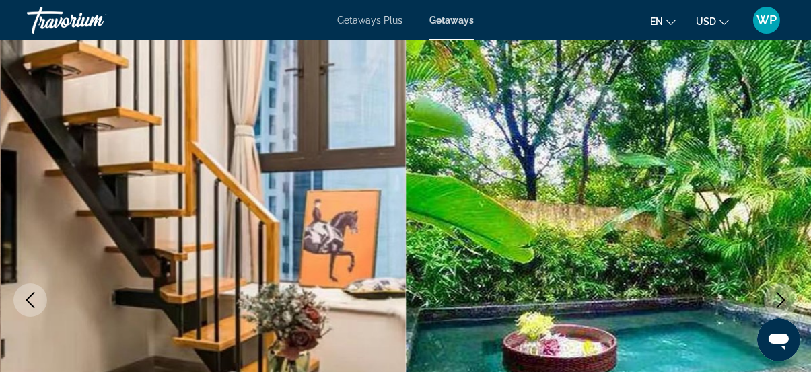
scroll to position [122, 0]
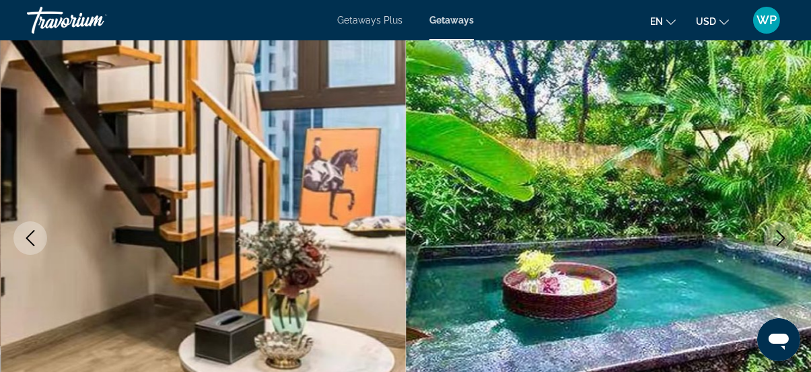
click at [783, 239] on icon "Next image" at bounding box center [781, 238] width 9 height 16
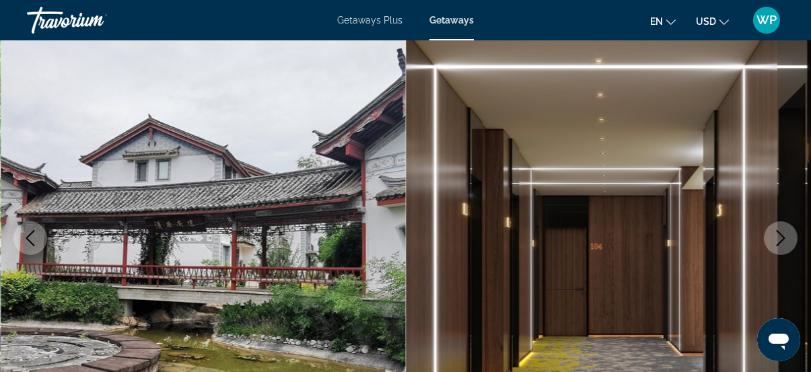
click at [783, 239] on icon "Next image" at bounding box center [781, 238] width 9 height 16
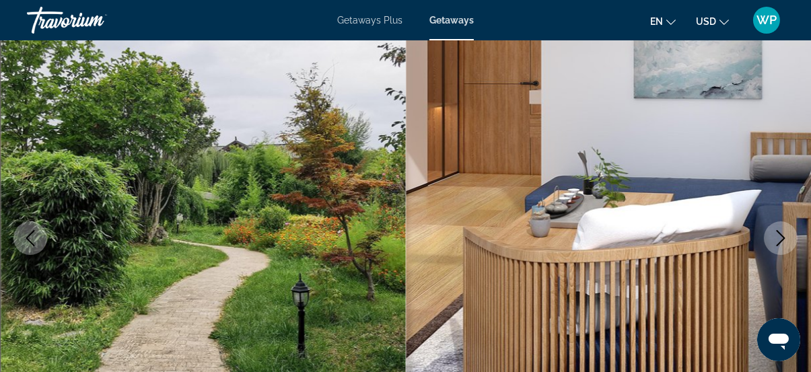
click at [783, 239] on icon "Next image" at bounding box center [781, 238] width 9 height 16
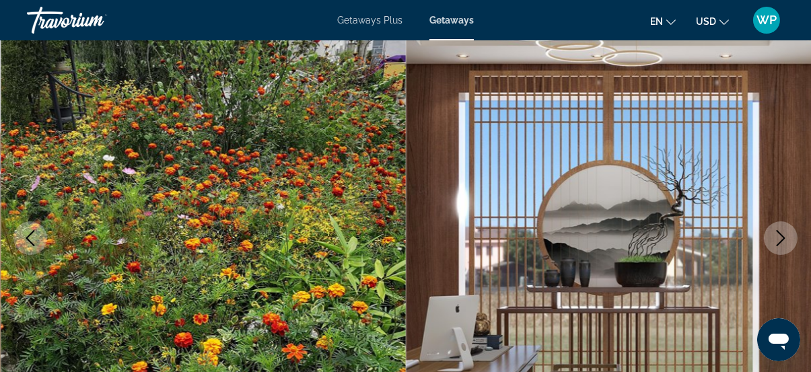
click at [783, 239] on icon "Next image" at bounding box center [781, 238] width 9 height 16
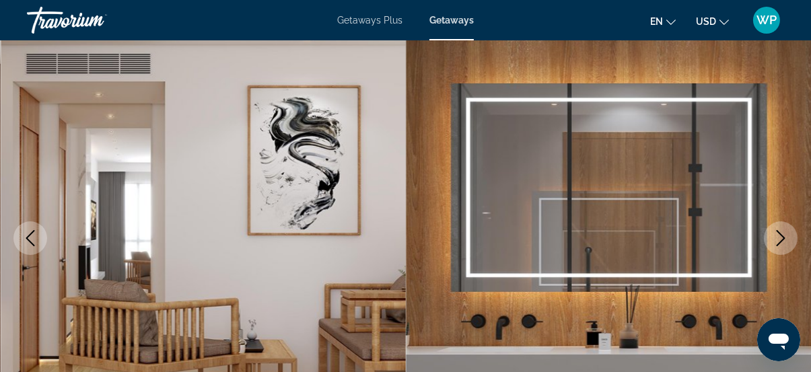
click at [787, 239] on icon "Next image" at bounding box center [781, 238] width 16 height 16
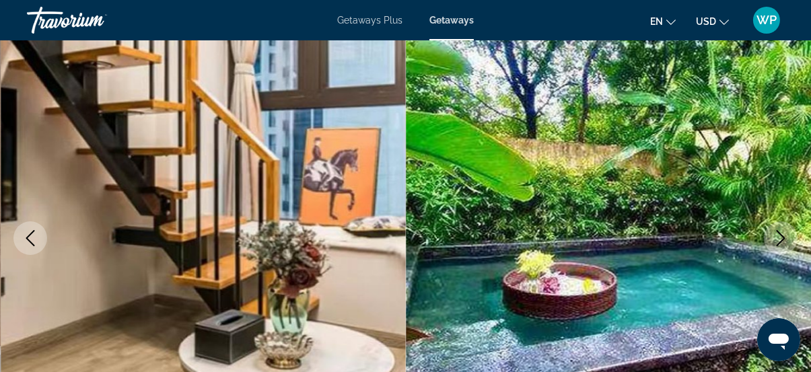
click at [787, 239] on icon "Next image" at bounding box center [781, 238] width 16 height 16
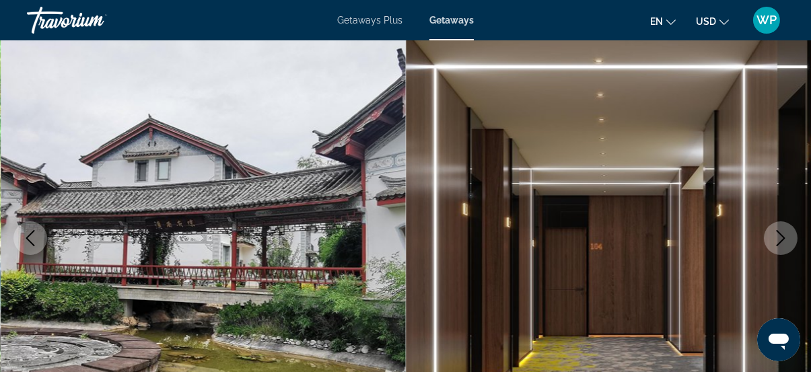
click at [787, 239] on icon "Next image" at bounding box center [781, 238] width 16 height 16
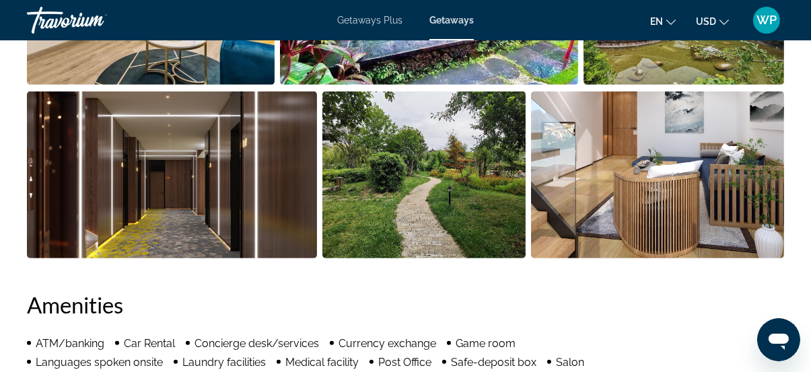
scroll to position [857, 0]
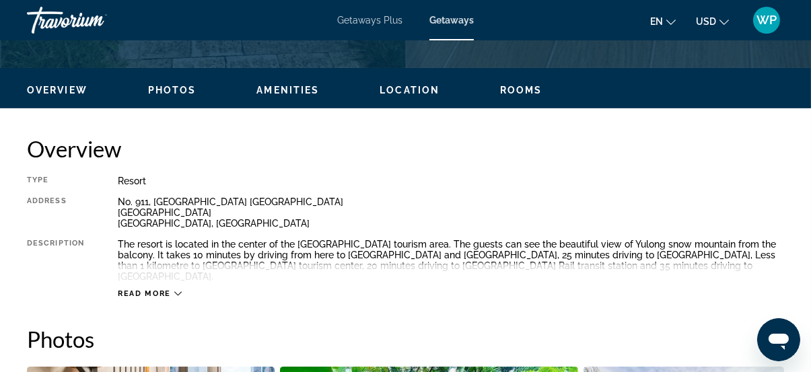
click at [401, 85] on span "Location" at bounding box center [410, 90] width 60 height 11
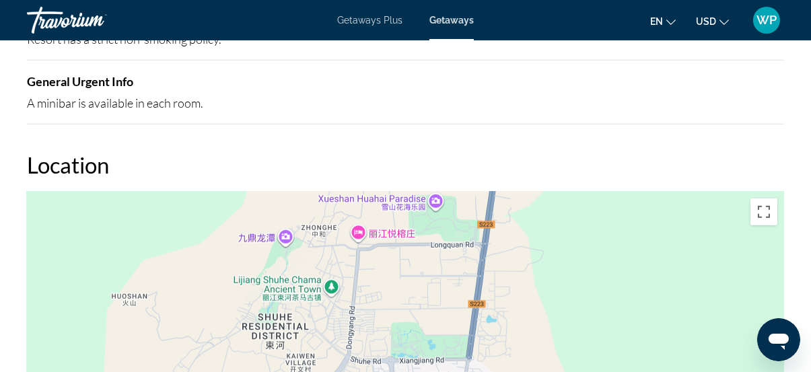
scroll to position [1671, 0]
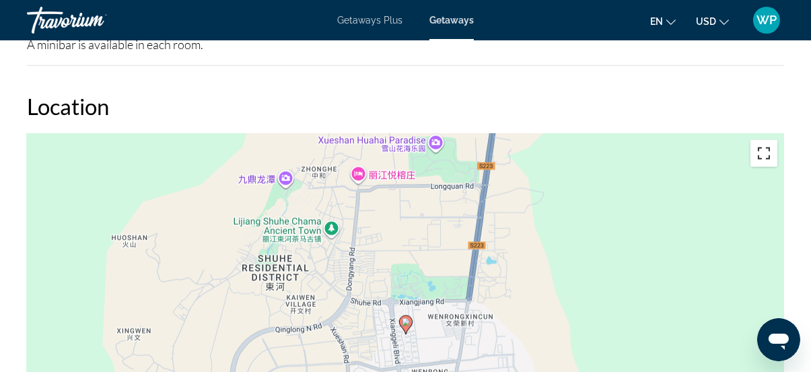
click at [763, 144] on button "Toggle fullscreen view" at bounding box center [764, 153] width 27 height 27
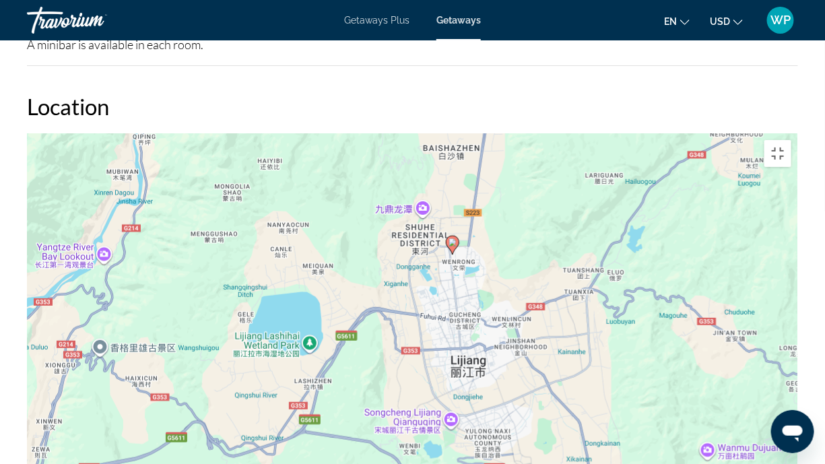
drag, startPoint x: 663, startPoint y: 418, endPoint x: 528, endPoint y: 241, distance: 222.4
click at [528, 241] on div "To activate drag with keyboard, press Alt + Enter. Once in keyboard drag state,…" at bounding box center [412, 335] width 771 height 404
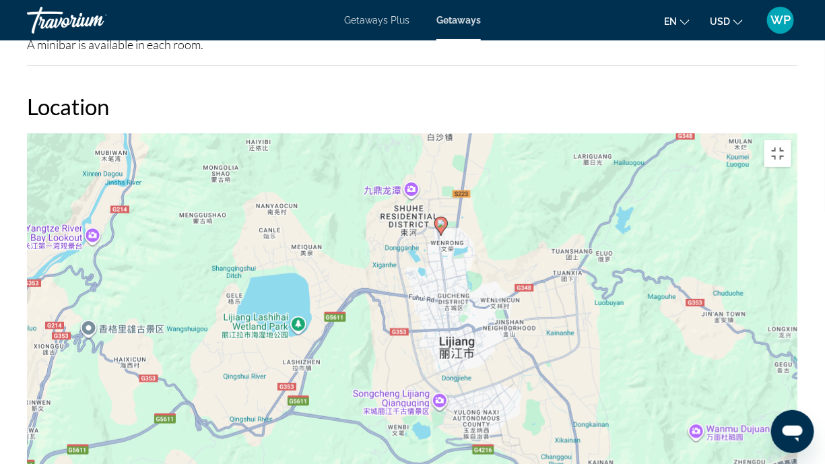
drag, startPoint x: 633, startPoint y: 370, endPoint x: 530, endPoint y: 281, distance: 136.5
click at [530, 281] on div "To activate drag with keyboard, press Alt + Enter. Once in keyboard drag state,…" at bounding box center [412, 335] width 771 height 404
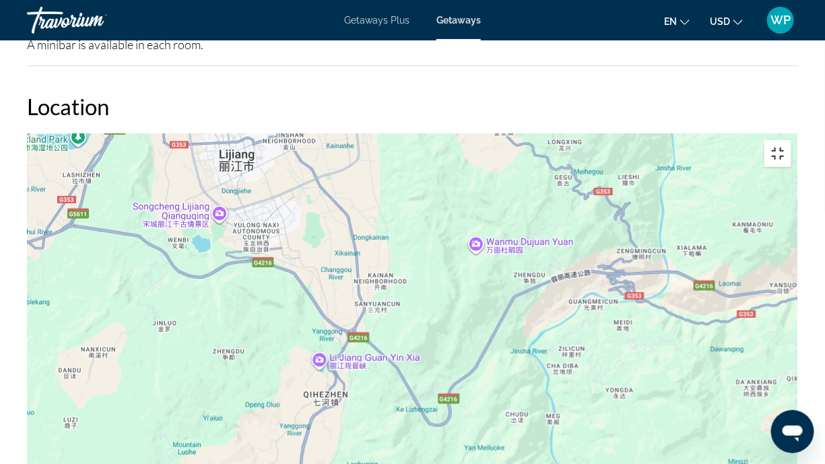
click at [791, 140] on button "Toggle fullscreen view" at bounding box center [777, 153] width 27 height 27
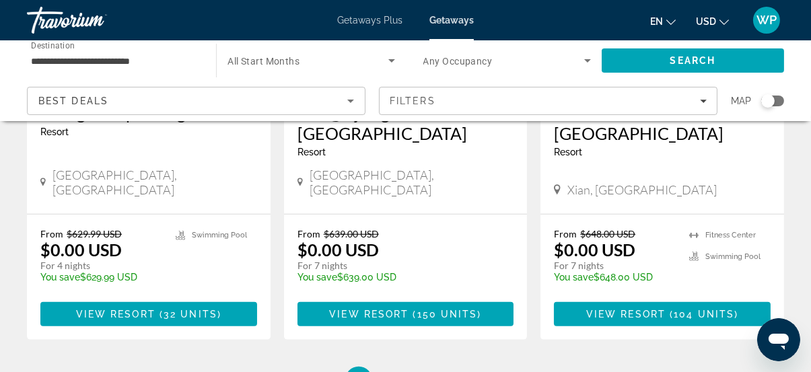
scroll to position [1898, 0]
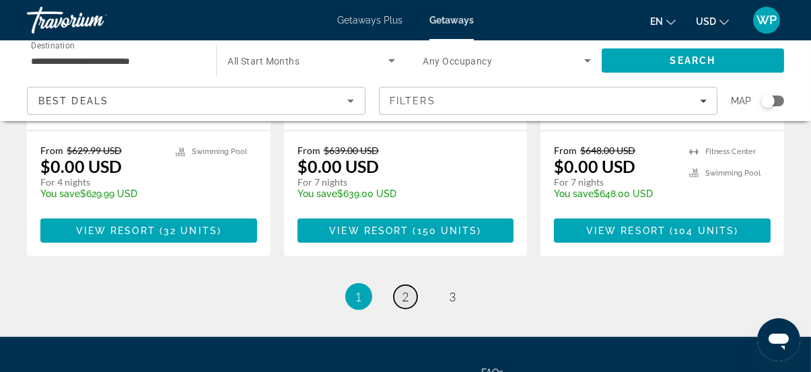
click at [403, 290] on span "2" at bounding box center [406, 297] width 7 height 15
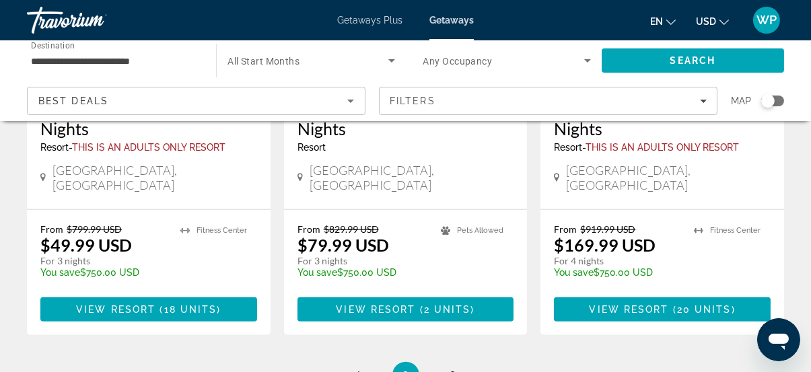
scroll to position [1905, 0]
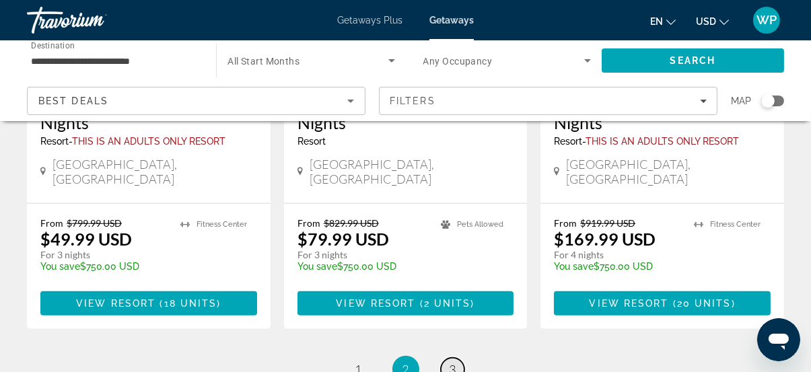
click at [450, 362] on span "3" at bounding box center [453, 369] width 7 height 15
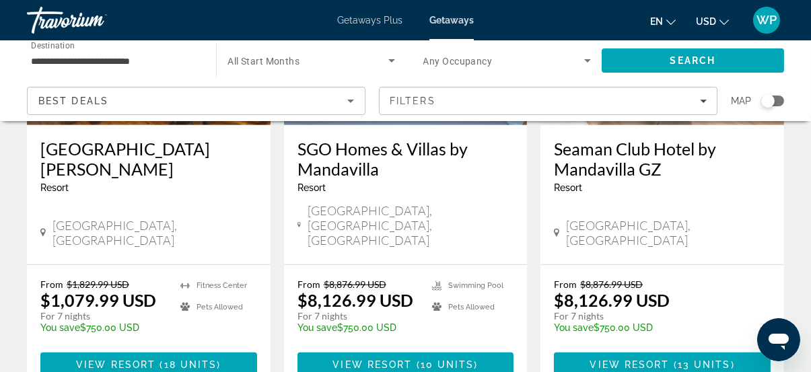
scroll to position [1286, 0]
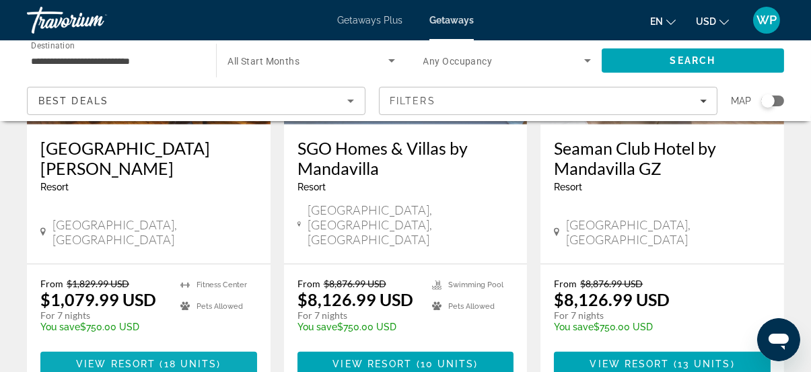
click at [198, 359] on span "18 units" at bounding box center [190, 364] width 53 height 11
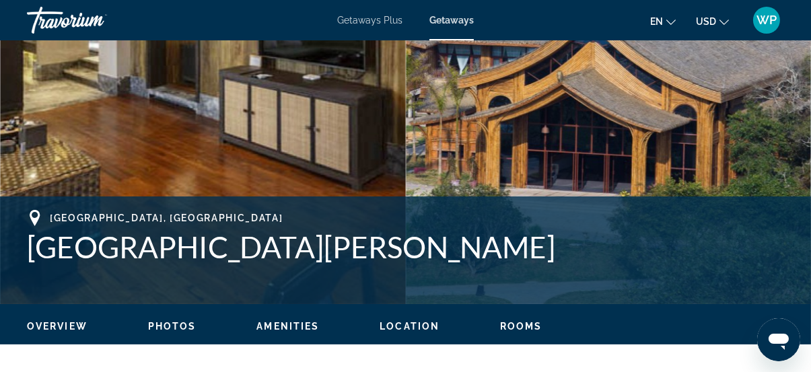
scroll to position [428, 0]
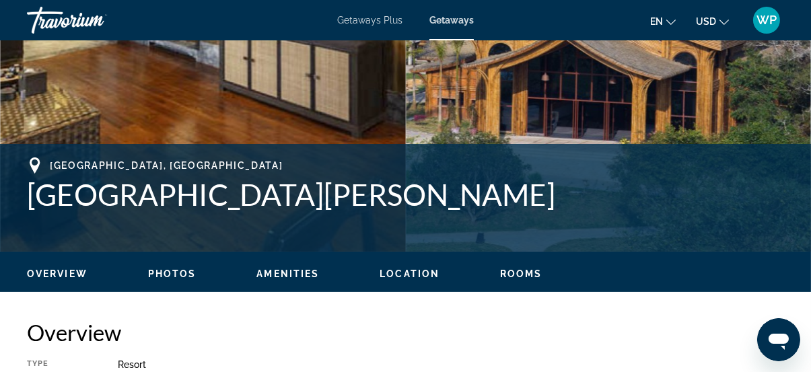
click at [391, 265] on ul "Overview Photos Amenities Location Rooms Search" at bounding box center [406, 272] width 758 height 15
click at [397, 277] on span "Location" at bounding box center [410, 274] width 60 height 11
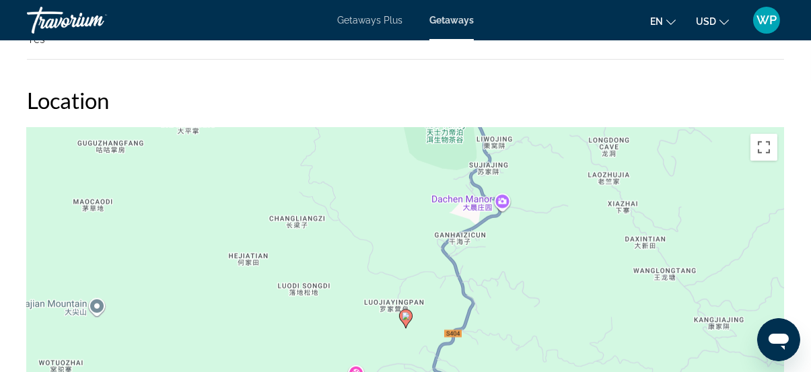
scroll to position [1636, 0]
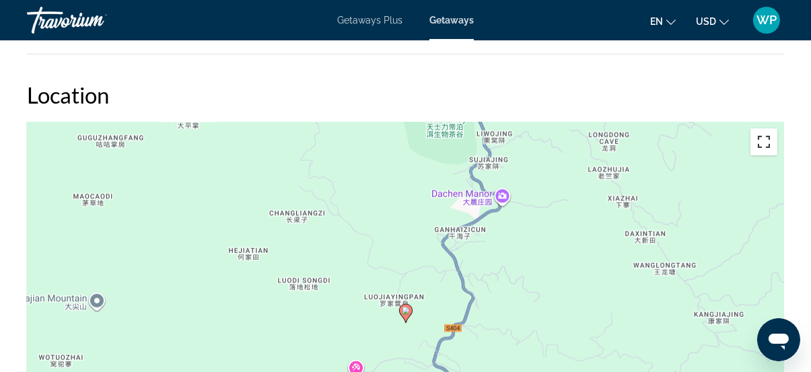
drag, startPoint x: 768, startPoint y: 150, endPoint x: 745, endPoint y: 237, distance: 90.5
click at [768, 150] on button "Toggle fullscreen view" at bounding box center [764, 142] width 27 height 27
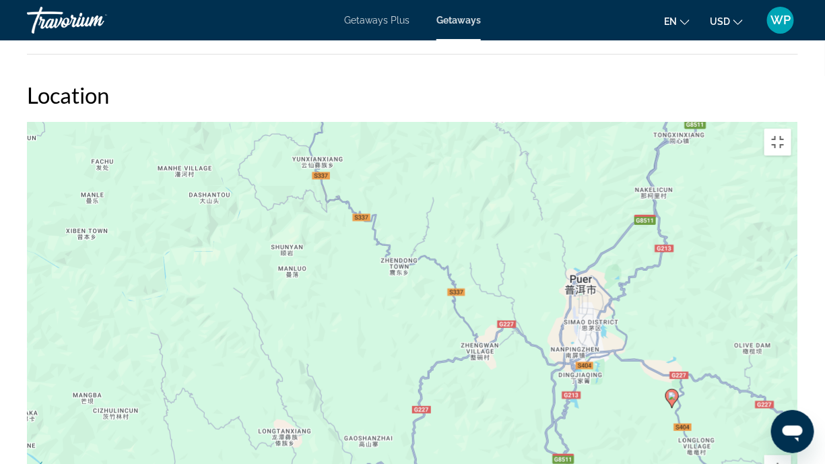
drag, startPoint x: 639, startPoint y: 369, endPoint x: 449, endPoint y: 294, distance: 204.3
click at [489, 311] on div "To activate drag with keyboard, press Alt + Enter. Once in keyboard drag state,…" at bounding box center [412, 324] width 771 height 404
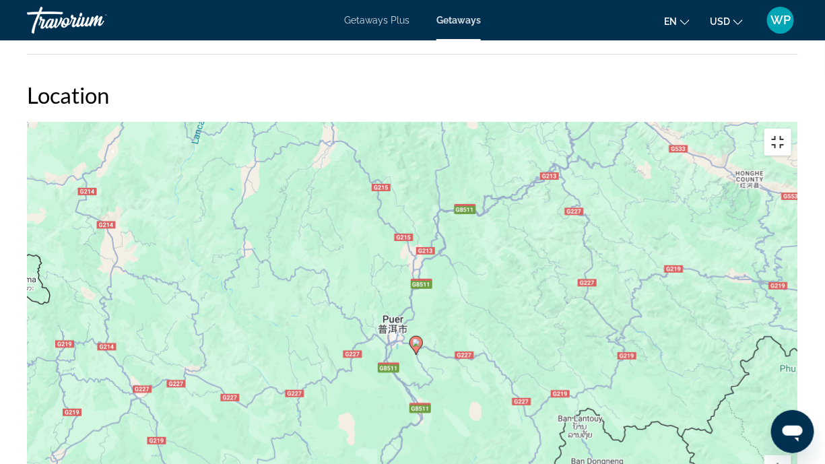
click at [791, 129] on button "Toggle fullscreen view" at bounding box center [777, 142] width 27 height 27
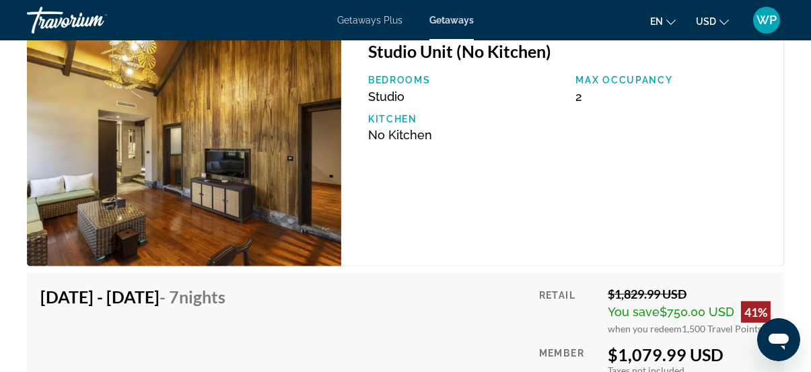
scroll to position [2248, 0]
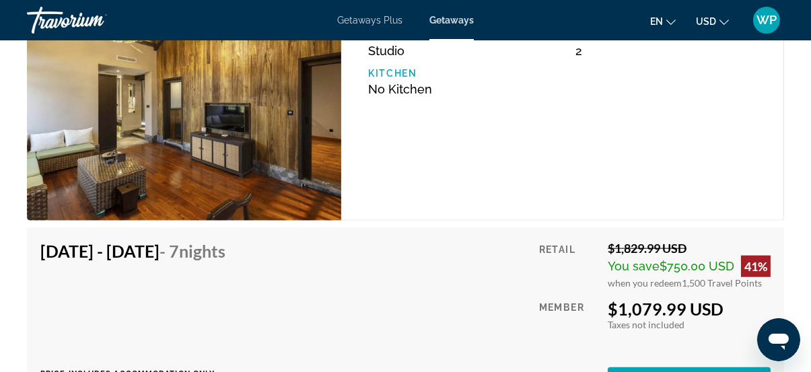
click at [223, 174] on img "Main content" at bounding box center [184, 101] width 314 height 240
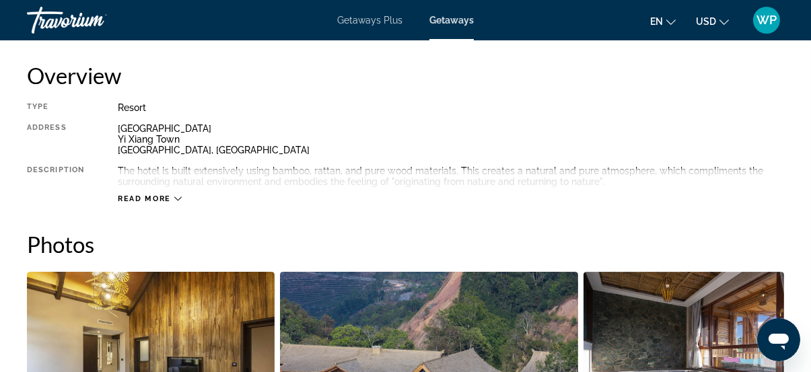
scroll to position [533, 0]
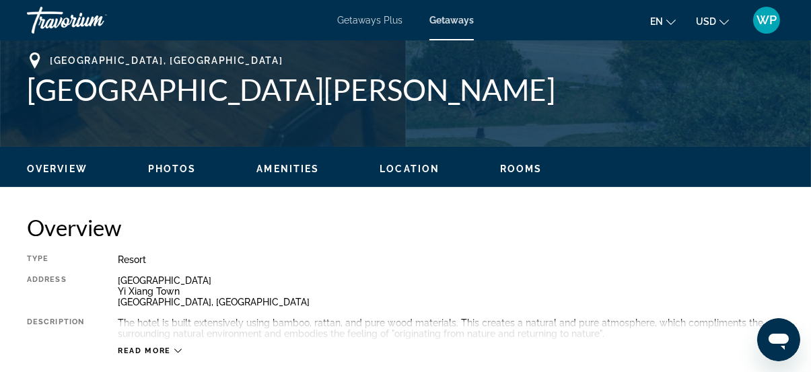
click at [168, 166] on span "Photos" at bounding box center [172, 169] width 48 height 11
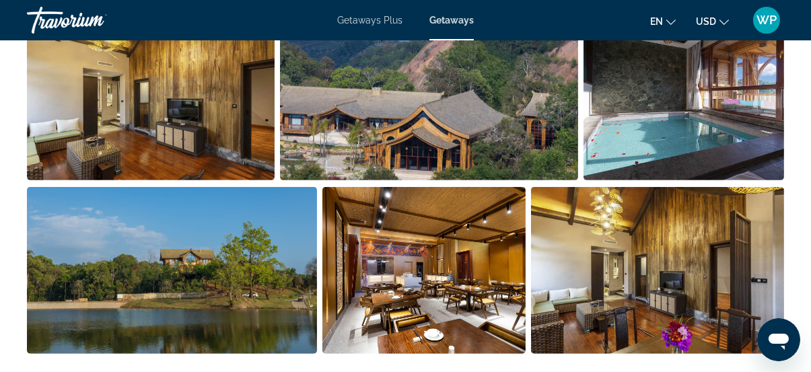
scroll to position [1019, 0]
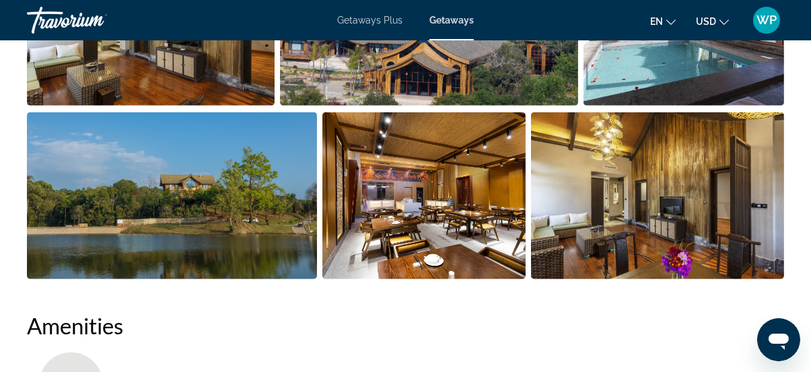
click at [271, 245] on img "Open full-screen image slider" at bounding box center [172, 195] width 290 height 167
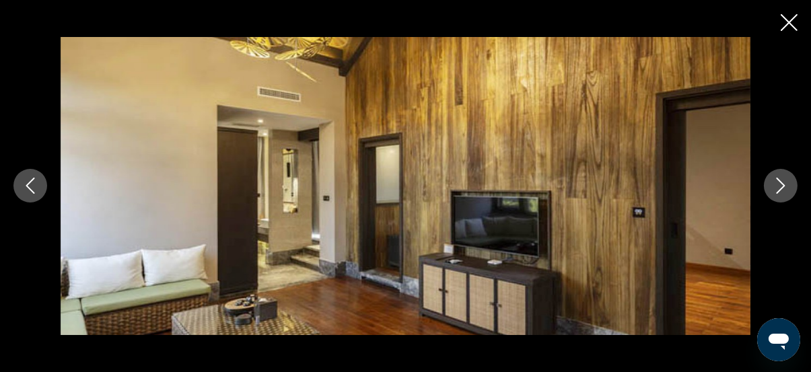
click at [786, 180] on icon "Next image" at bounding box center [781, 186] width 16 height 16
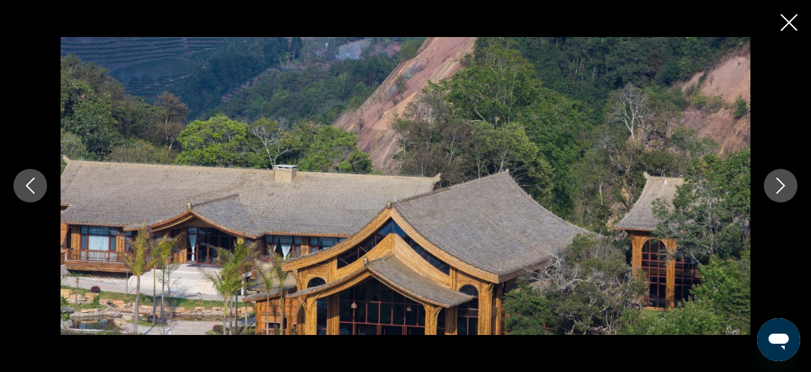
click at [780, 186] on icon "Next image" at bounding box center [781, 186] width 16 height 16
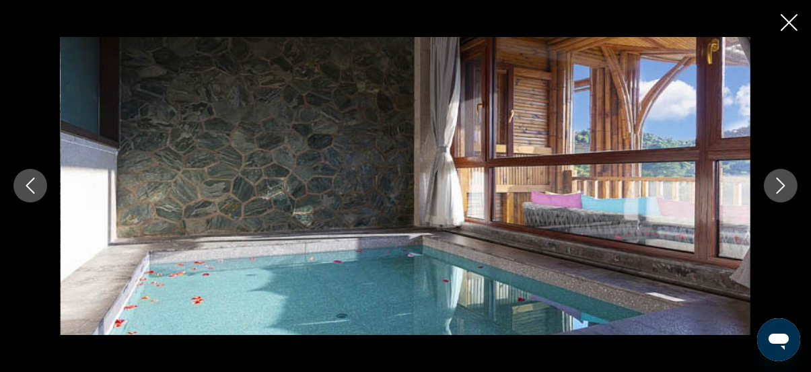
click at [780, 186] on icon "Next image" at bounding box center [781, 186] width 16 height 16
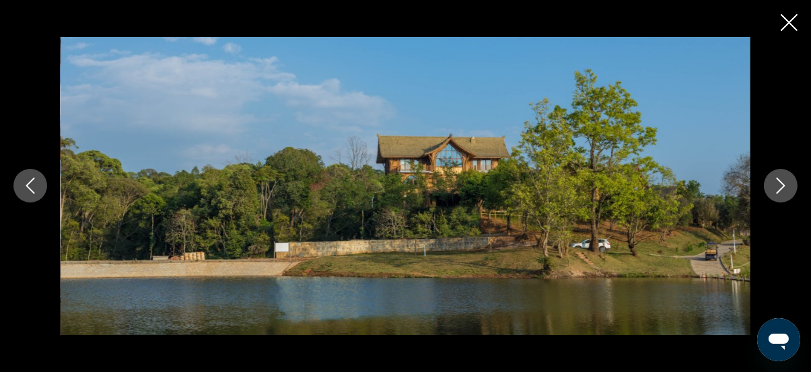
click at [780, 186] on icon "Next image" at bounding box center [781, 186] width 16 height 16
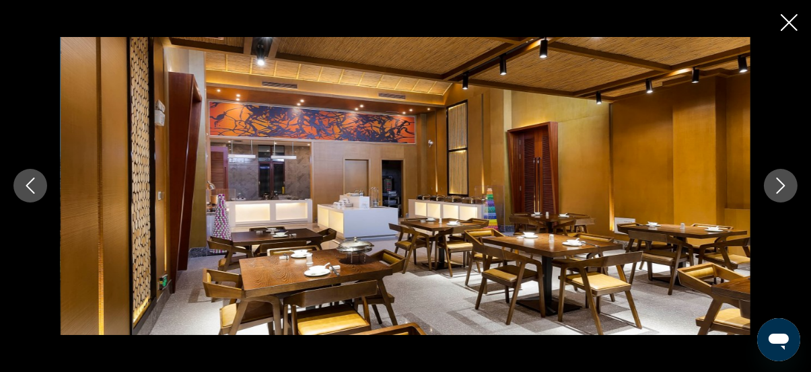
click at [780, 186] on icon "Next image" at bounding box center [781, 186] width 16 height 16
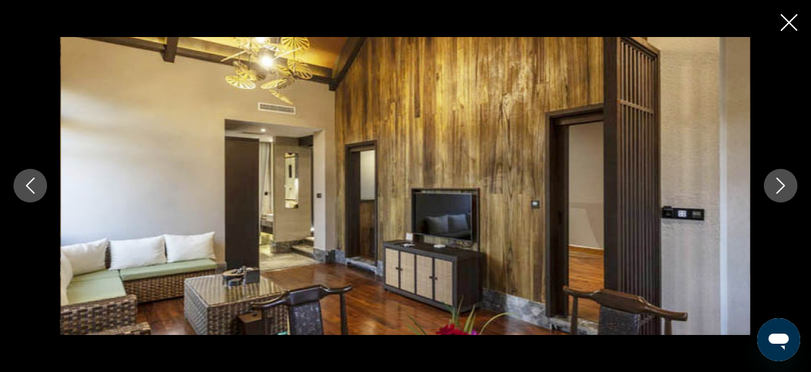
click at [787, 182] on icon "Next image" at bounding box center [781, 186] width 16 height 16
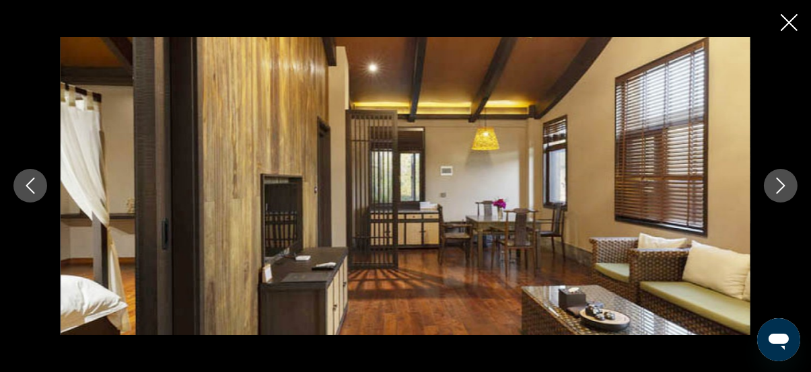
click at [780, 188] on icon "Next image" at bounding box center [781, 186] width 16 height 16
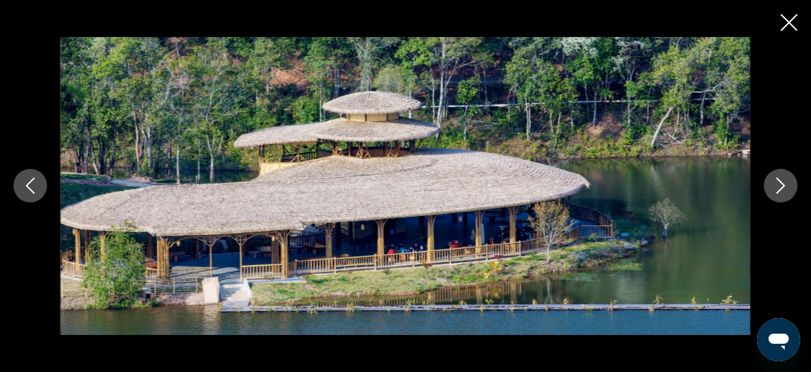
click at [781, 187] on icon "Next image" at bounding box center [781, 186] width 16 height 16
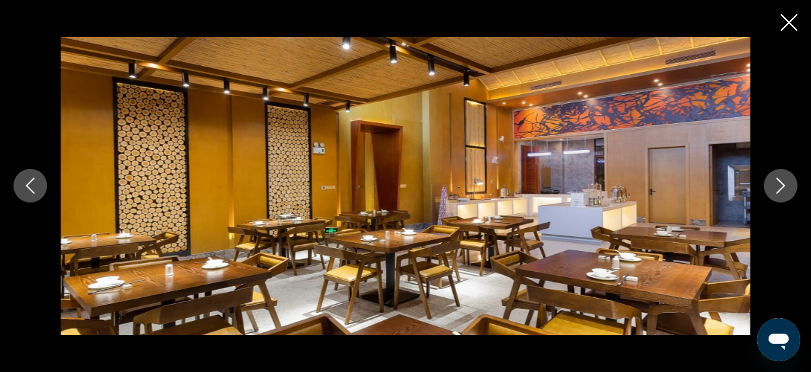
click at [781, 187] on icon "Next image" at bounding box center [781, 186] width 16 height 16
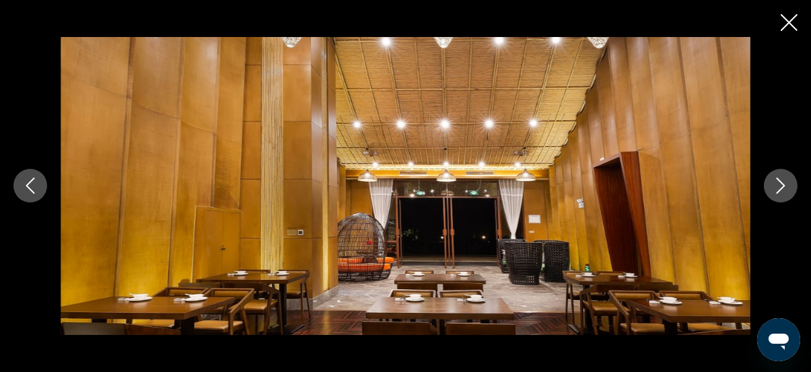
click at [785, 191] on icon "Next image" at bounding box center [781, 186] width 16 height 16
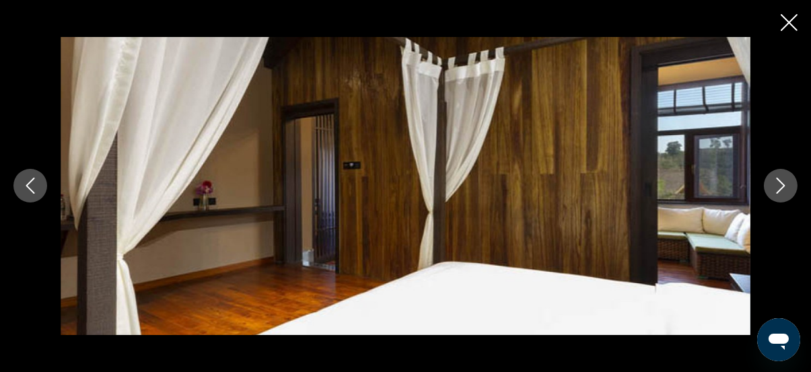
click at [779, 187] on icon "Next image" at bounding box center [781, 186] width 16 height 16
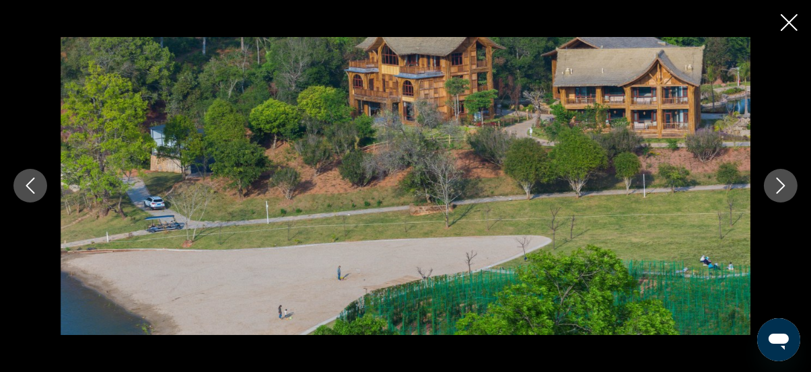
click at [779, 187] on icon "Next image" at bounding box center [781, 186] width 16 height 16
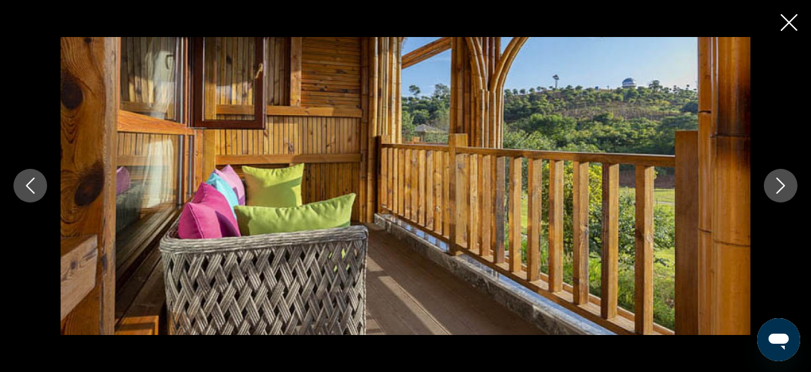
click at [779, 187] on icon "Next image" at bounding box center [781, 186] width 16 height 16
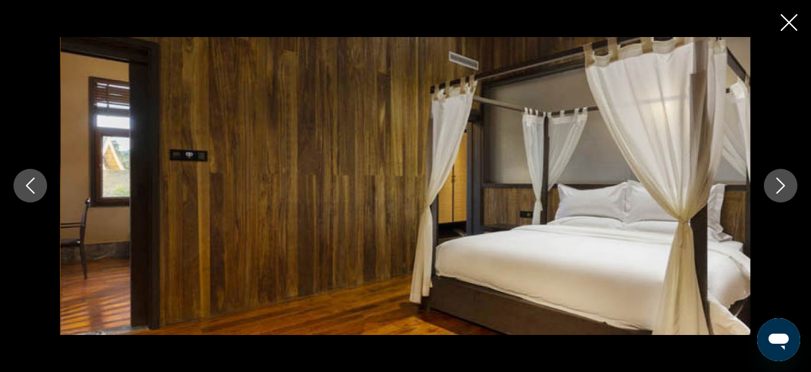
click at [779, 187] on icon "Next image" at bounding box center [781, 186] width 16 height 16
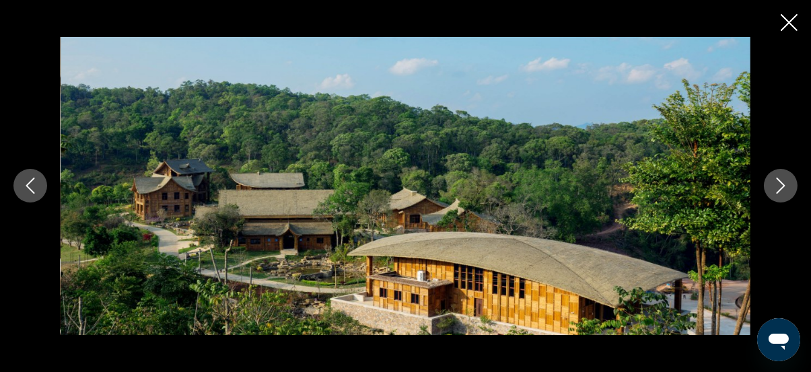
click at [779, 187] on icon "Next image" at bounding box center [781, 186] width 16 height 16
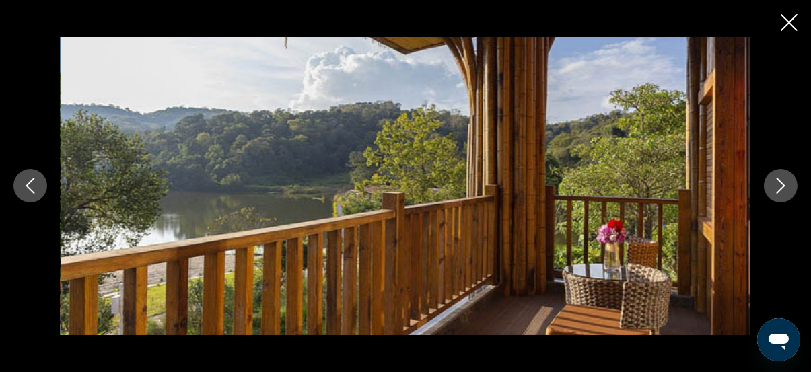
click at [779, 187] on icon "Next image" at bounding box center [781, 186] width 16 height 16
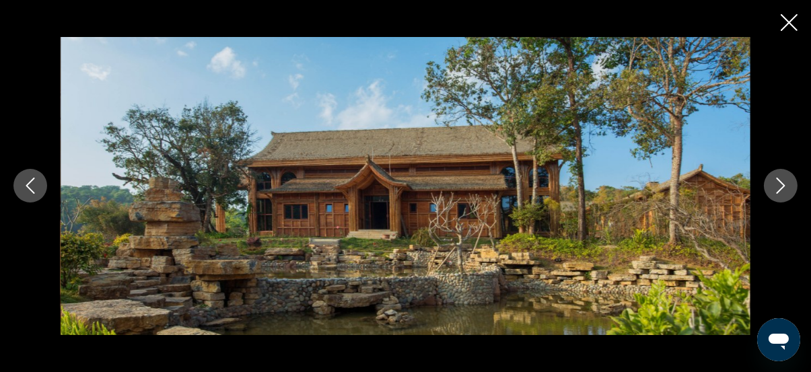
click at [783, 188] on icon "Next image" at bounding box center [781, 186] width 9 height 16
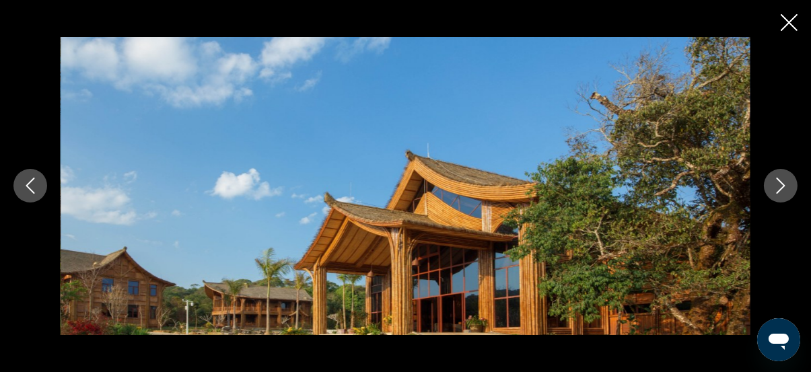
click at [783, 188] on icon "Next image" at bounding box center [781, 186] width 9 height 16
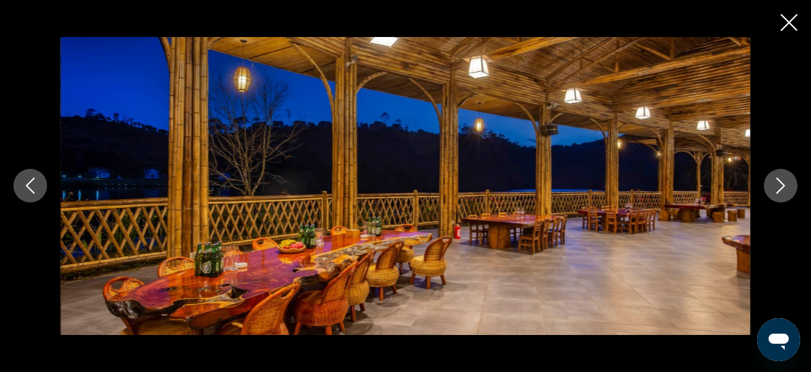
click at [780, 190] on icon "Next image" at bounding box center [781, 186] width 9 height 16
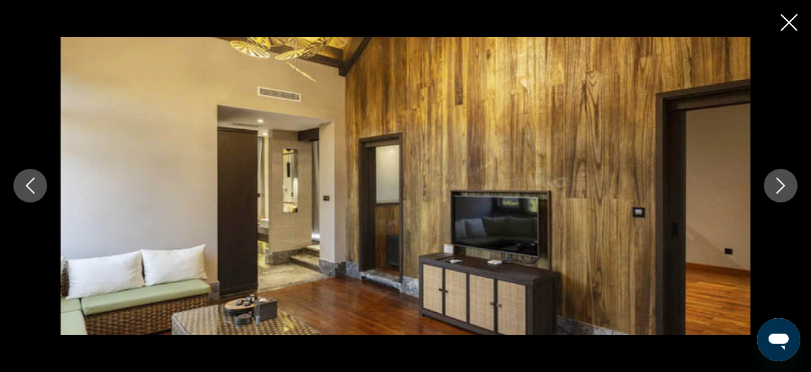
click at [780, 190] on icon "Next image" at bounding box center [781, 186] width 9 height 16
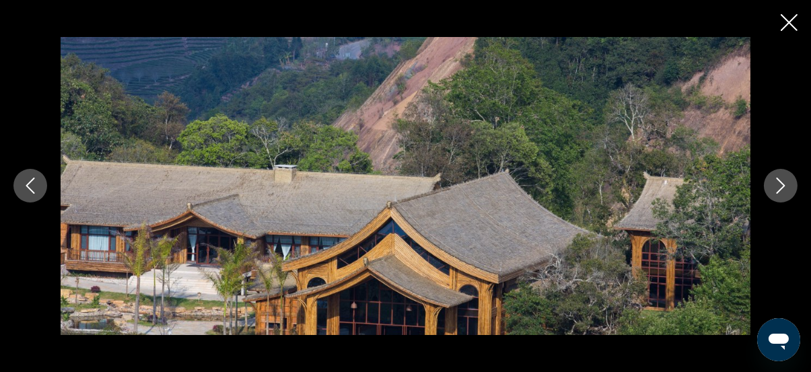
click at [780, 190] on icon "Next image" at bounding box center [781, 186] width 9 height 16
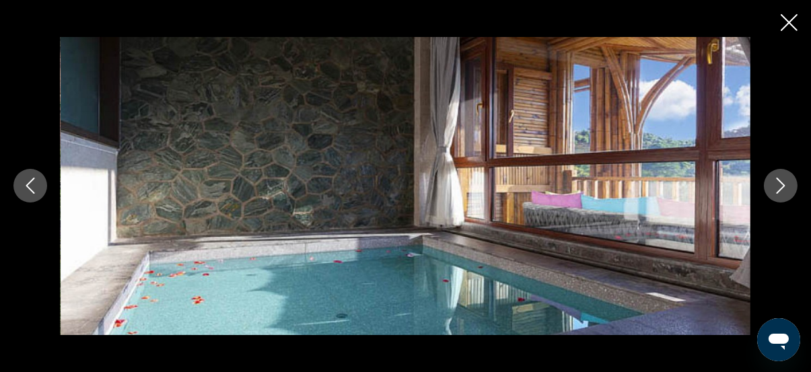
click at [785, 20] on icon "Close slideshow" at bounding box center [789, 22] width 17 height 17
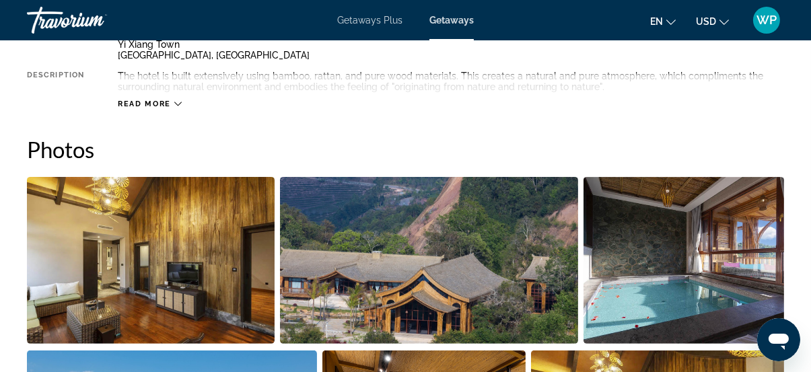
scroll to position [774, 0]
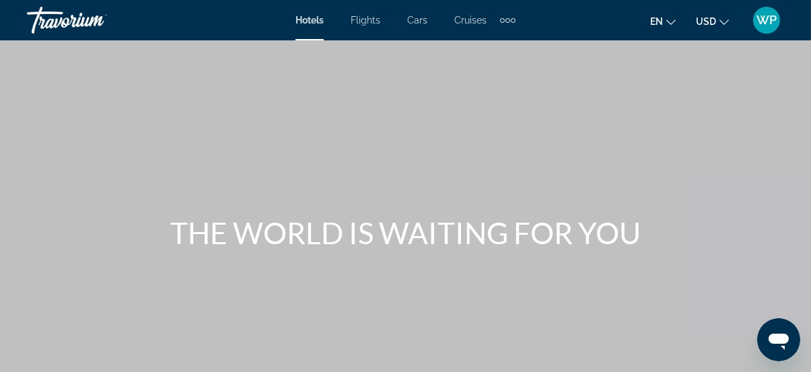
click at [510, 22] on div "Extra navigation items" at bounding box center [507, 20] width 15 height 20
click at [485, 44] on span "Activities" at bounding box center [485, 45] width 39 height 11
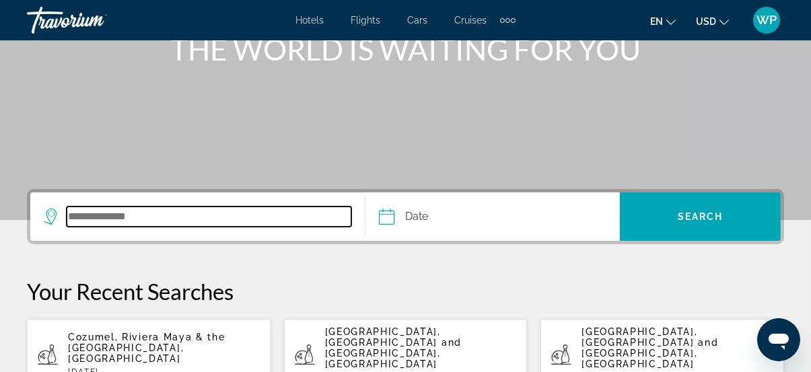
click at [142, 220] on input "Search destination" at bounding box center [209, 217] width 285 height 20
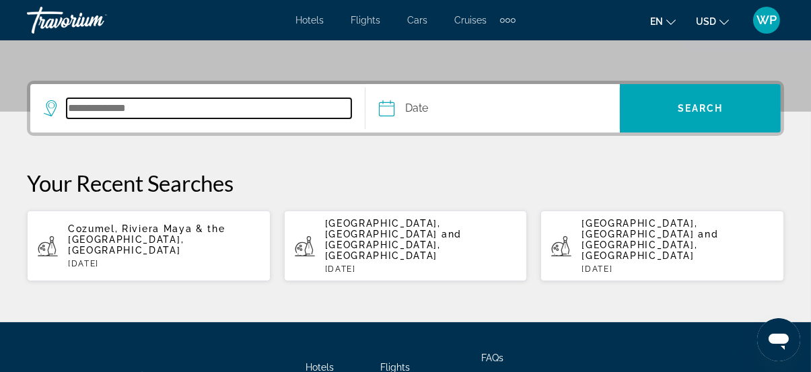
scroll to position [329, 0]
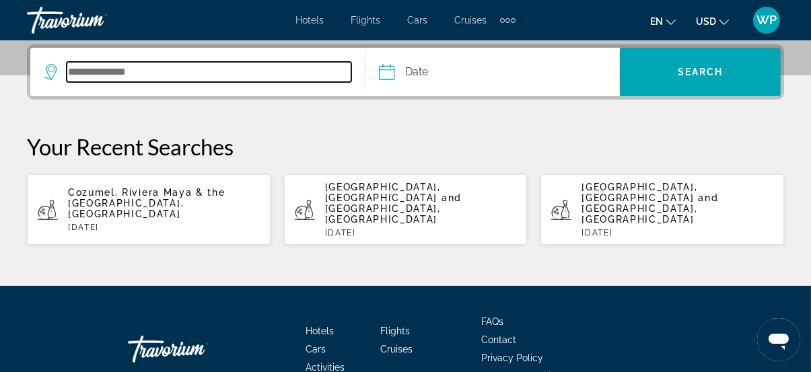
click at [248, 77] on input "Search destination" at bounding box center [209, 72] width 285 height 20
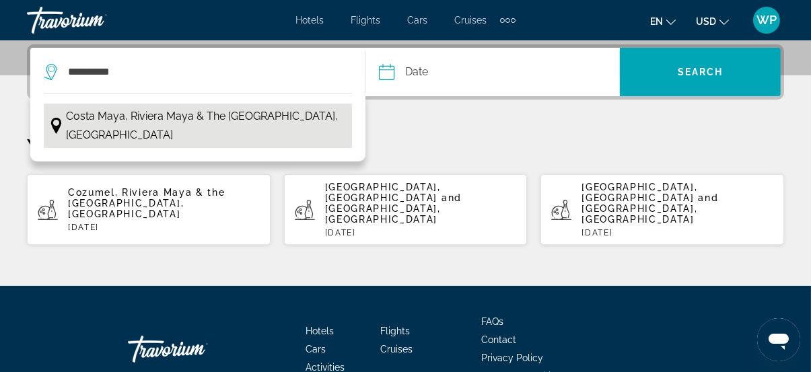
click at [271, 110] on span "Costa Maya, Riviera Maya & the Yucatan, Mexico" at bounding box center [205, 126] width 279 height 38
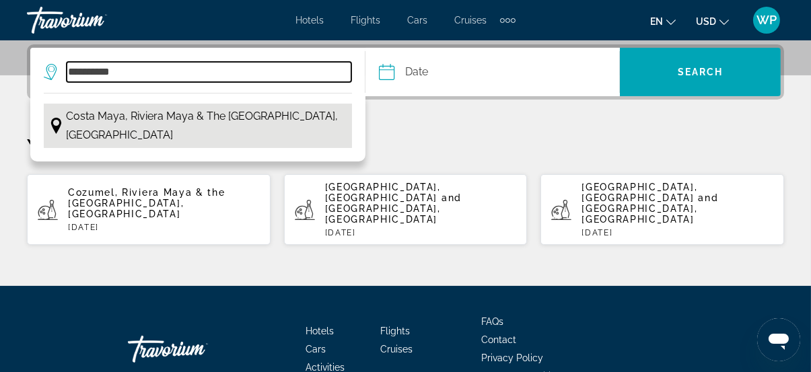
type input "**********"
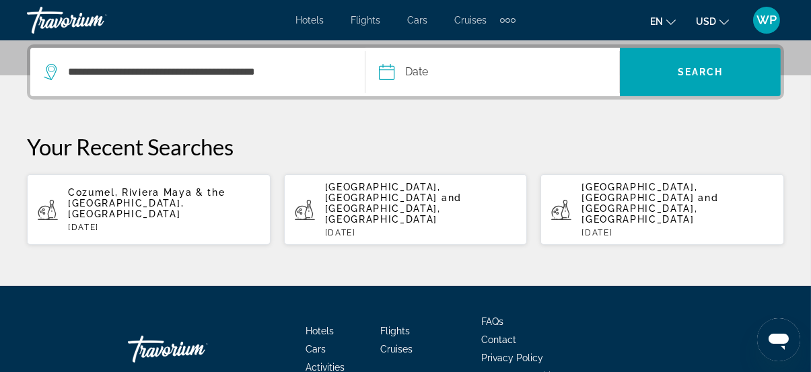
click at [442, 67] on input "Date" at bounding box center [439, 74] width 126 height 53
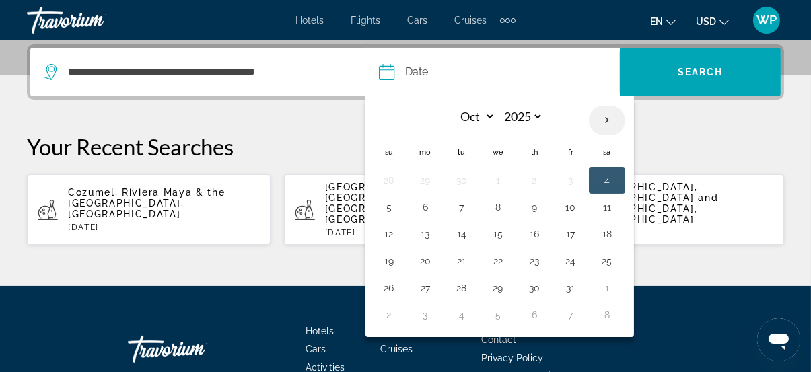
click at [613, 123] on th "Next month" at bounding box center [607, 121] width 36 height 30
select select "**"
click at [419, 257] on button "17" at bounding box center [426, 261] width 22 height 19
type input "**********"
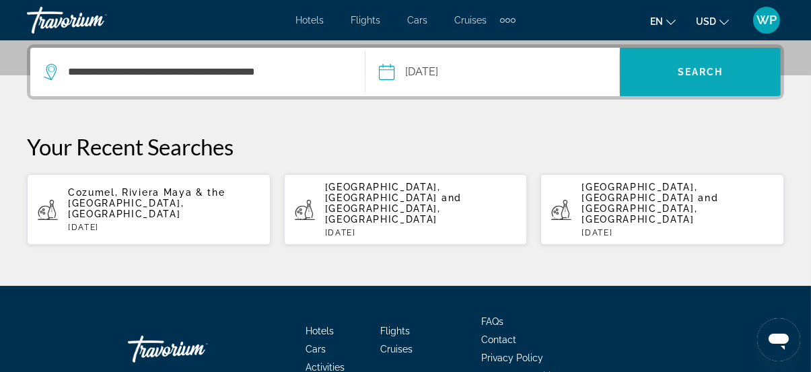
click at [722, 70] on span "Search" at bounding box center [701, 72] width 46 height 11
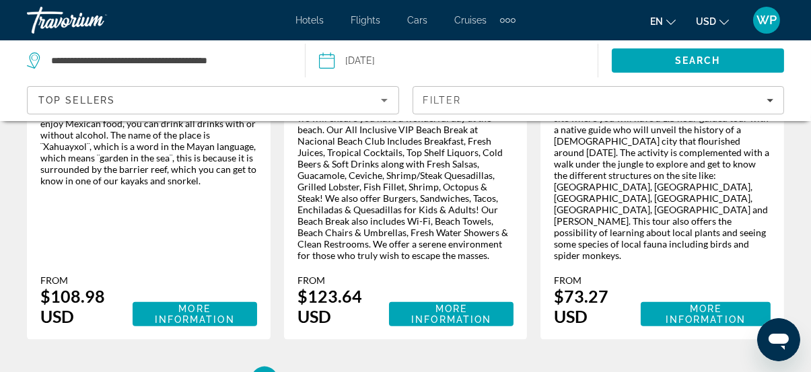
scroll to position [2664, 0]
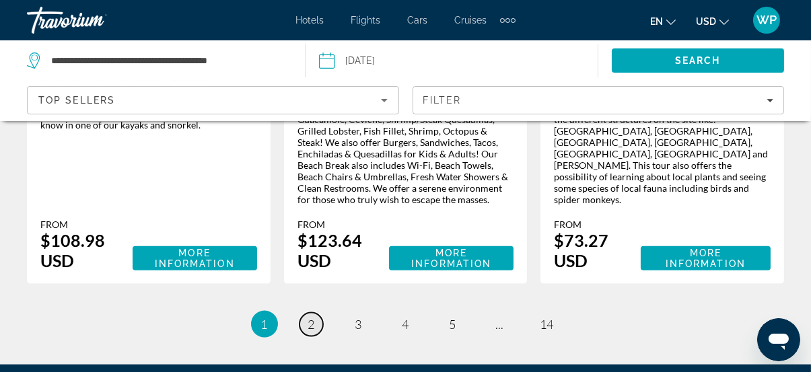
click at [314, 317] on span "2" at bounding box center [311, 324] width 7 height 15
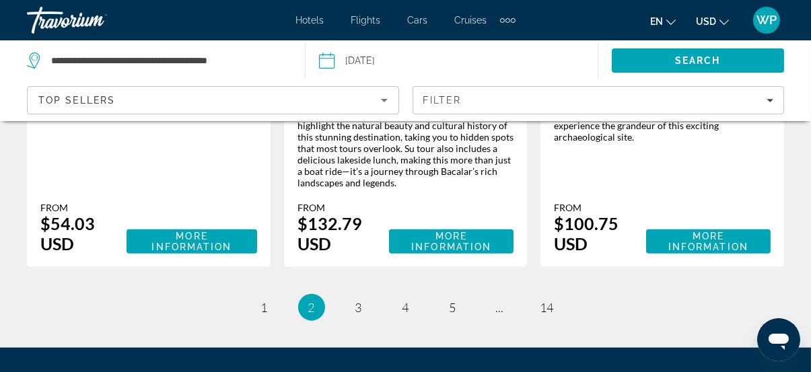
scroll to position [2632, 0]
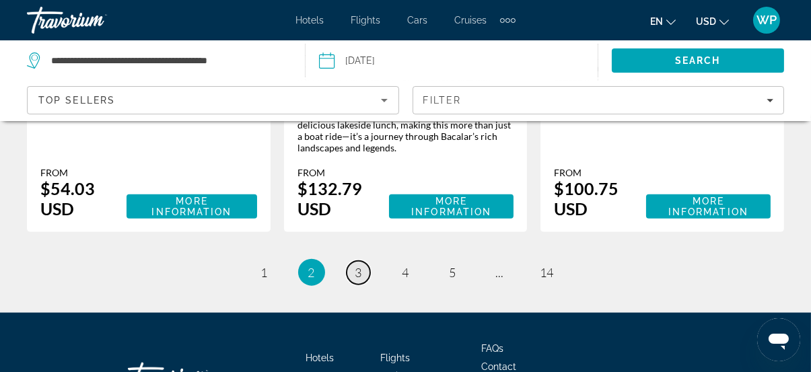
click at [356, 265] on span "3" at bounding box center [359, 272] width 7 height 15
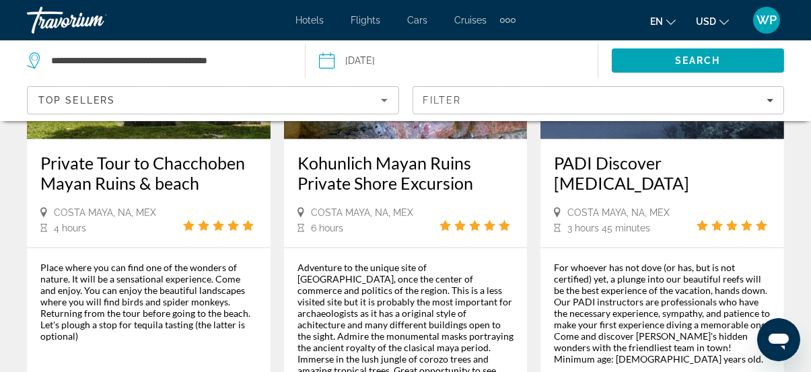
scroll to position [2571, 0]
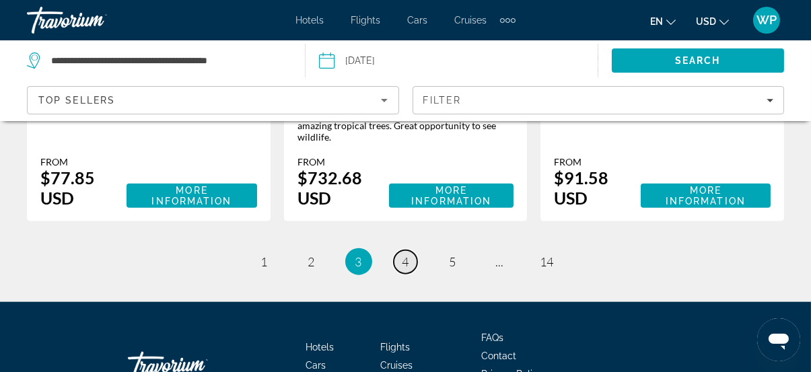
click at [400, 251] on link "page 4" at bounding box center [406, 263] width 24 height 24
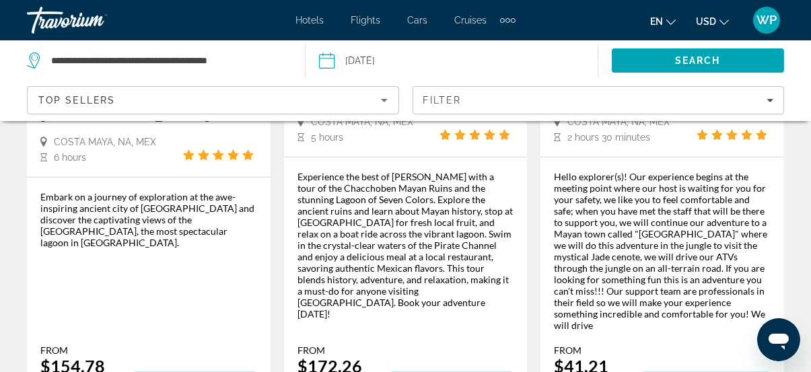
scroll to position [979, 0]
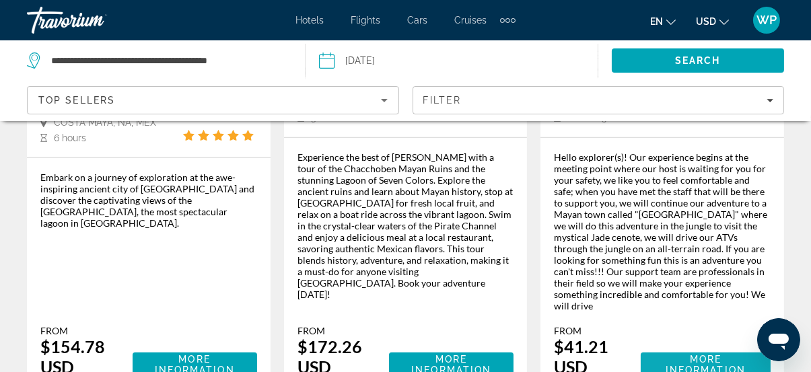
click at [695, 354] on span "More Information" at bounding box center [706, 365] width 80 height 22
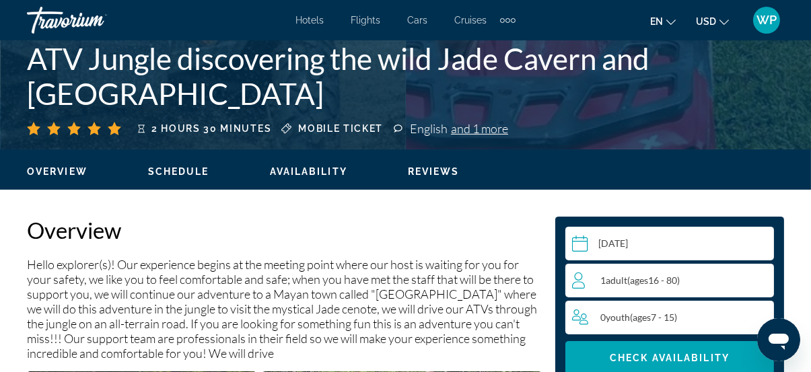
scroll to position [551, 0]
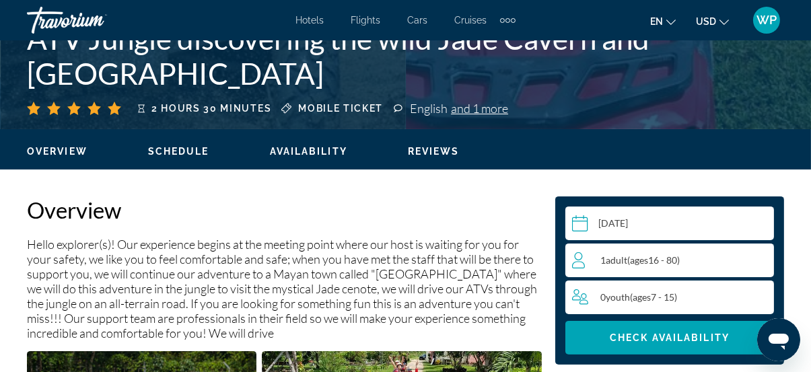
drag, startPoint x: 706, startPoint y: 263, endPoint x: 715, endPoint y: 263, distance: 8.1
click at [708, 263] on div "1 Adult Adults ( ages 16 - 80)" at bounding box center [672, 261] width 201 height 16
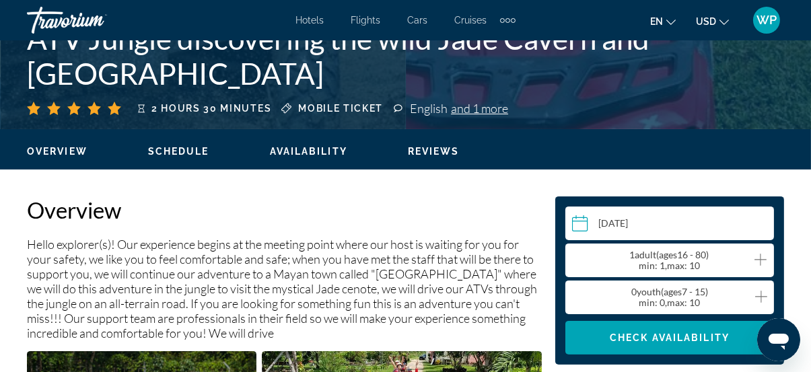
click at [761, 261] on icon "Increment adults" at bounding box center [761, 260] width 12 height 12
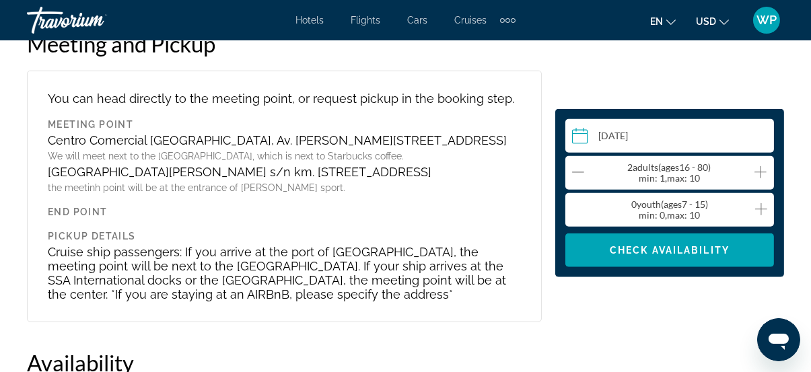
scroll to position [2143, 0]
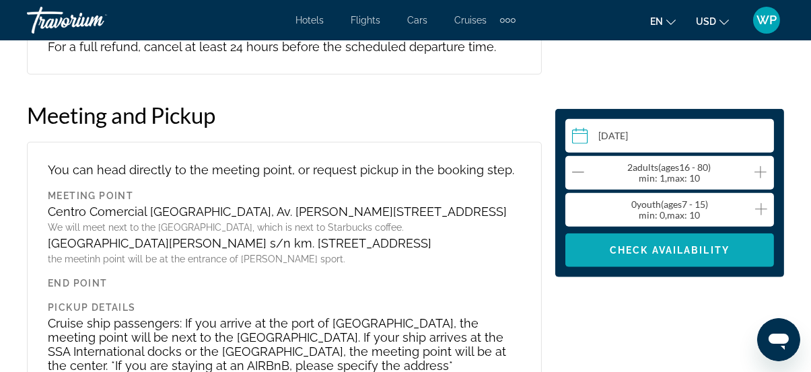
click at [686, 253] on span "Check Availability" at bounding box center [670, 250] width 120 height 11
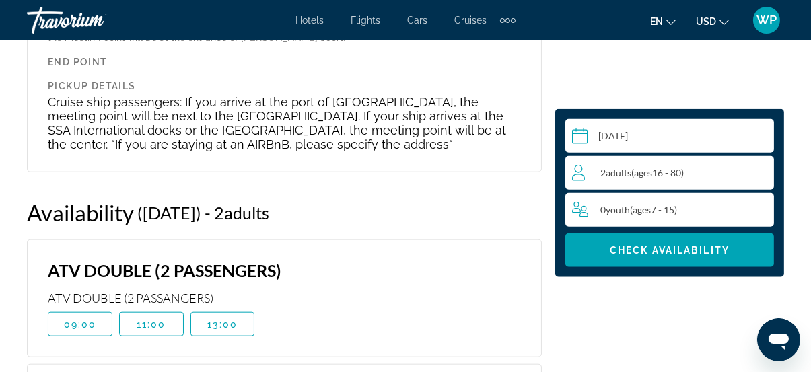
scroll to position [2419, 0]
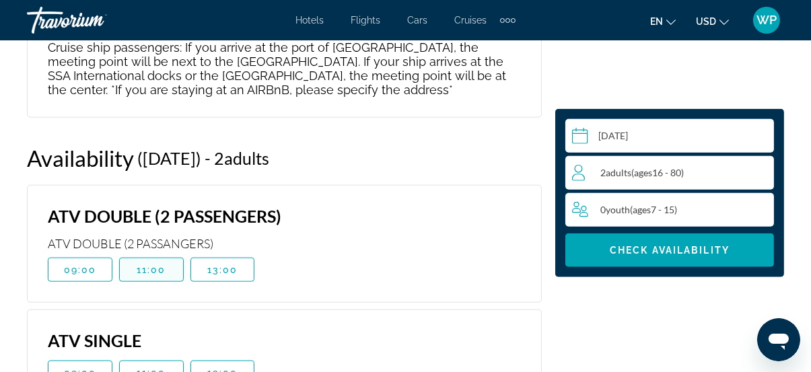
click at [155, 271] on span "11:00" at bounding box center [152, 270] width 30 height 11
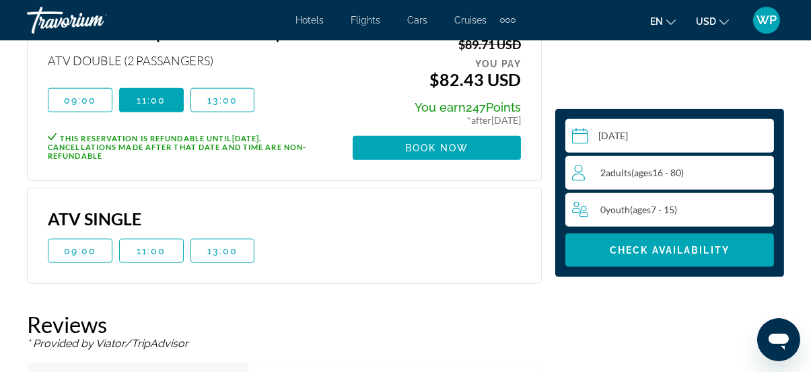
scroll to position [2663, 0]
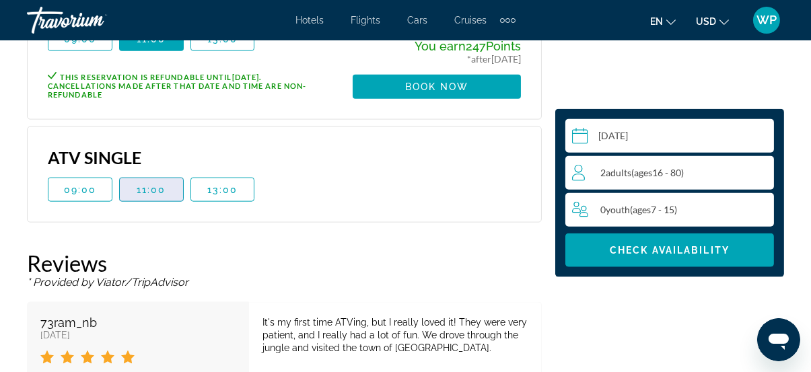
click at [156, 185] on span "11:00" at bounding box center [152, 190] width 30 height 11
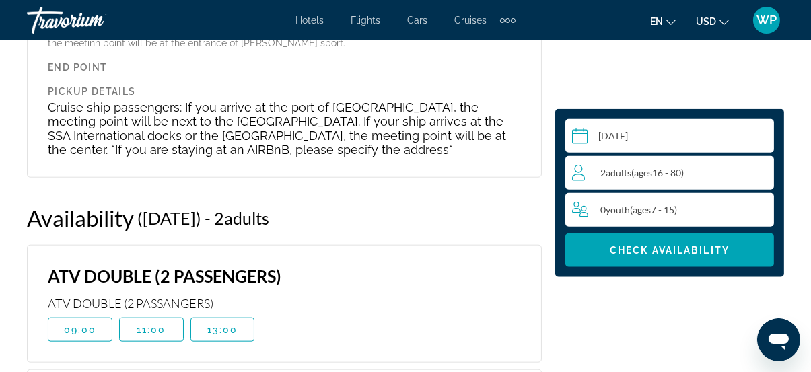
scroll to position [2358, 0]
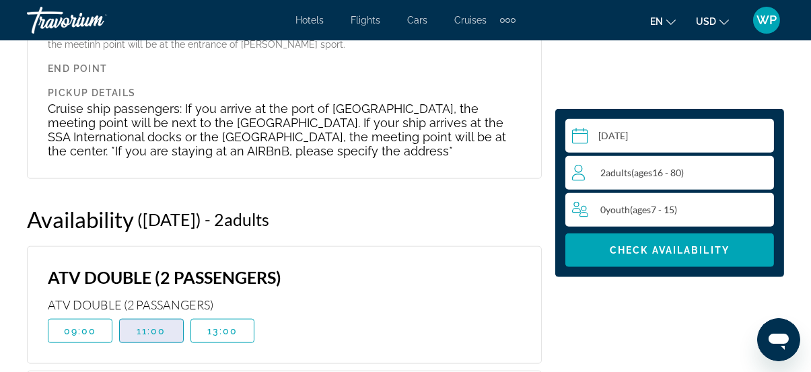
click at [154, 326] on span "11:00" at bounding box center [152, 331] width 30 height 11
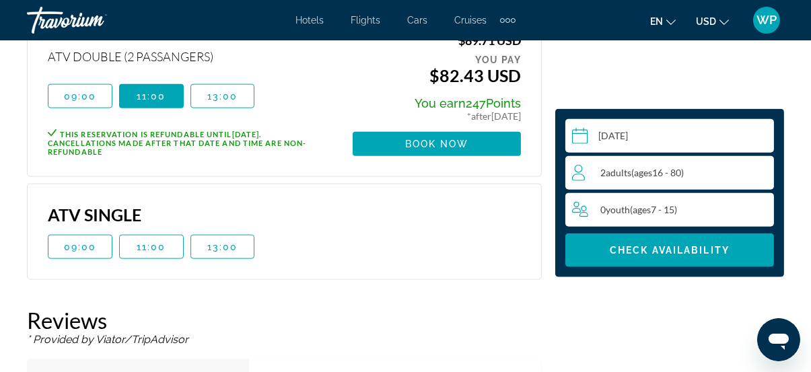
scroll to position [2603, 0]
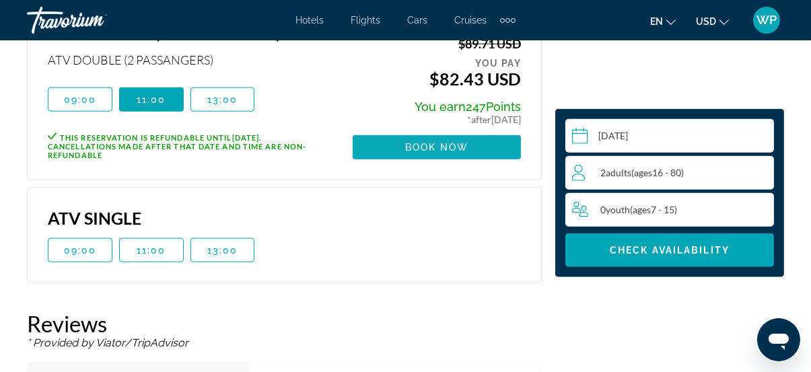
click at [443, 133] on span "Main content" at bounding box center [437, 147] width 168 height 32
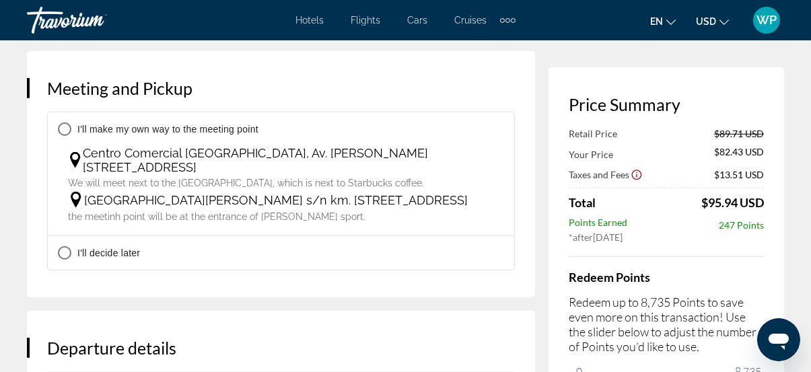
scroll to position [1469, 0]
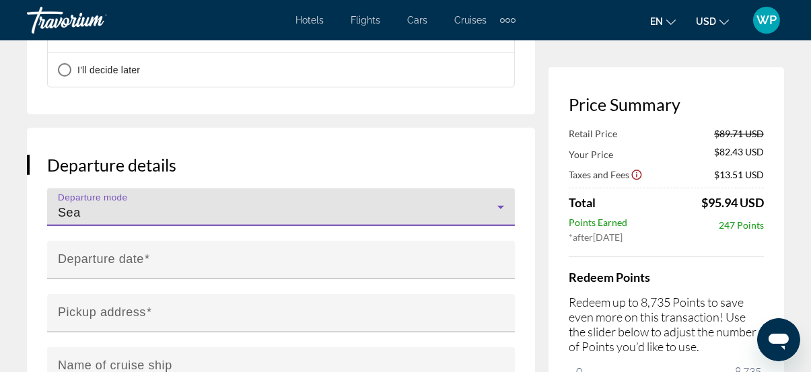
click at [143, 221] on div "Sea" at bounding box center [278, 213] width 440 height 16
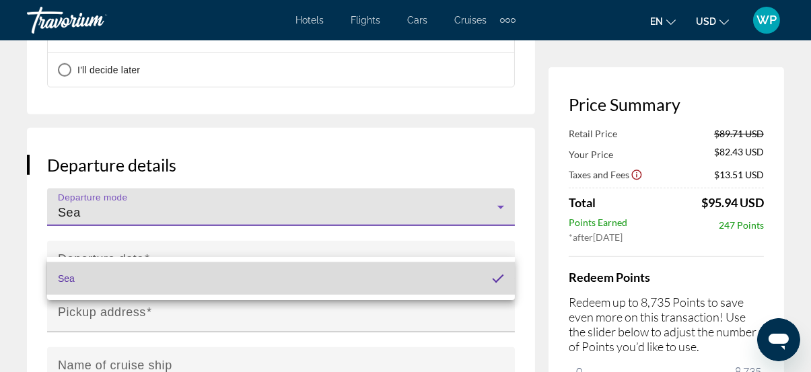
click at [222, 286] on mat-option "Sea" at bounding box center [281, 279] width 468 height 32
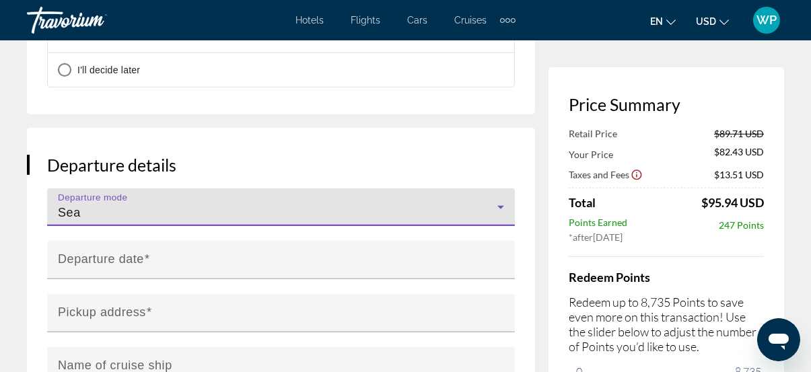
click at [216, 297] on input "**********" at bounding box center [283, 269] width 473 height 57
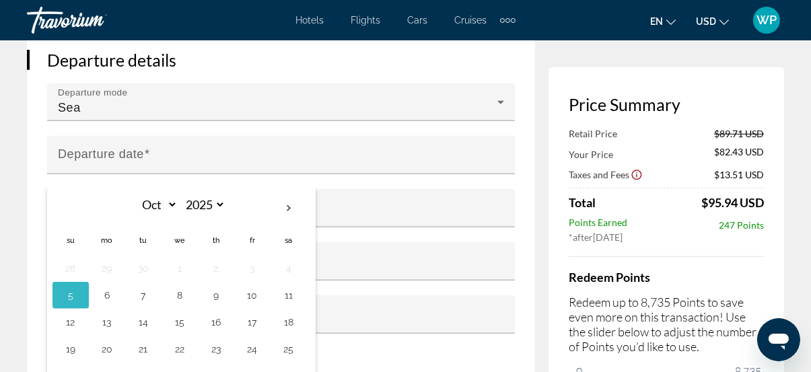
scroll to position [1591, 0]
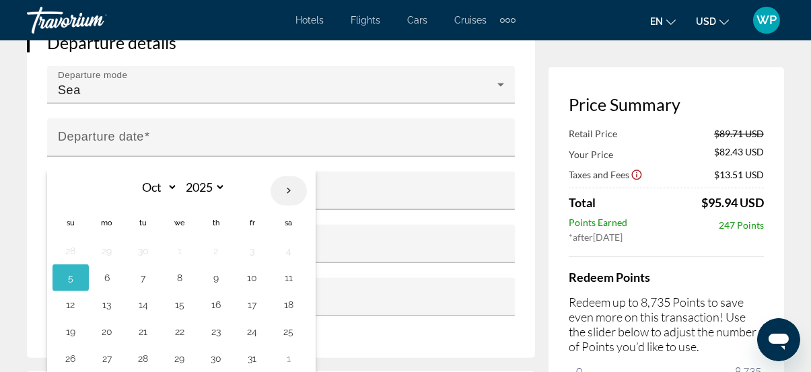
click at [290, 206] on th "Next month" at bounding box center [289, 191] width 36 height 30
select select "**"
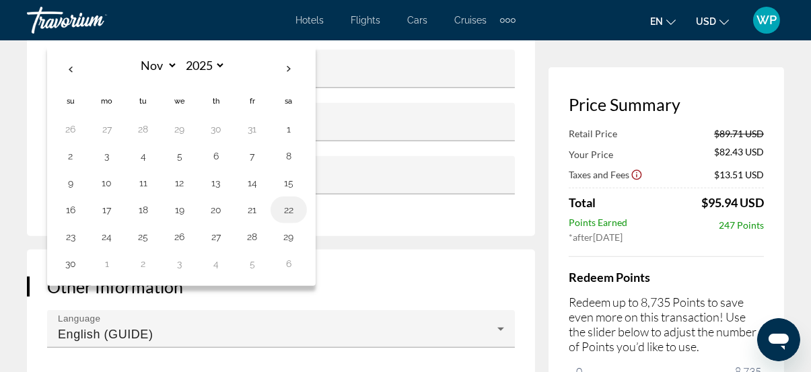
scroll to position [1714, 0]
click at [113, 219] on button "17" at bounding box center [107, 209] width 22 height 19
type input "**********"
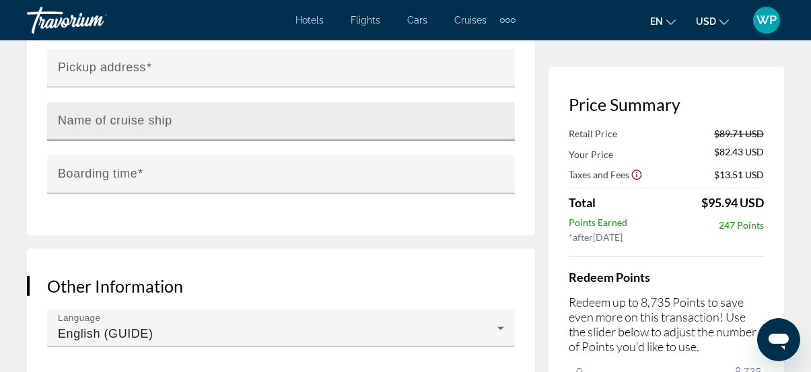
click at [210, 135] on input "Name of cruise ship" at bounding box center [285, 127] width 455 height 16
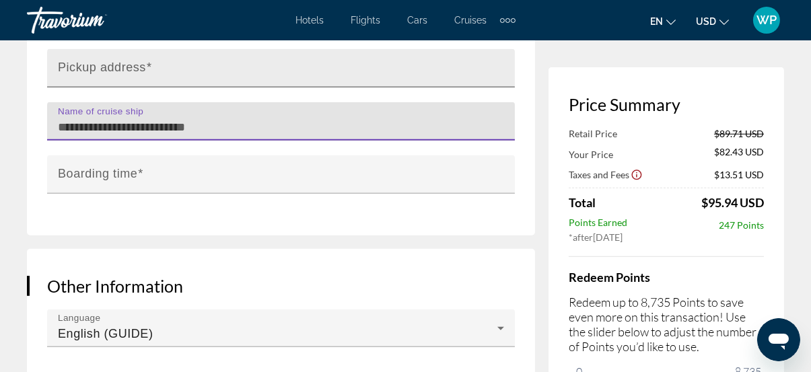
click at [178, 82] on input "Pickup address" at bounding box center [285, 74] width 455 height 16
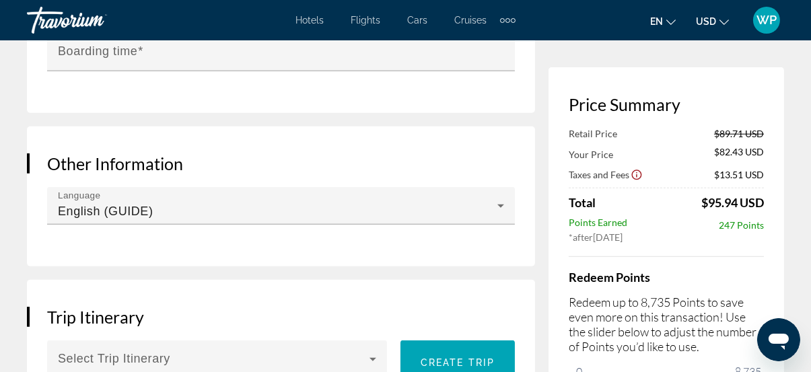
scroll to position [1653, 0]
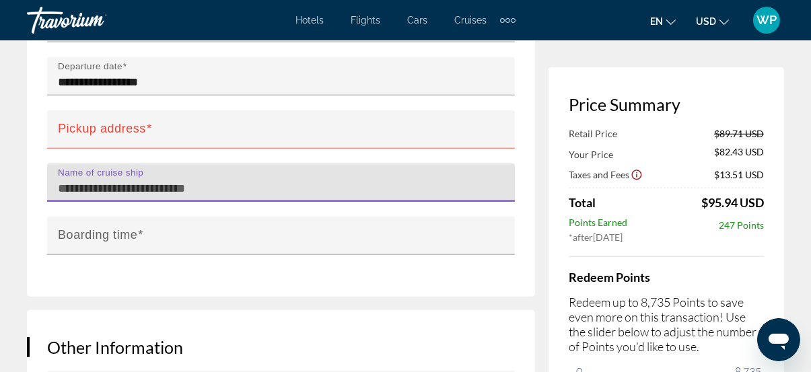
click at [227, 197] on input "Name of cruise ship" at bounding box center [285, 188] width 455 height 16
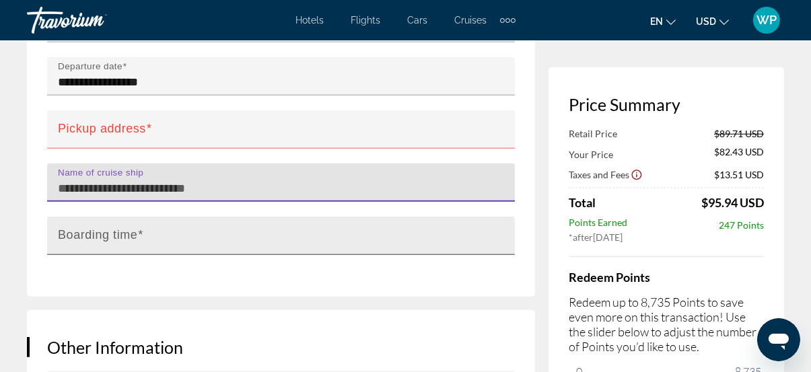
click at [229, 255] on div "Boarding time" at bounding box center [285, 236] width 455 height 38
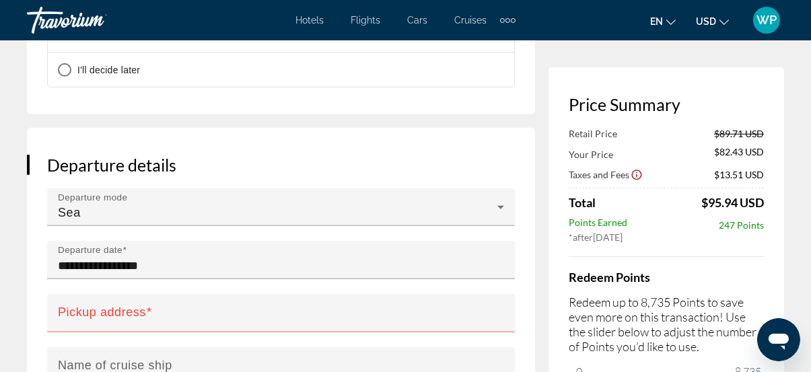
scroll to position [1102, 0]
